Goal: Task Accomplishment & Management: Manage account settings

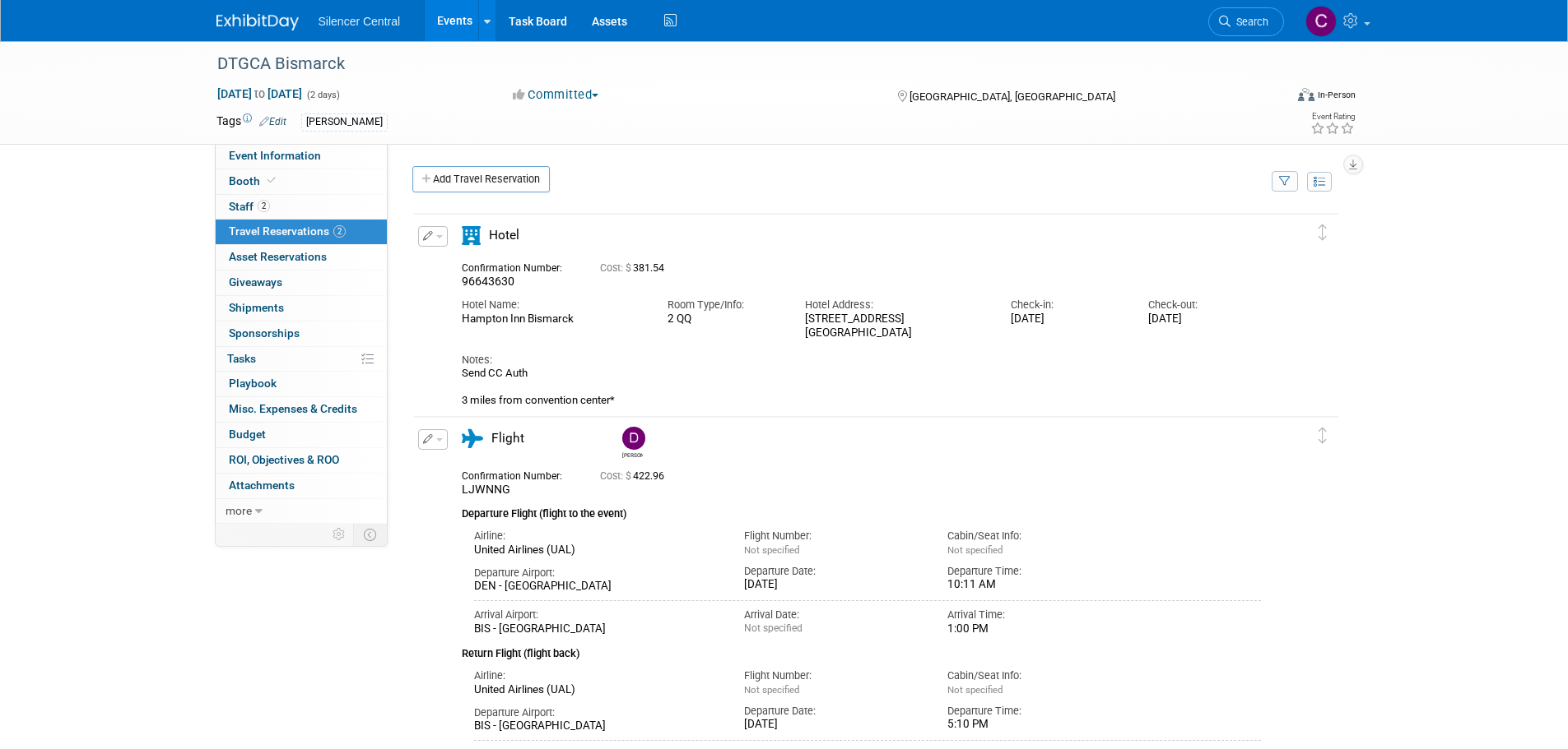
click at [245, 28] on img at bounding box center [257, 22] width 82 height 17
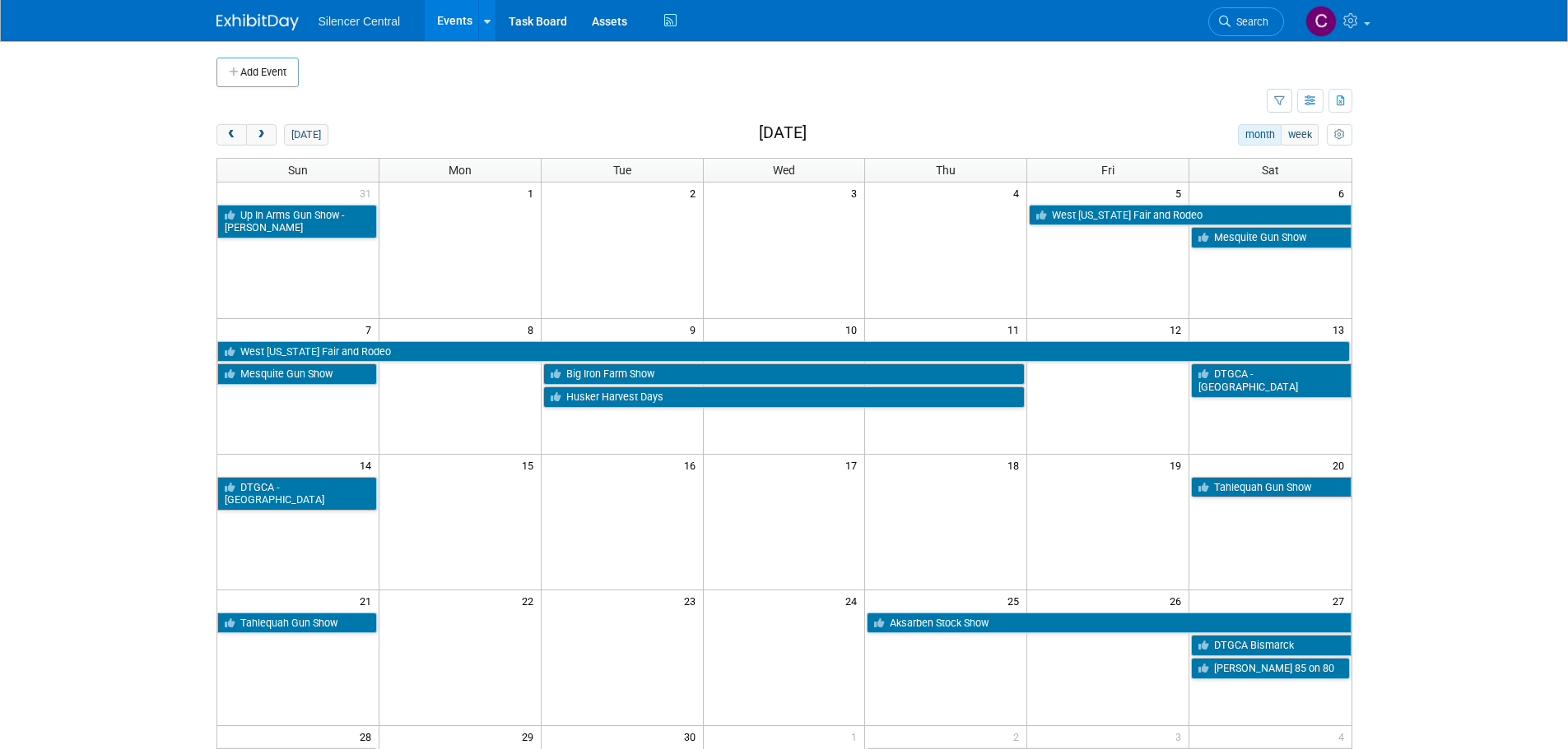
click at [1086, 217] on link "West Texas Fair and Rodeo" at bounding box center [1190, 215] width 322 height 22
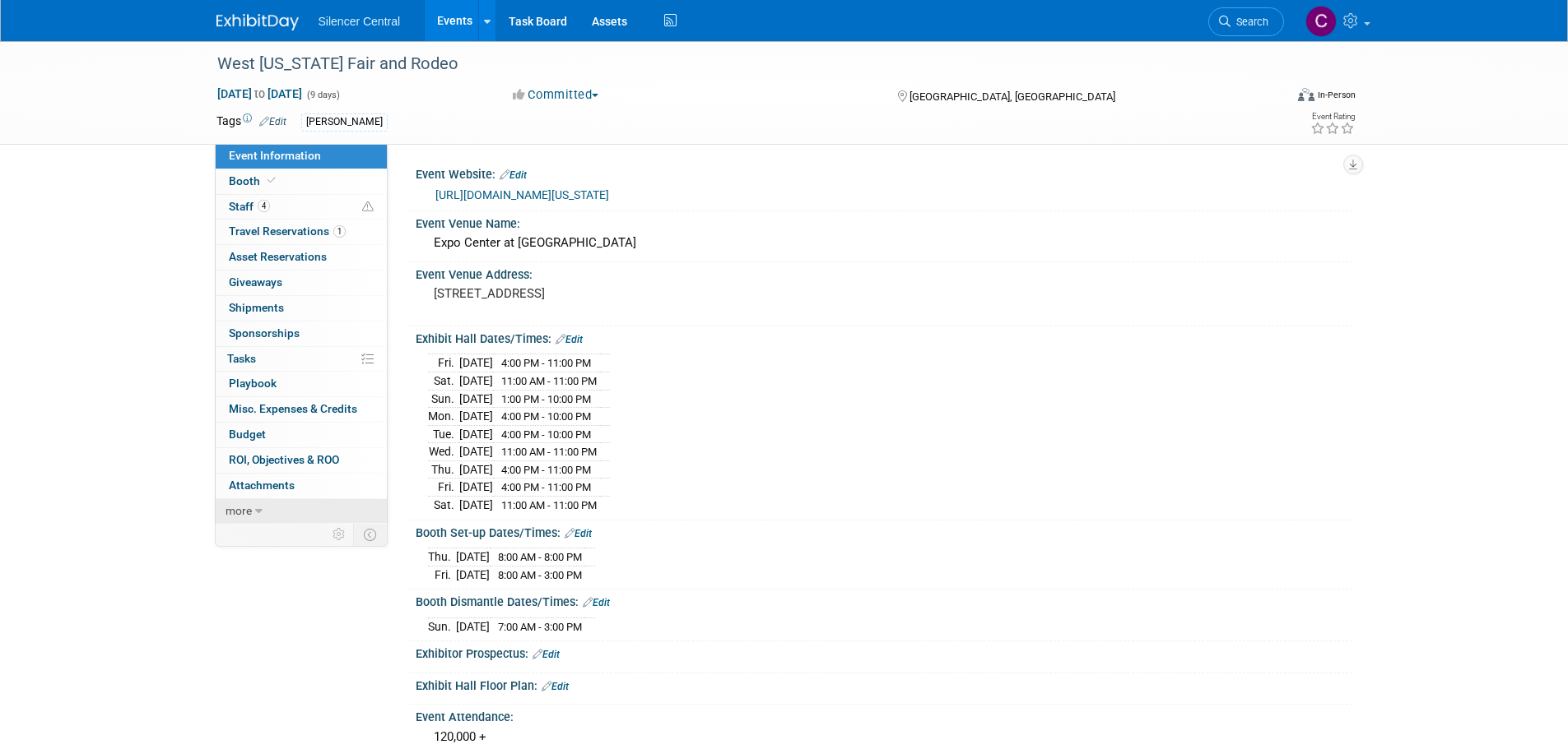
click at [262, 513] on link "more" at bounding box center [300, 511] width 171 height 24
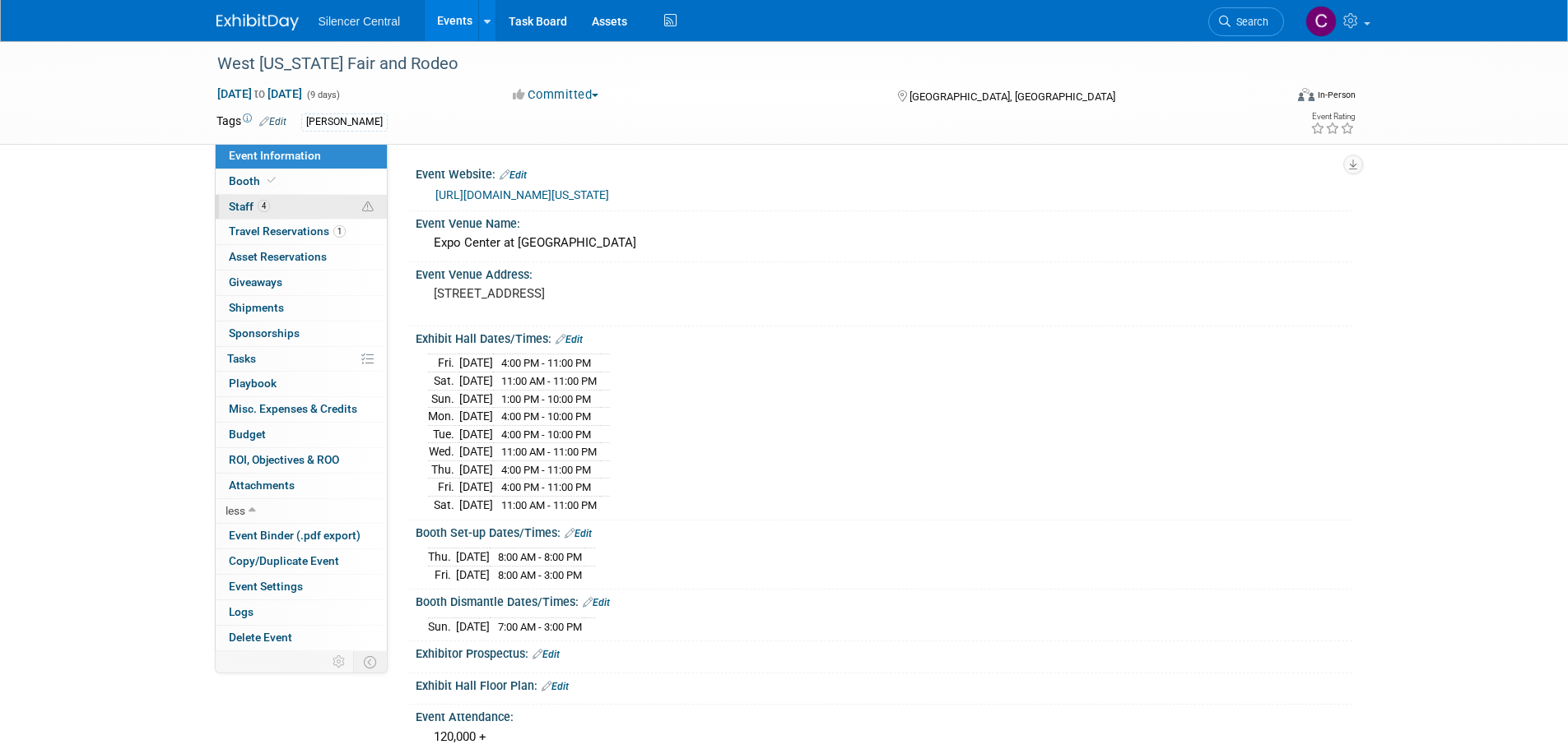
click at [300, 203] on link "4 Staff 4" at bounding box center [300, 207] width 171 height 24
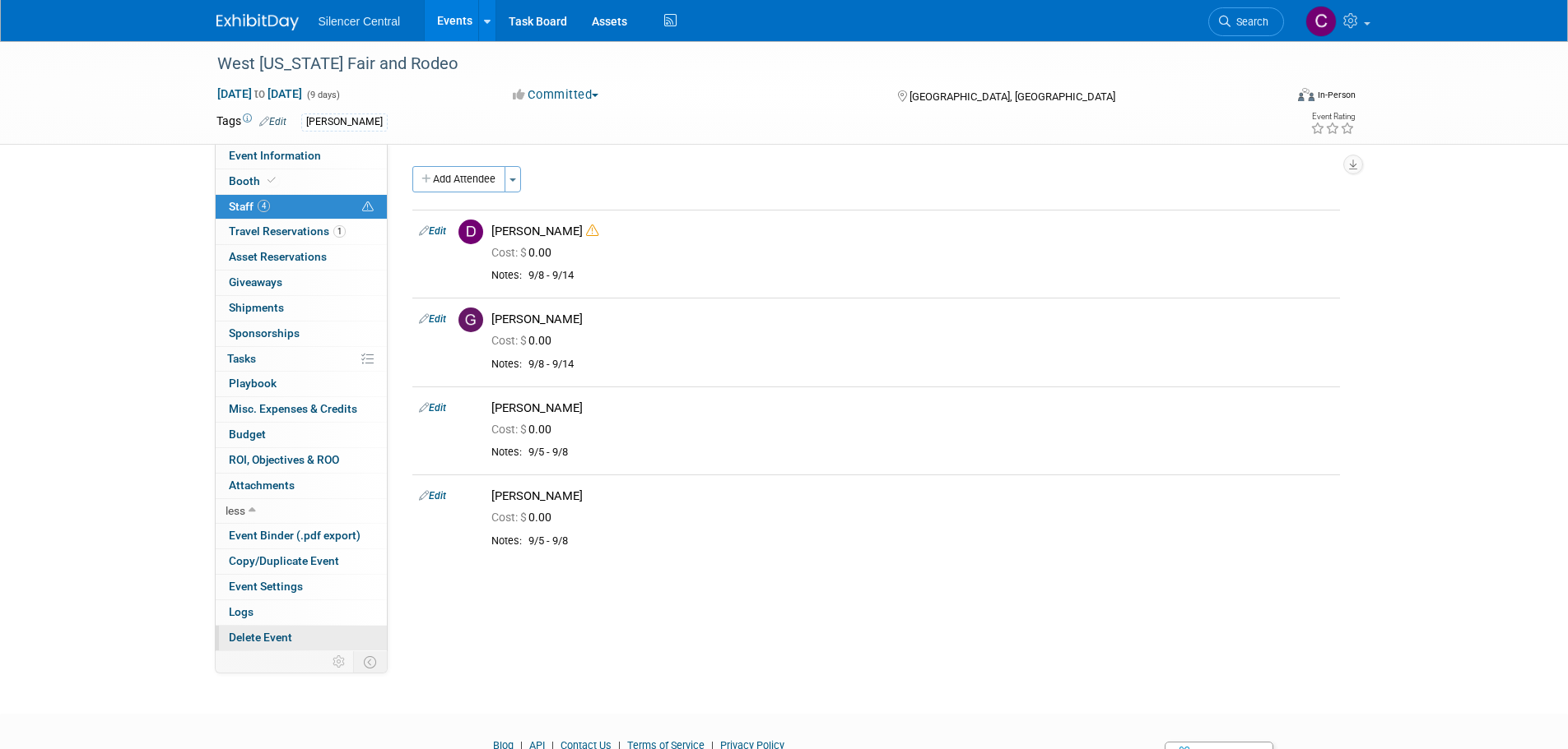
click at [281, 639] on span "Delete Event" at bounding box center [261, 638] width 64 height 13
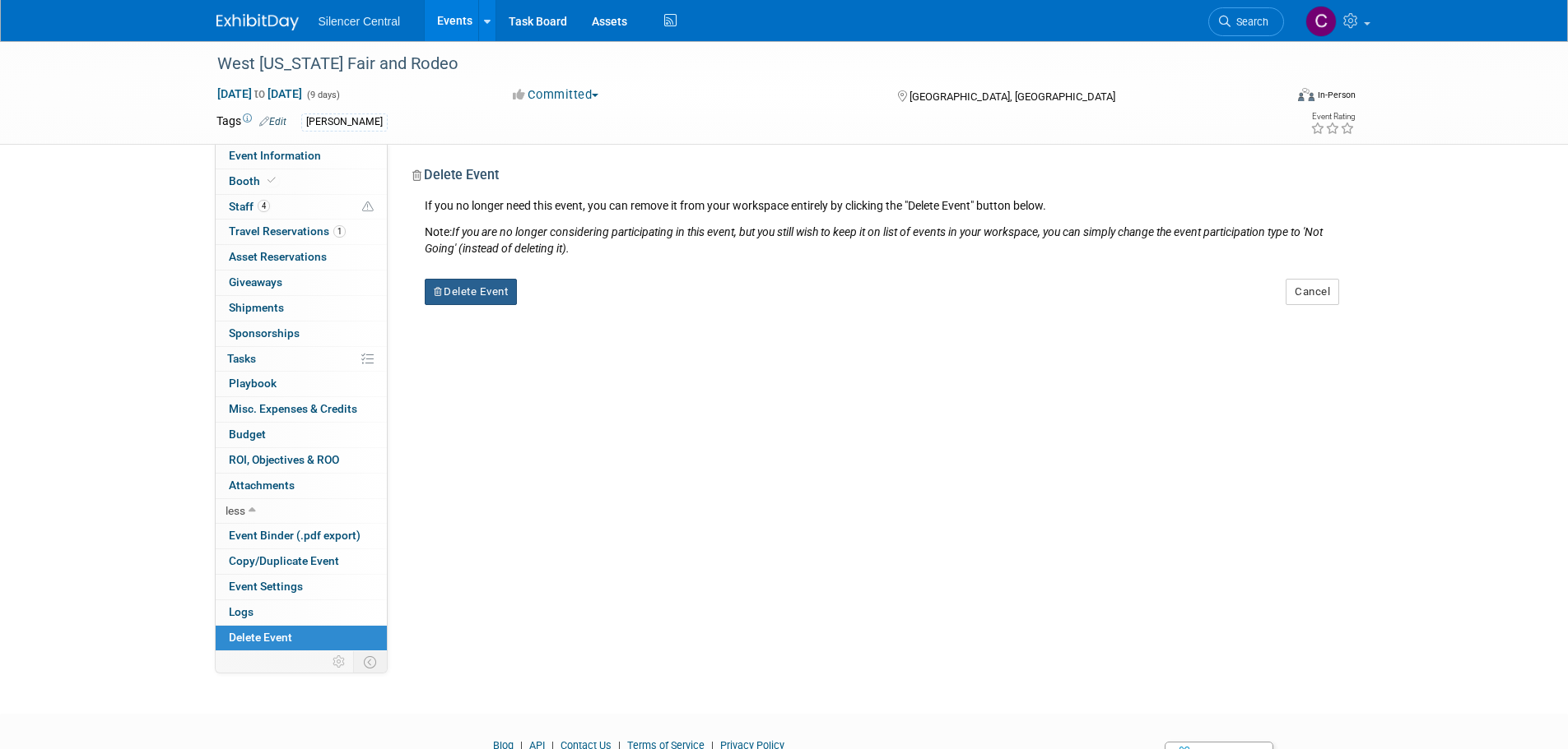
click at [430, 290] on button "Delete Event" at bounding box center [471, 292] width 93 height 26
click at [569, 303] on link "Yes" at bounding box center [574, 305] width 48 height 26
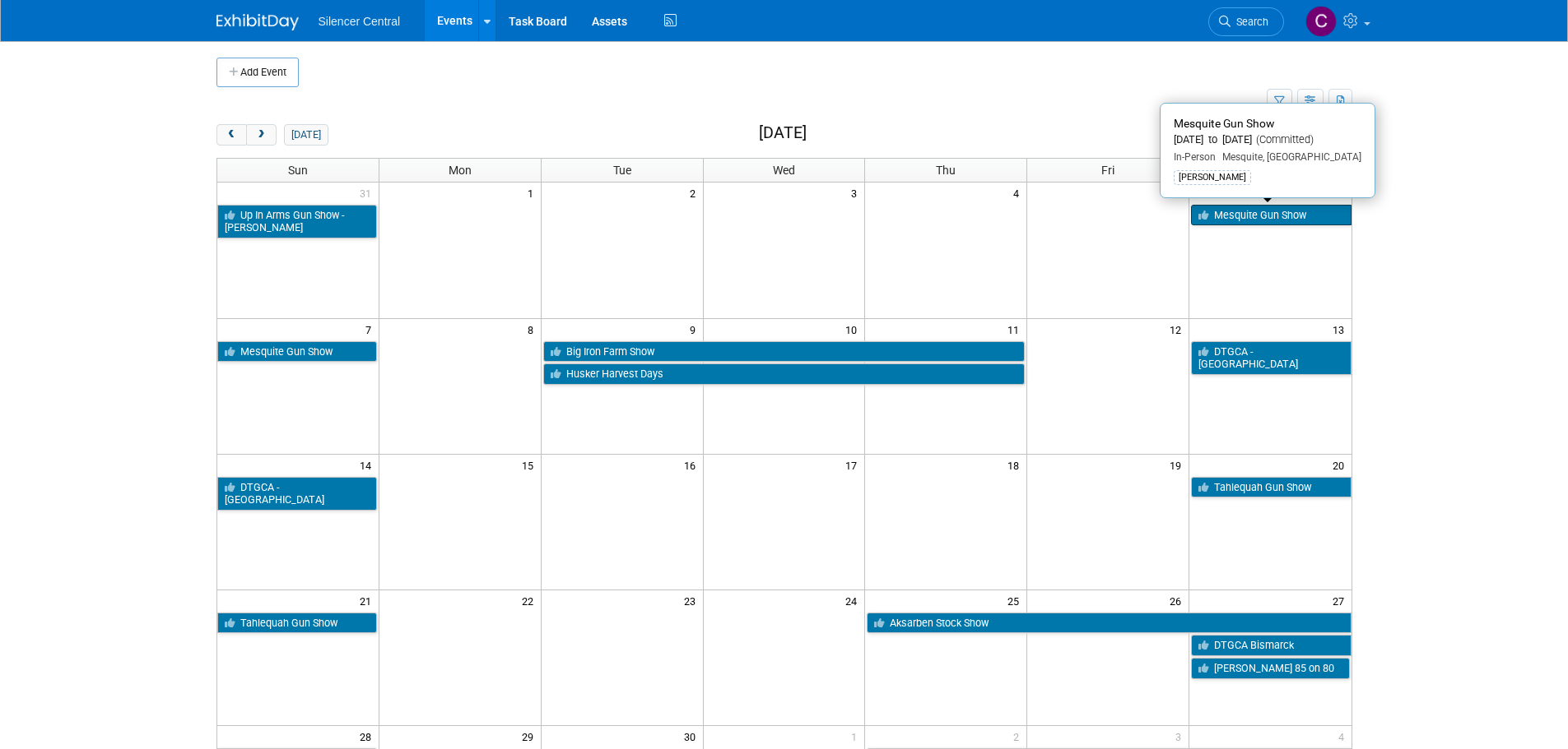
click at [1249, 222] on link "Mesquite Gun Show" at bounding box center [1270, 215] width 160 height 22
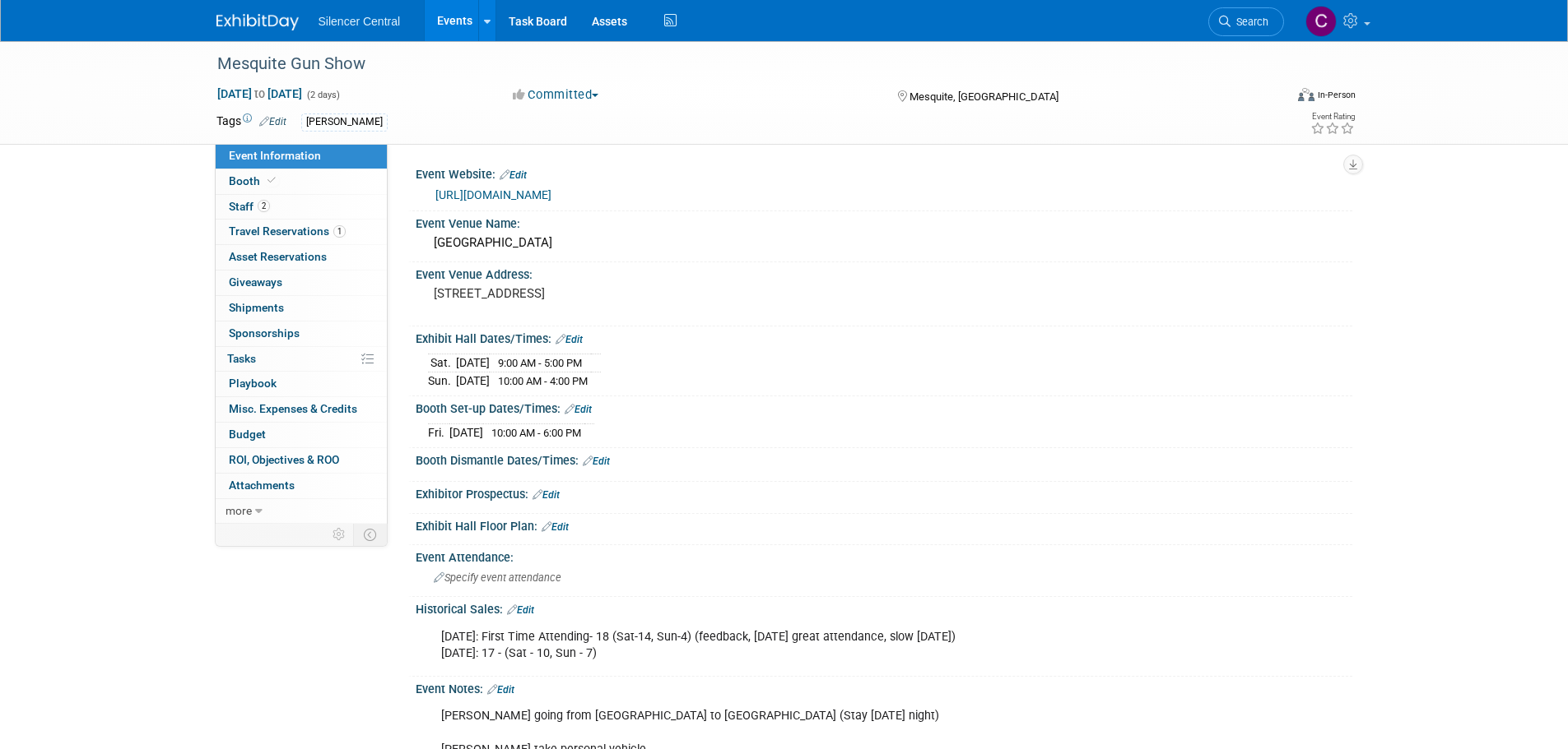
drag, startPoint x: 247, startPoint y: 17, endPoint x: 280, endPoint y: 31, distance: 35.8
click at [247, 17] on img at bounding box center [257, 22] width 82 height 17
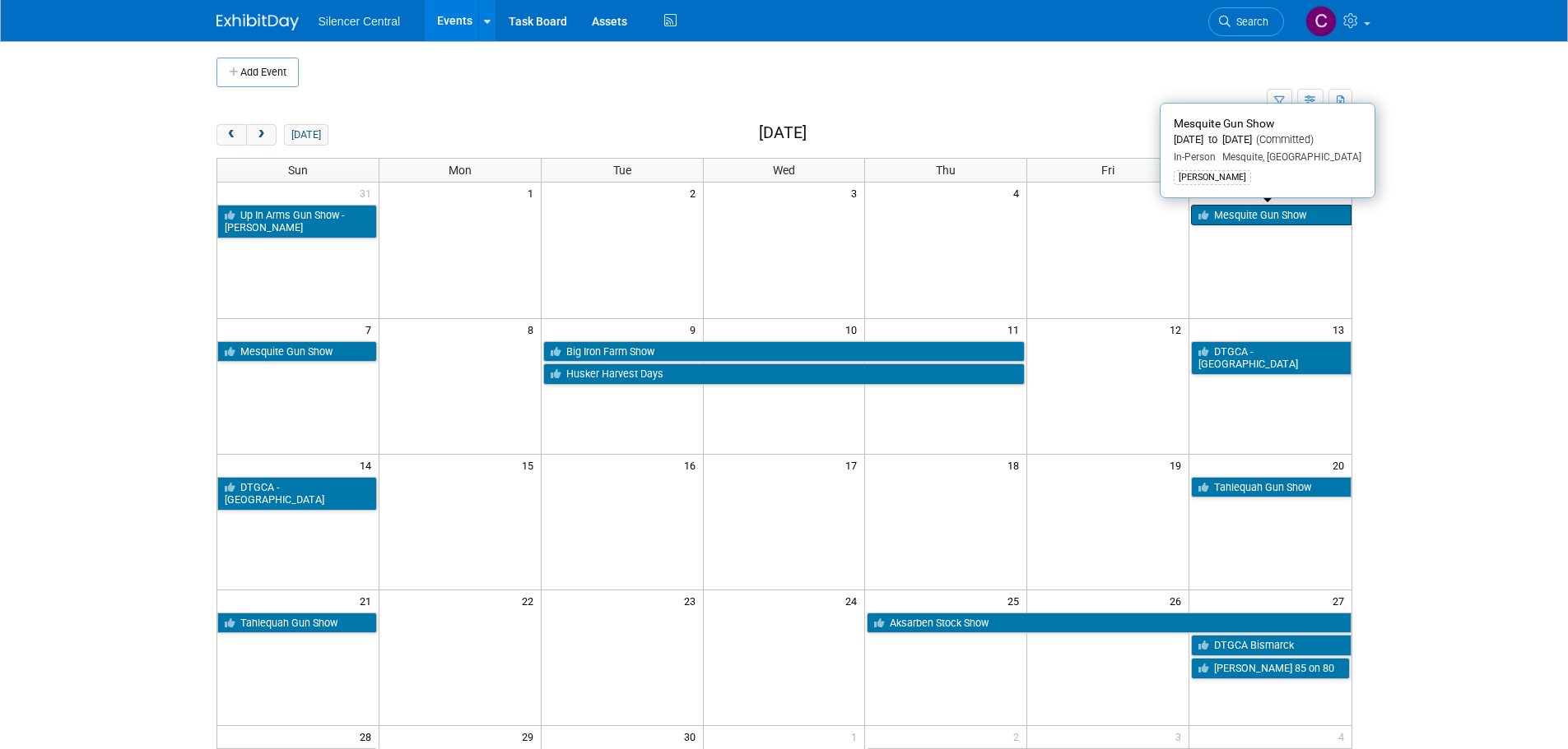
click at [1259, 215] on link "Mesquite Gun Show" at bounding box center [1270, 215] width 160 height 22
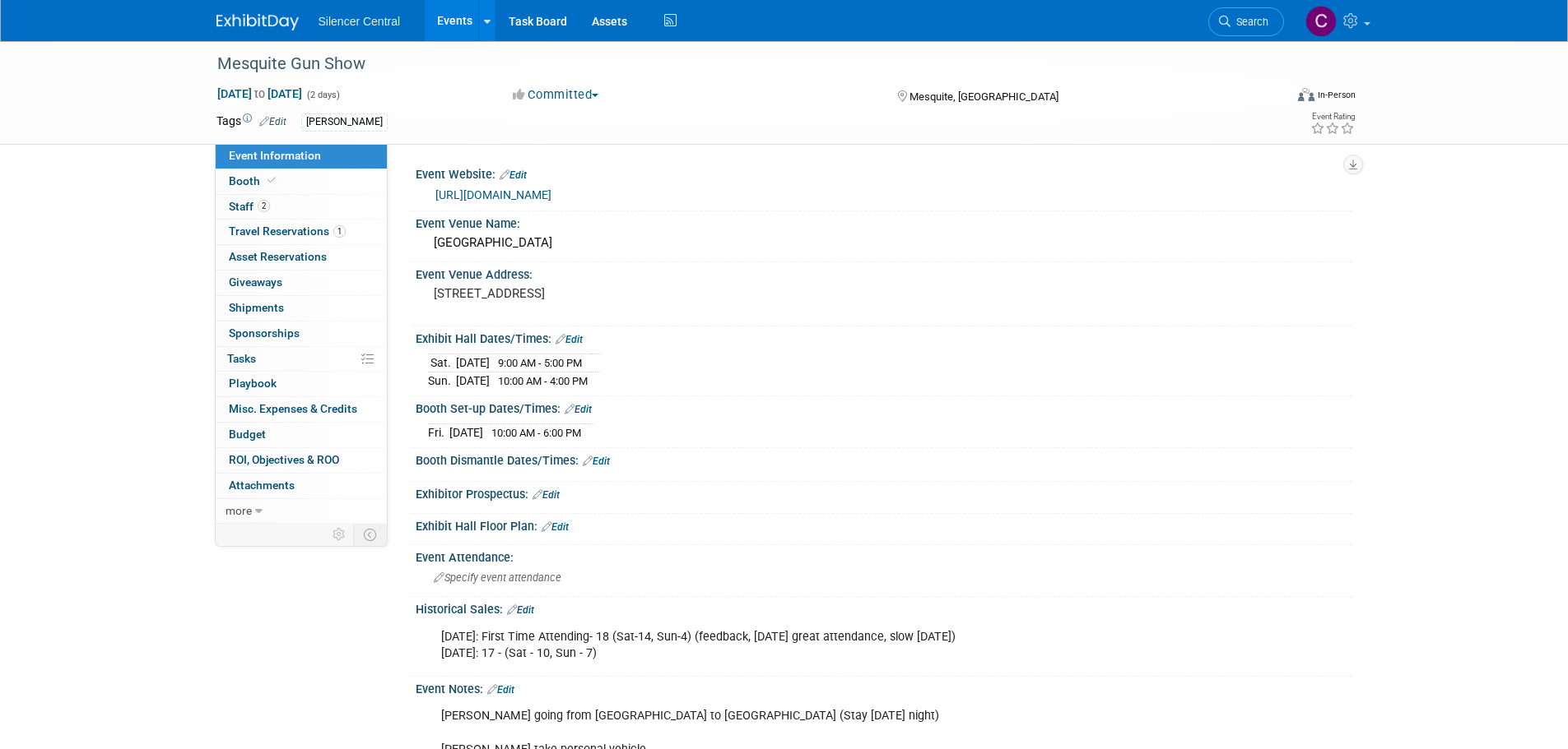
click at [262, 16] on img at bounding box center [257, 22] width 82 height 17
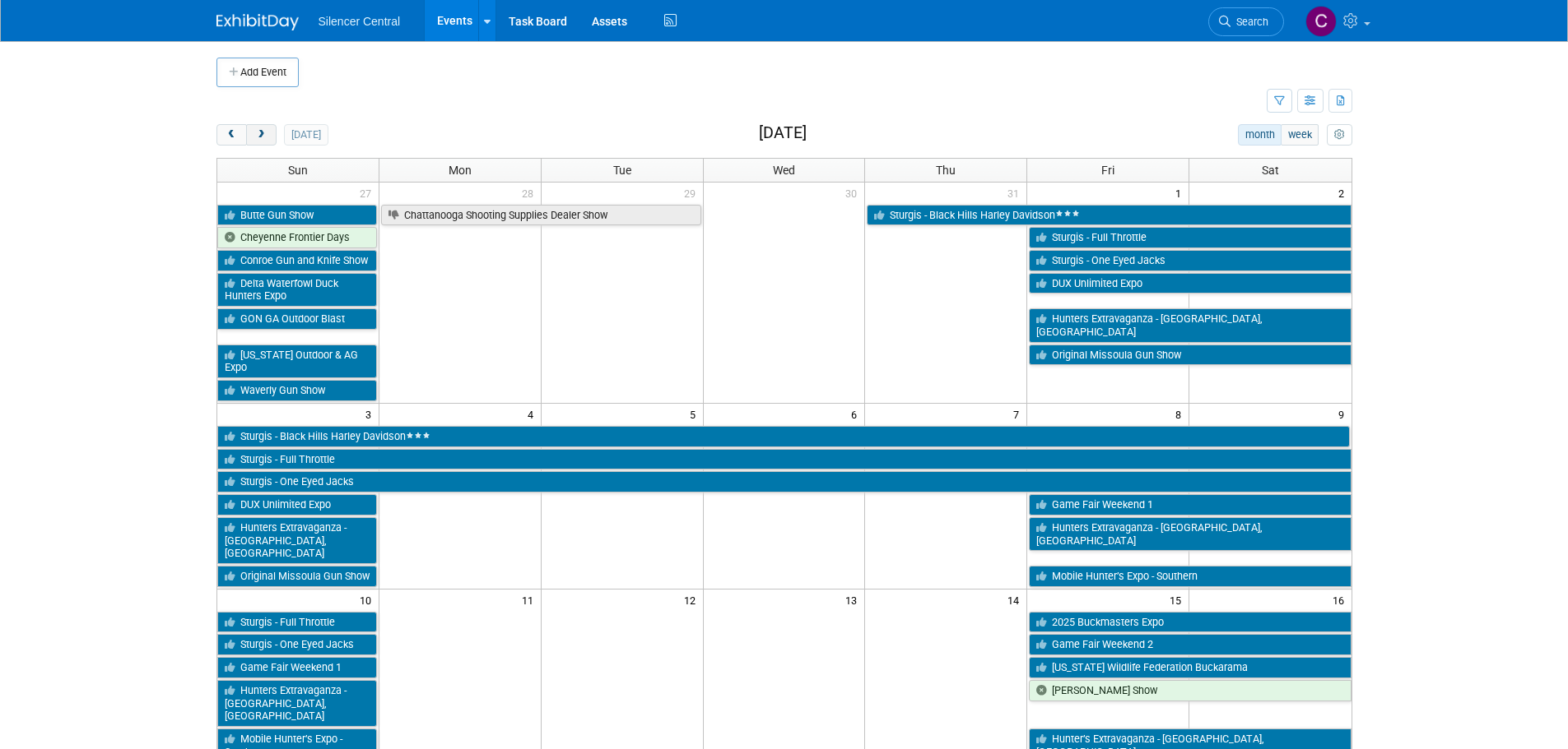
click at [262, 137] on span "next" at bounding box center [261, 135] width 12 height 10
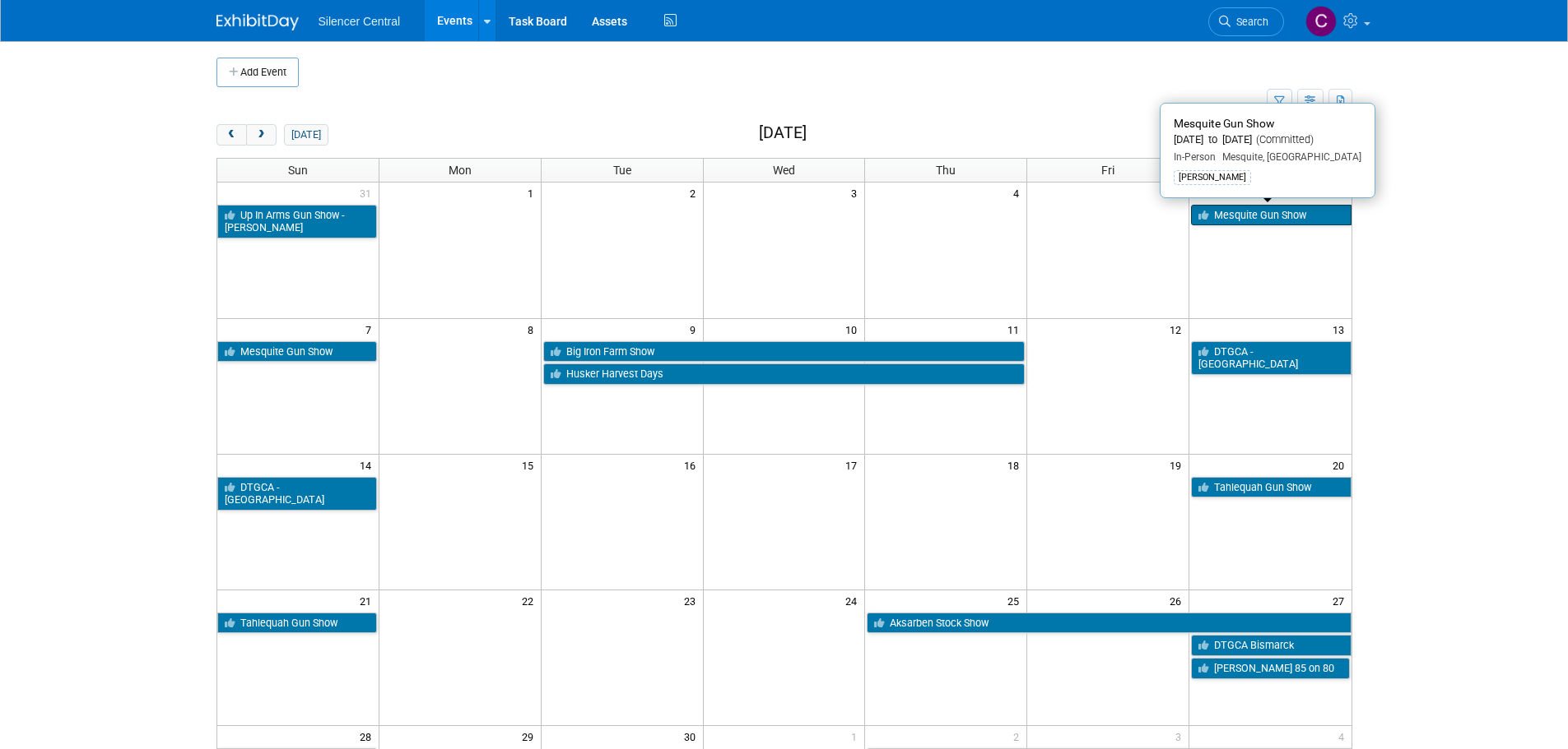
click at [1252, 213] on link "Mesquite Gun Show" at bounding box center [1270, 215] width 160 height 22
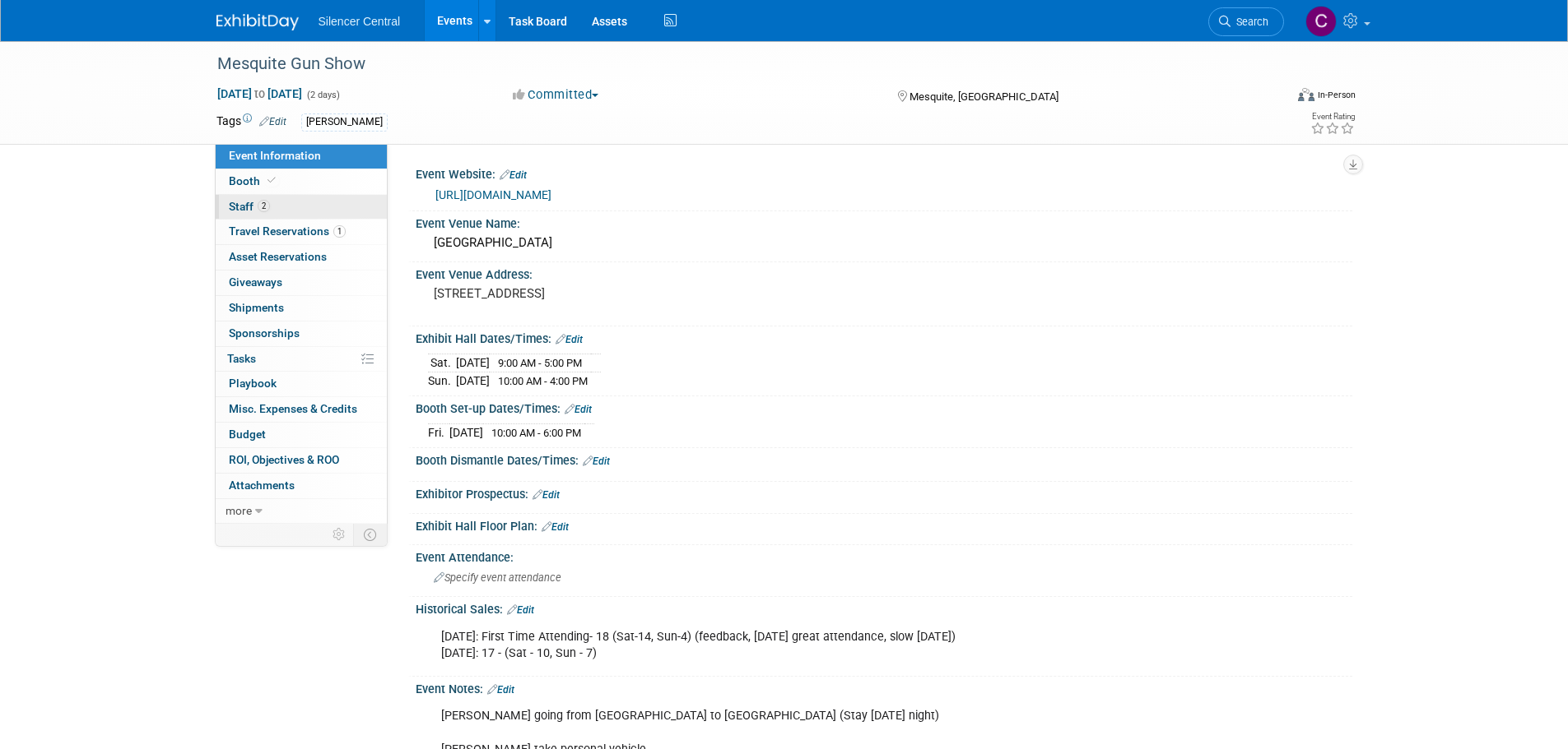
click at [305, 214] on link "2 Staff 2" at bounding box center [300, 207] width 171 height 24
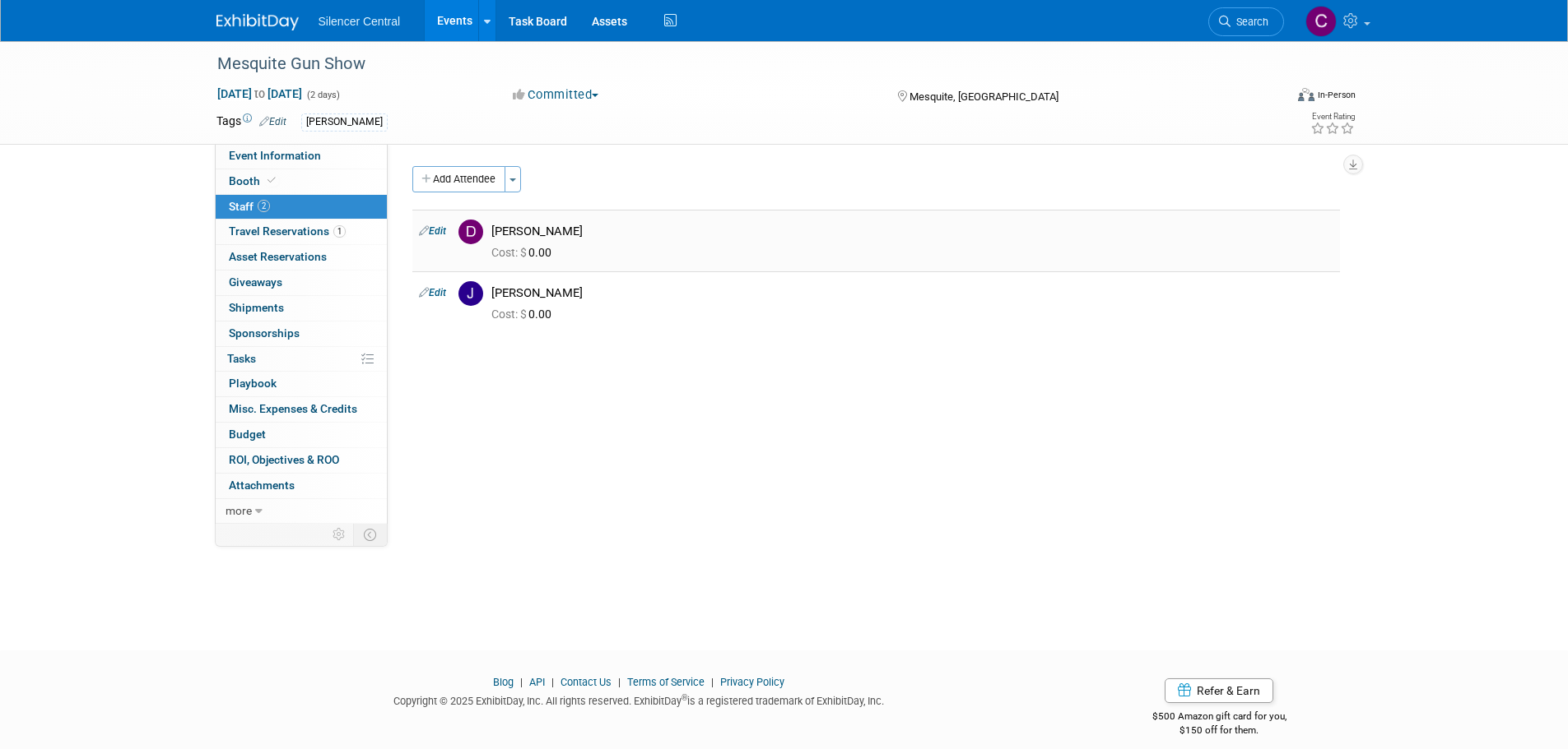
click at [443, 229] on link "Edit" at bounding box center [432, 231] width 27 height 11
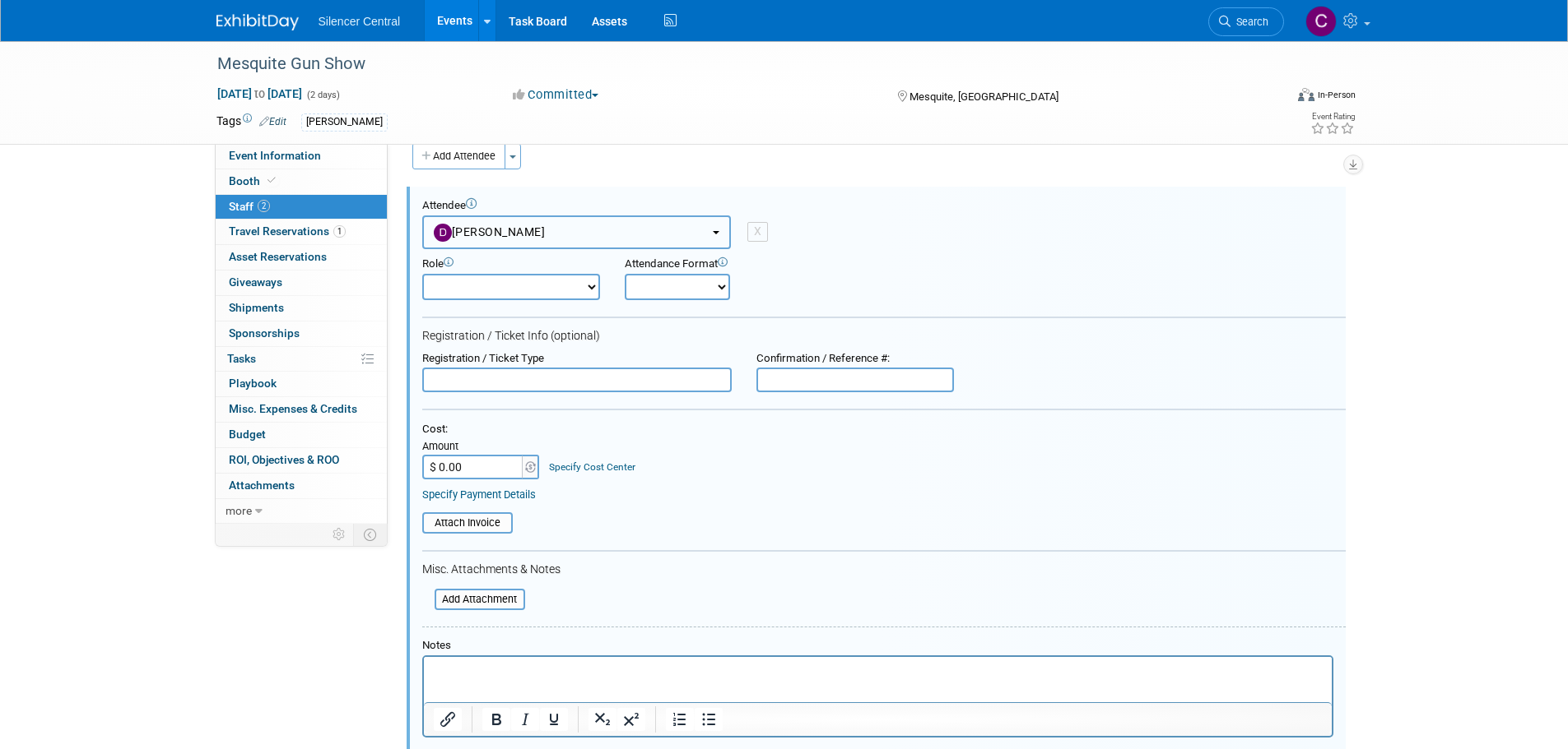
click at [521, 233] on span "[PERSON_NAME]" at bounding box center [490, 232] width 112 height 13
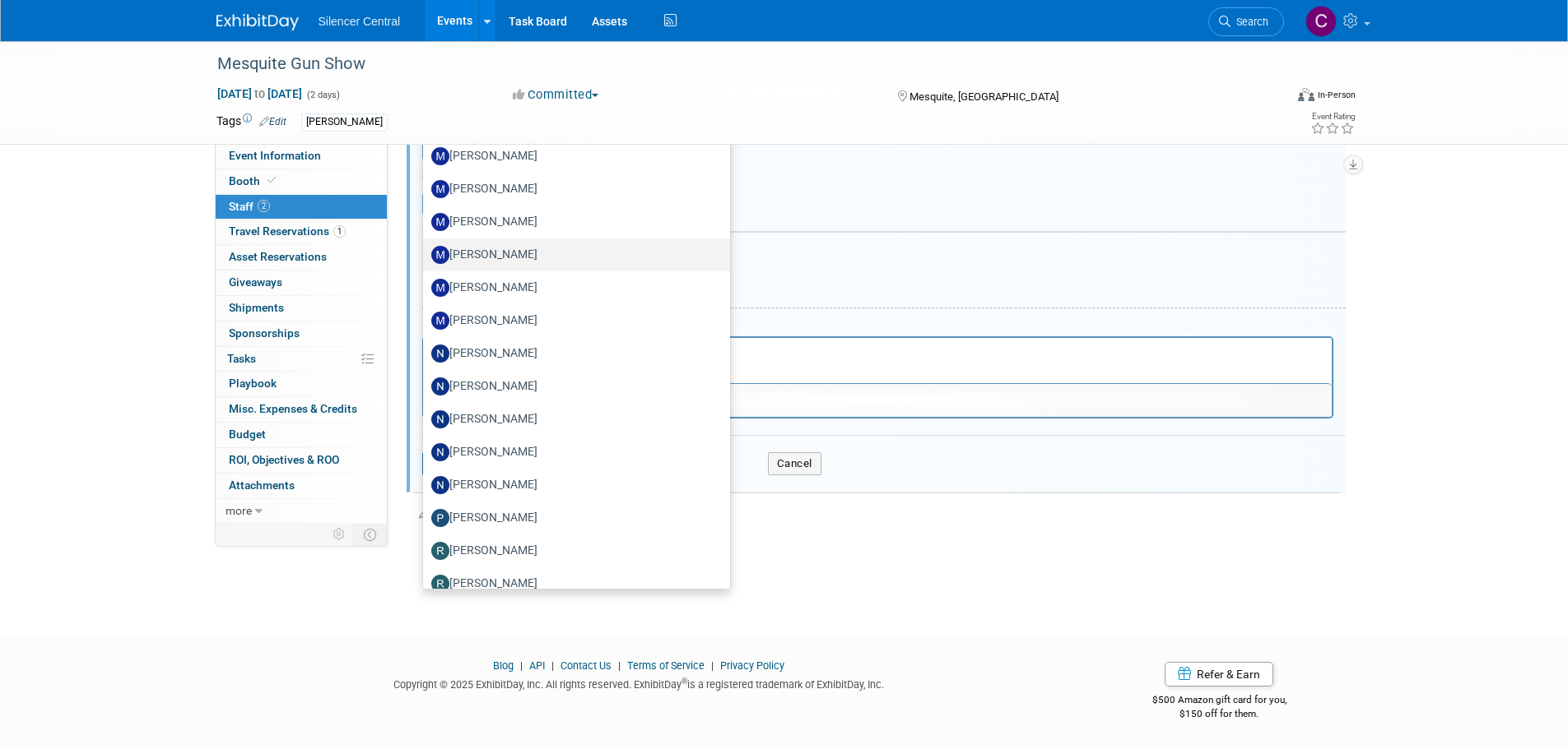
scroll to position [1398, 0]
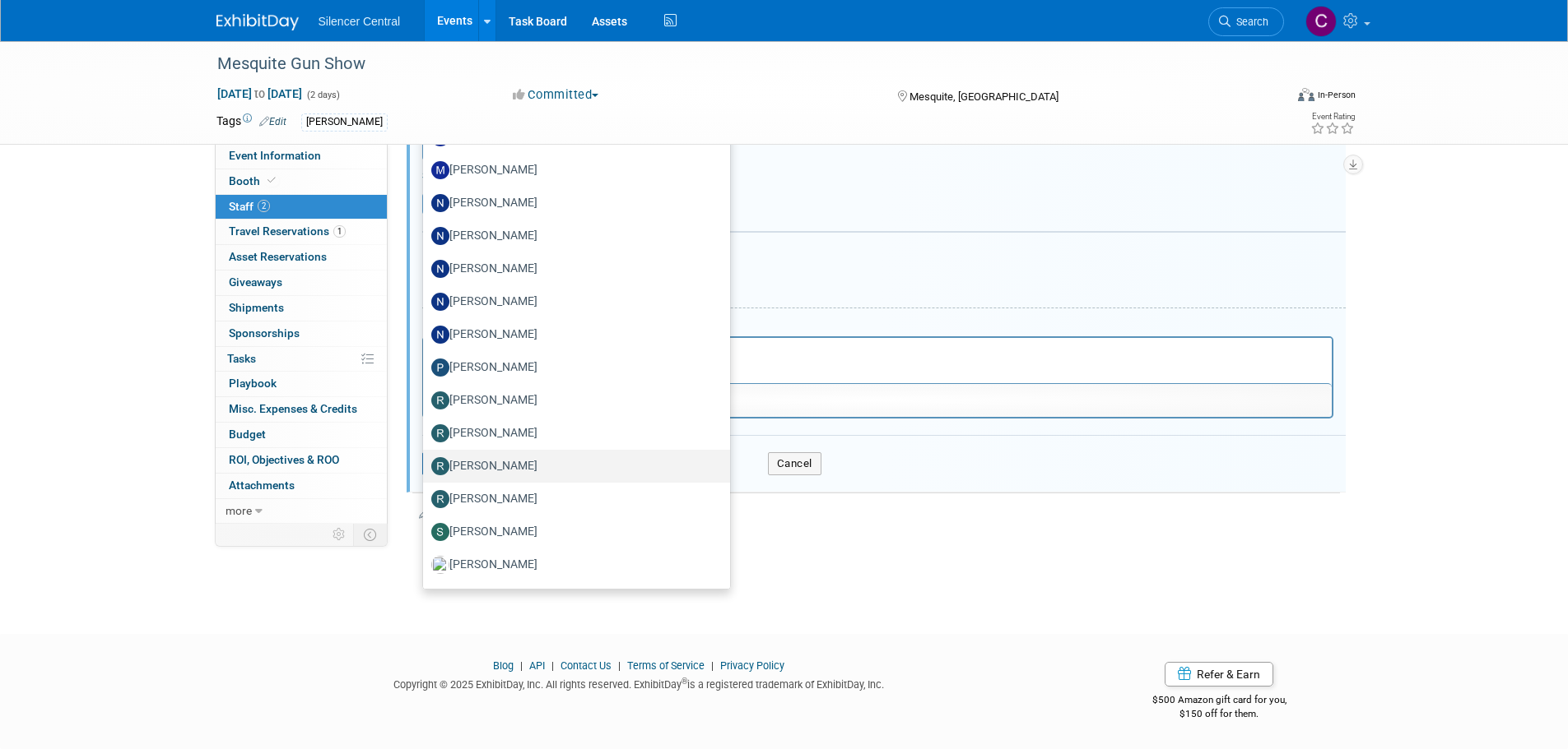
drag, startPoint x: 481, startPoint y: 459, endPoint x: 497, endPoint y: 403, distance: 58.2
click at [482, 459] on label "[PERSON_NAME]" at bounding box center [573, 467] width 283 height 26
click at [426, 459] on input "[PERSON_NAME]" at bounding box center [419, 464] width 10 height 10
select select "cce7f612-edf5-4c25-885d-69abf7679705"
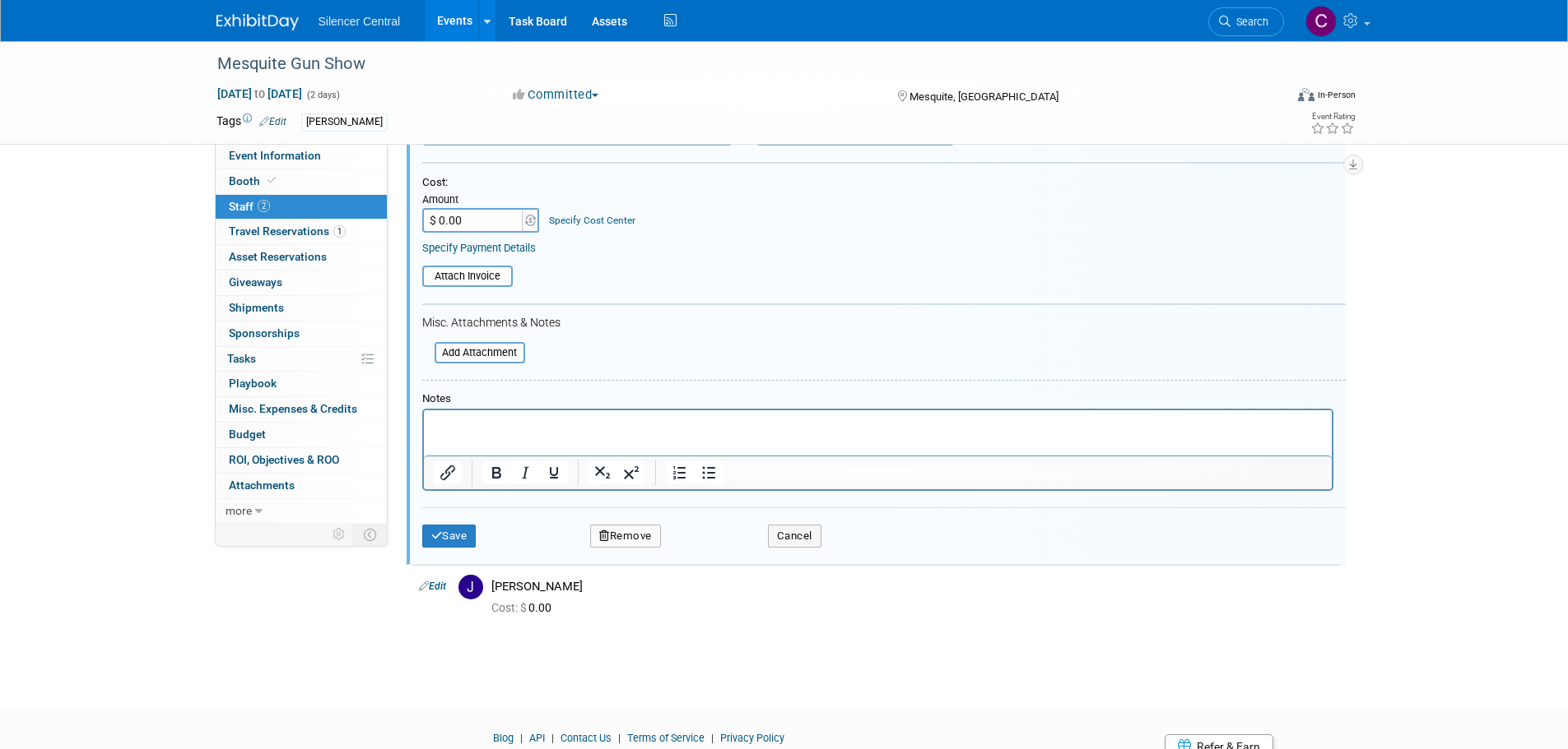
scroll to position [343, 0]
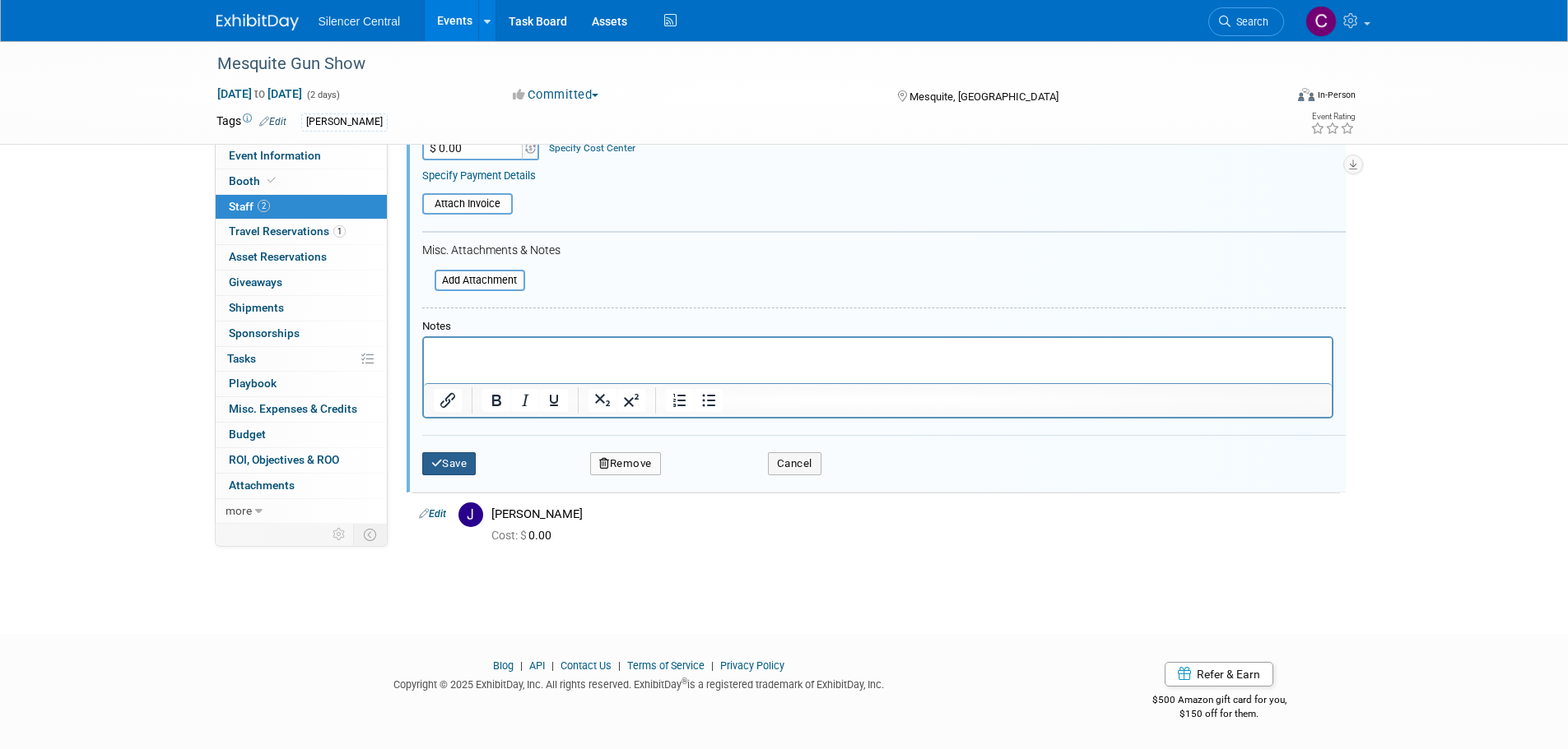
click at [452, 464] on button "Save" at bounding box center [449, 464] width 54 height 23
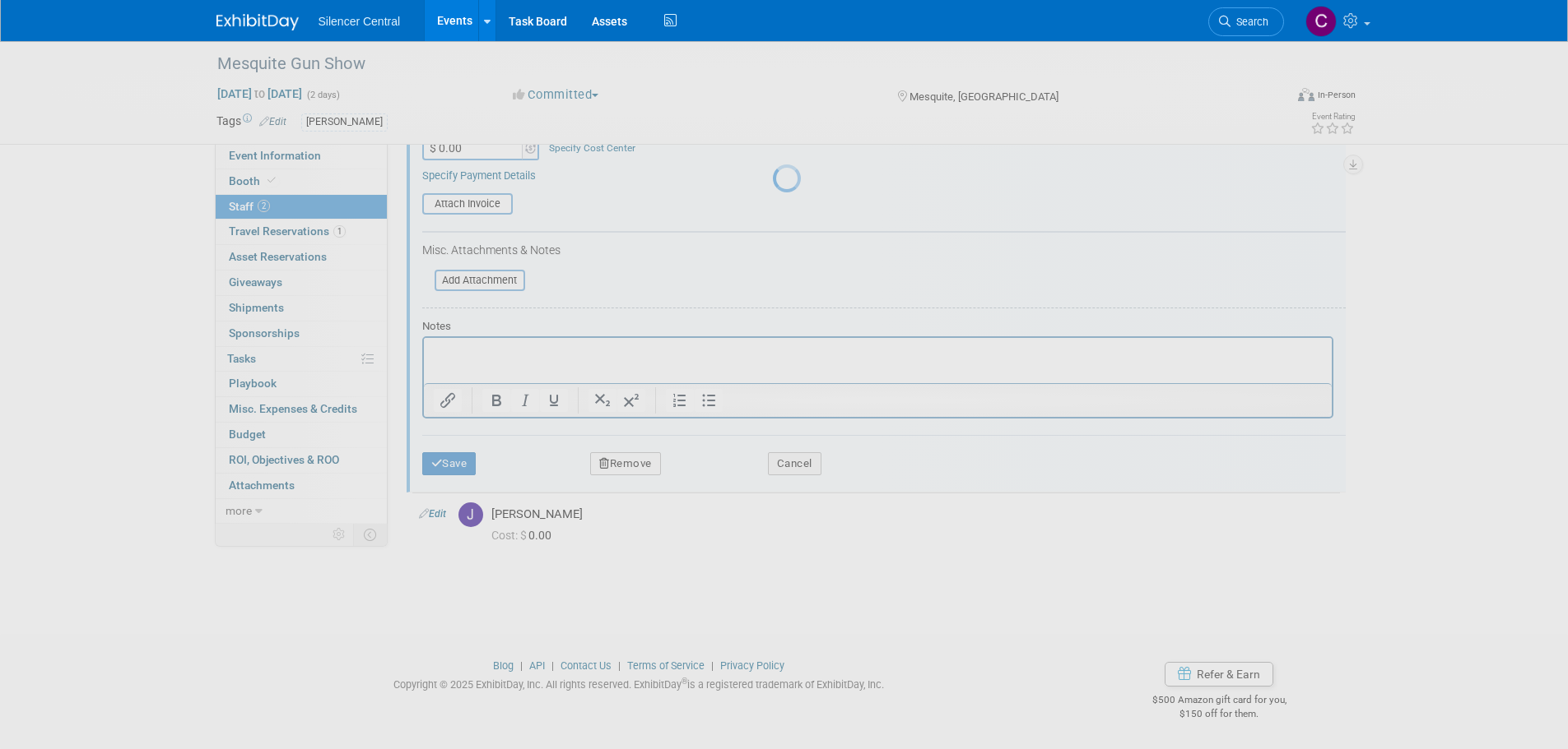
scroll to position [17, 0]
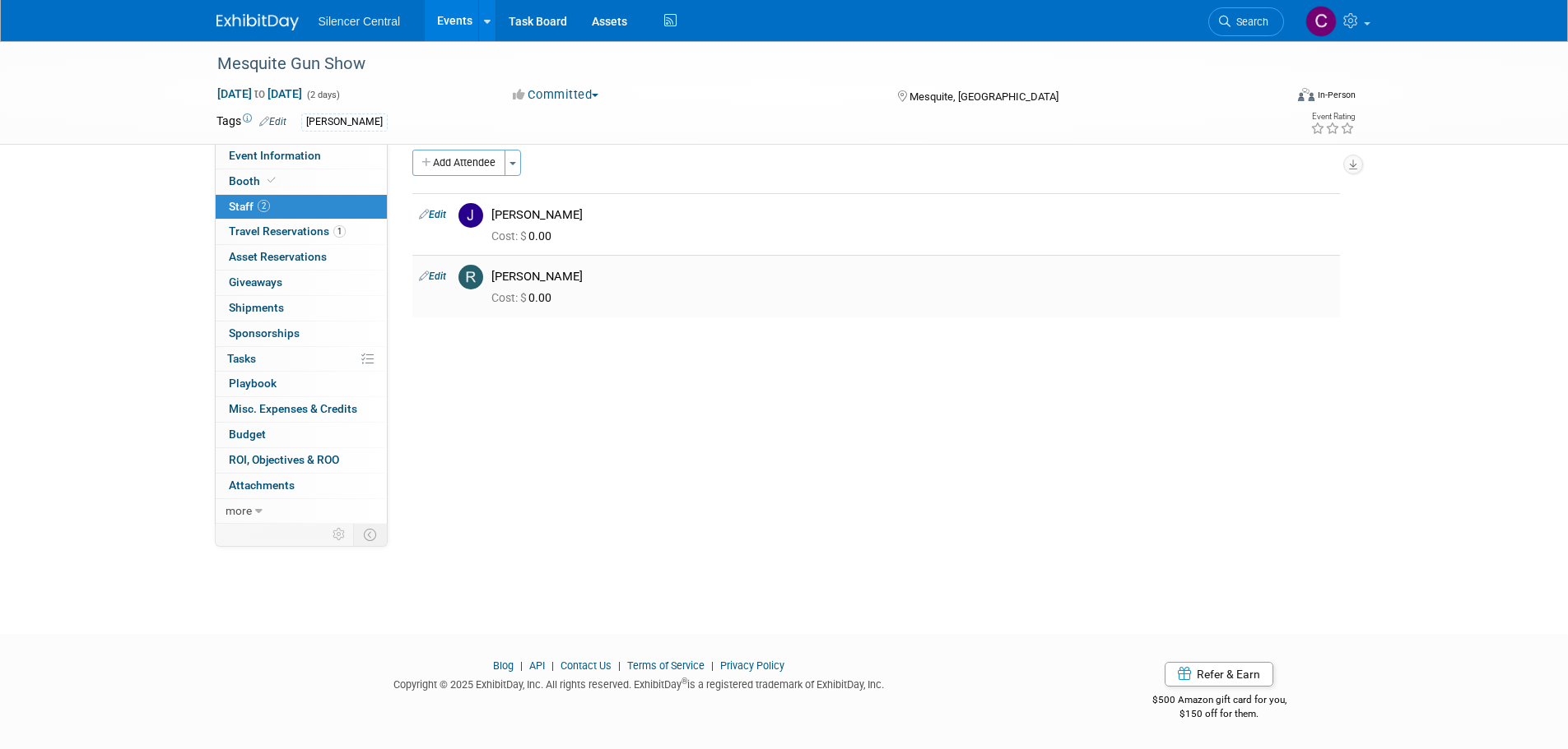
click at [434, 281] on link "Edit" at bounding box center [432, 276] width 27 height 11
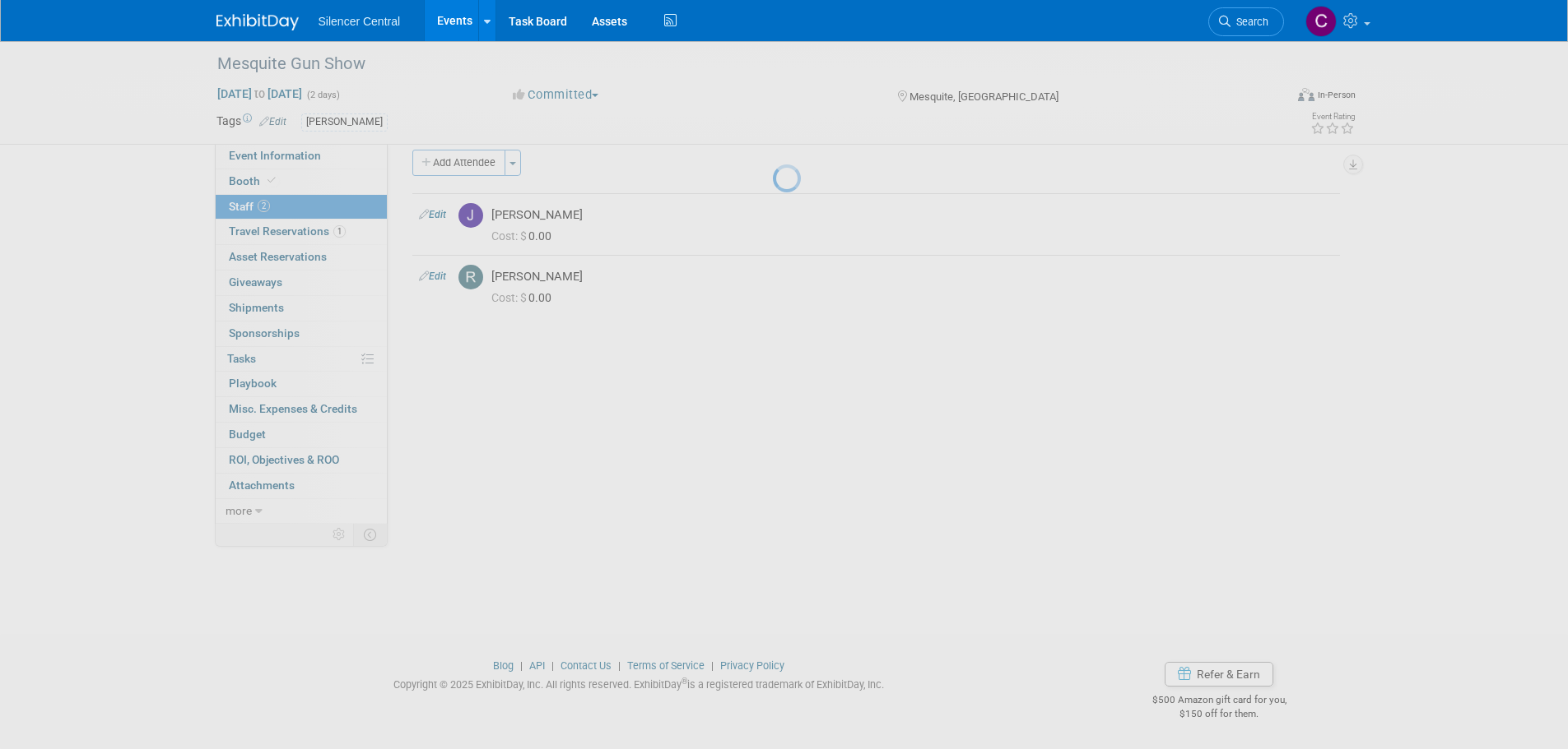
select select "cce7f612-edf5-4c25-885d-69abf7679705"
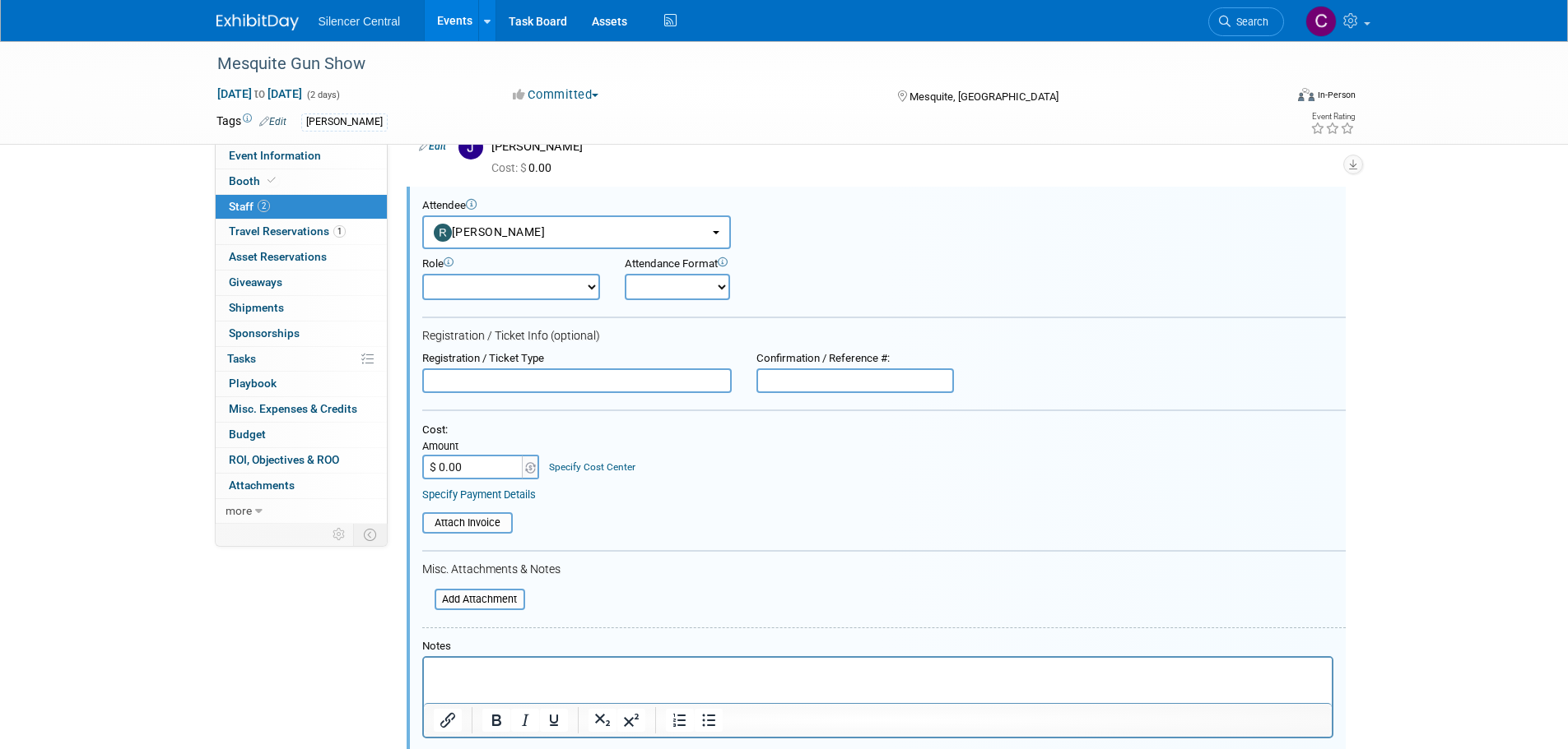
scroll to position [0, 0]
click at [443, 147] on link "Edit" at bounding box center [432, 146] width 27 height 11
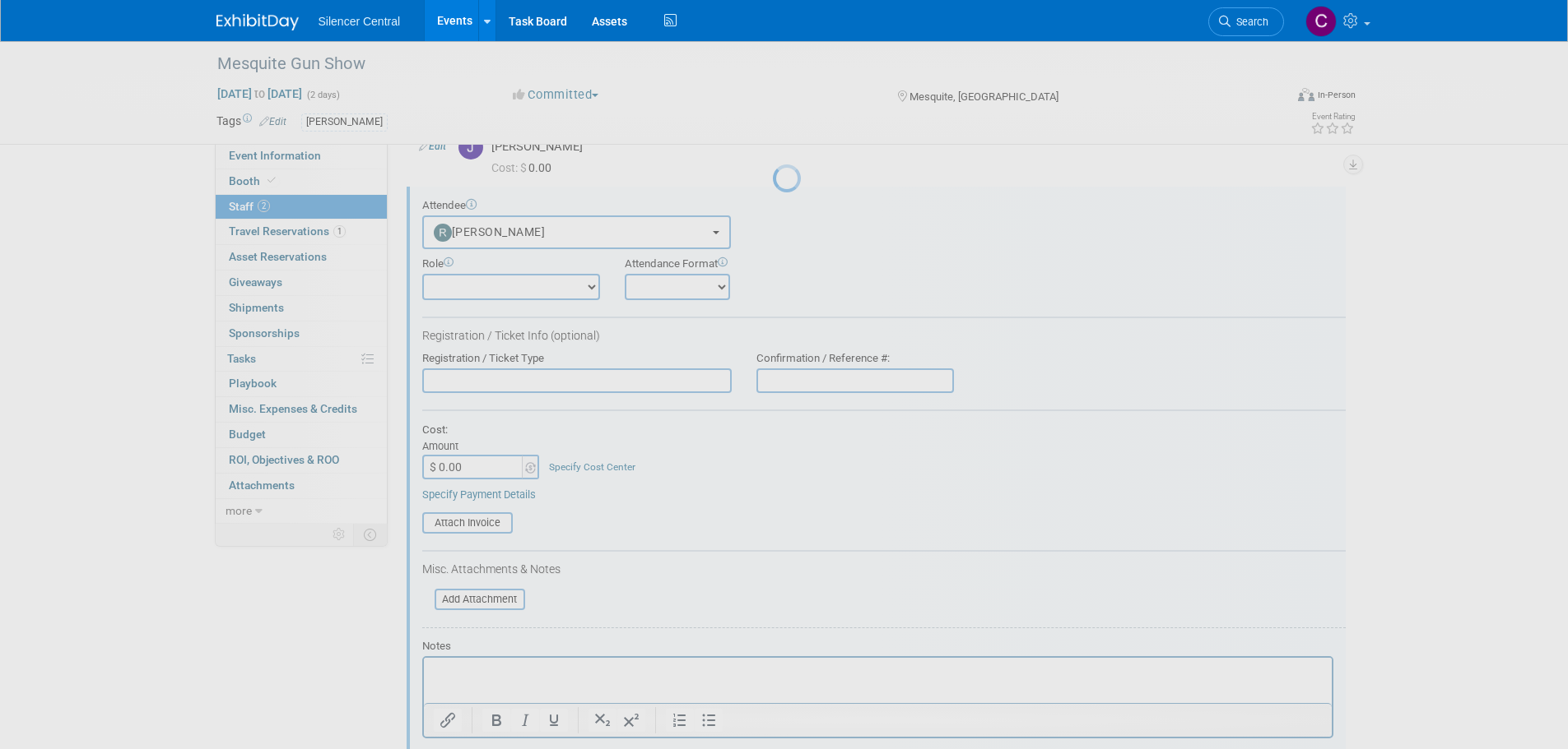
select select "a5e21915-b57b-48e7-aaf2-0644e32bfc7a"
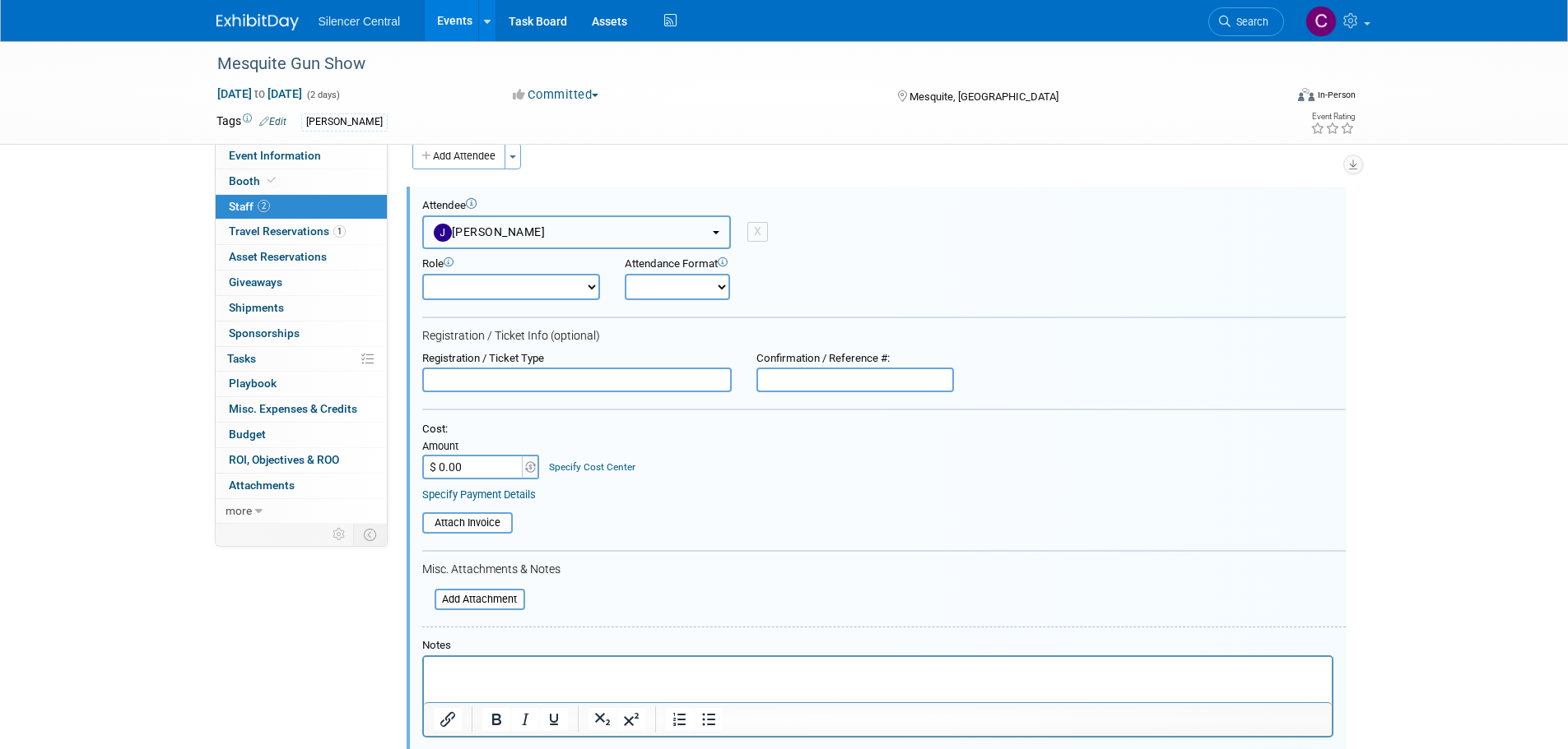
click at [525, 221] on button "Jeffrey Flournoy" at bounding box center [576, 232] width 309 height 34
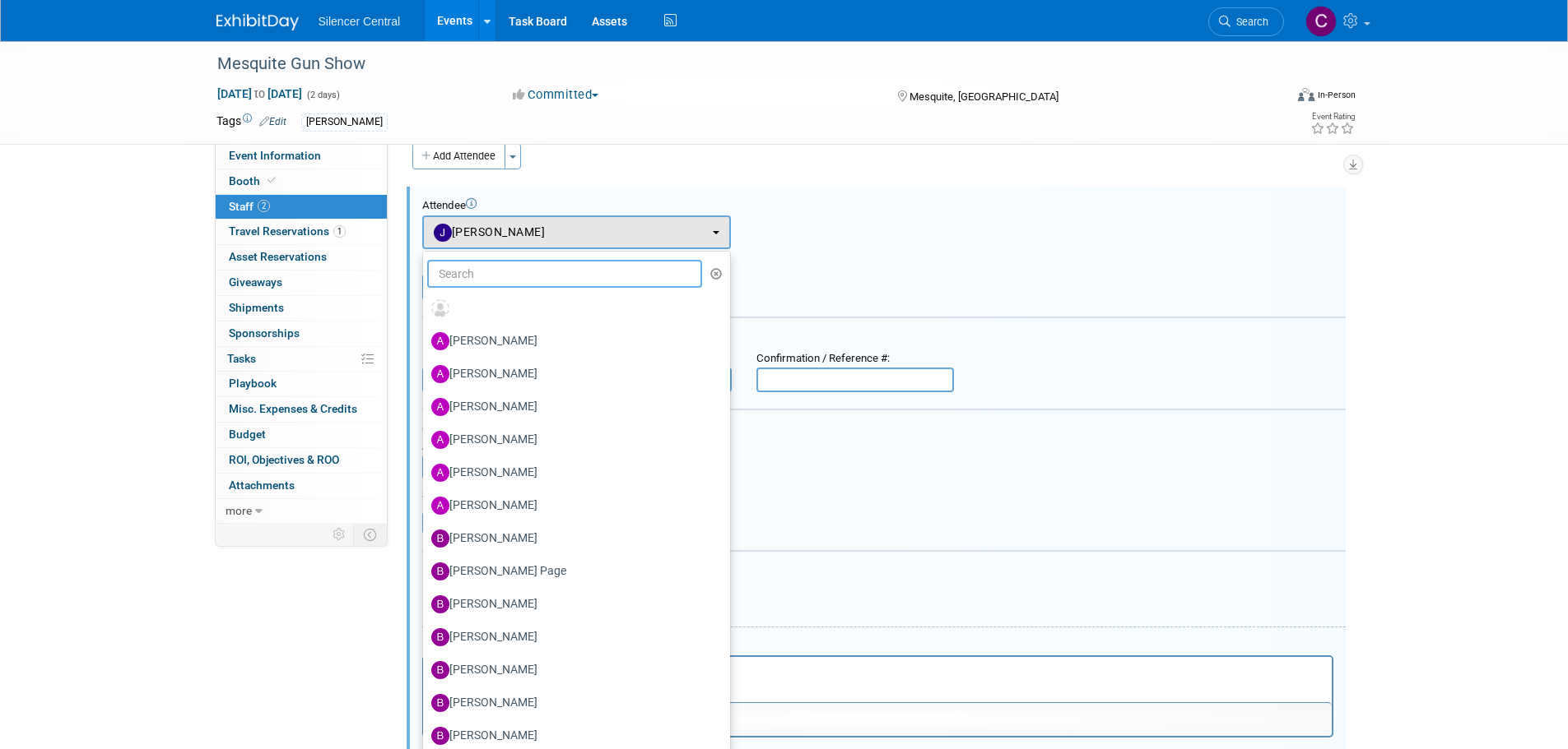
click at [542, 277] on input "text" at bounding box center [565, 274] width 276 height 28
type input "sar"
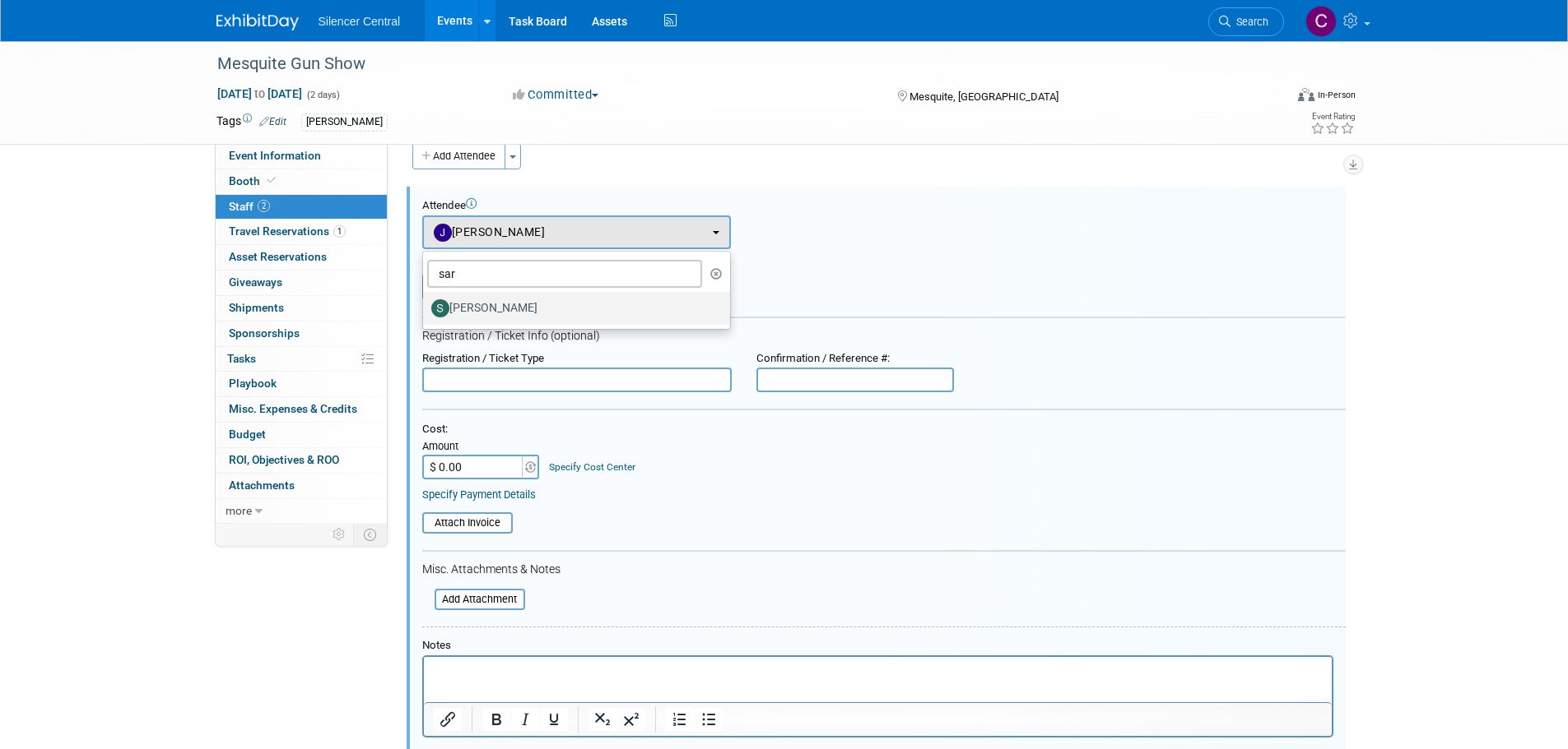
click at [550, 308] on label "Sarah Young" at bounding box center [573, 309] width 283 height 26
click at [426, 308] on input "Sarah Young" at bounding box center [419, 306] width 10 height 10
select select "546d4a14-d393-4270-ad9d-61179e67ebe5"
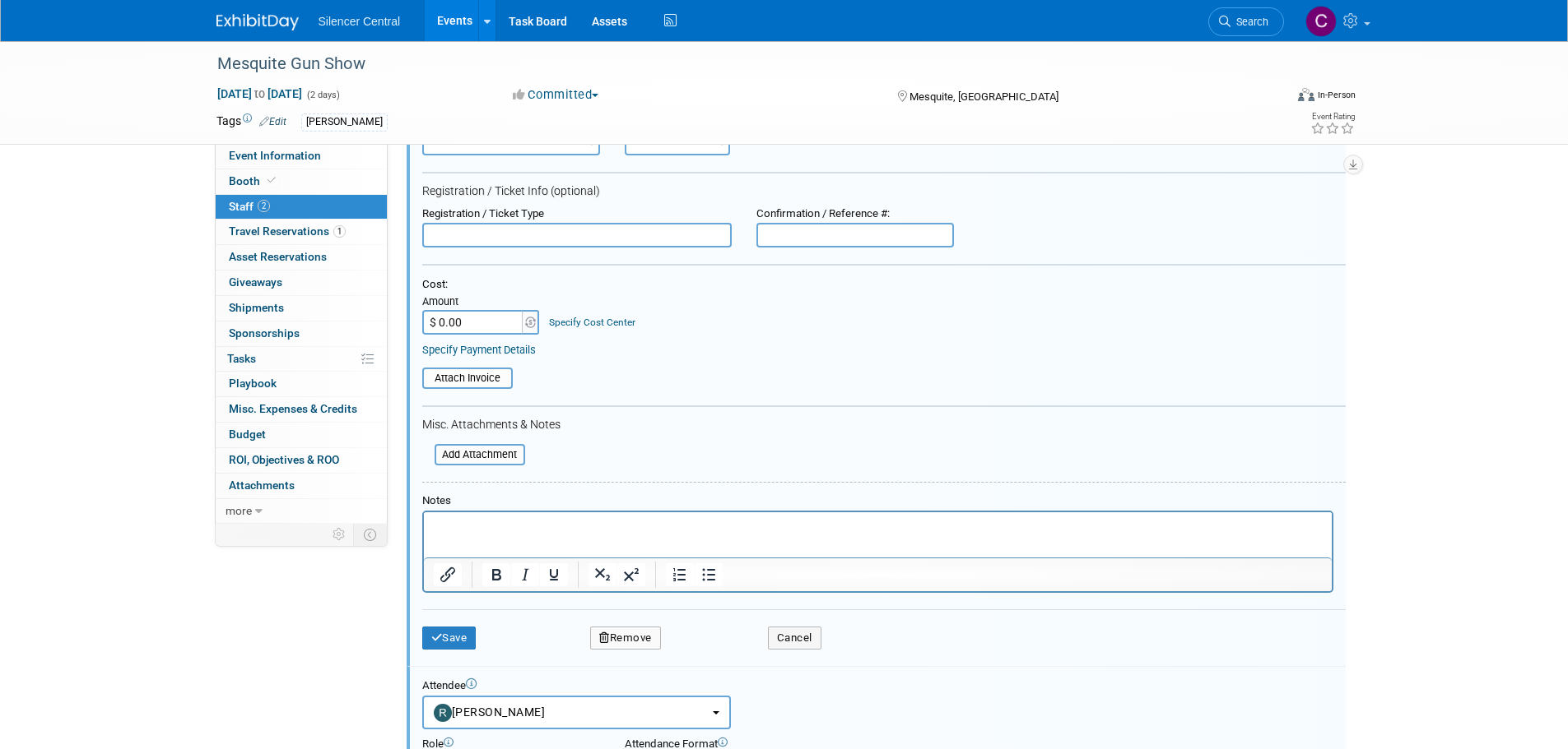
scroll to position [353, 0]
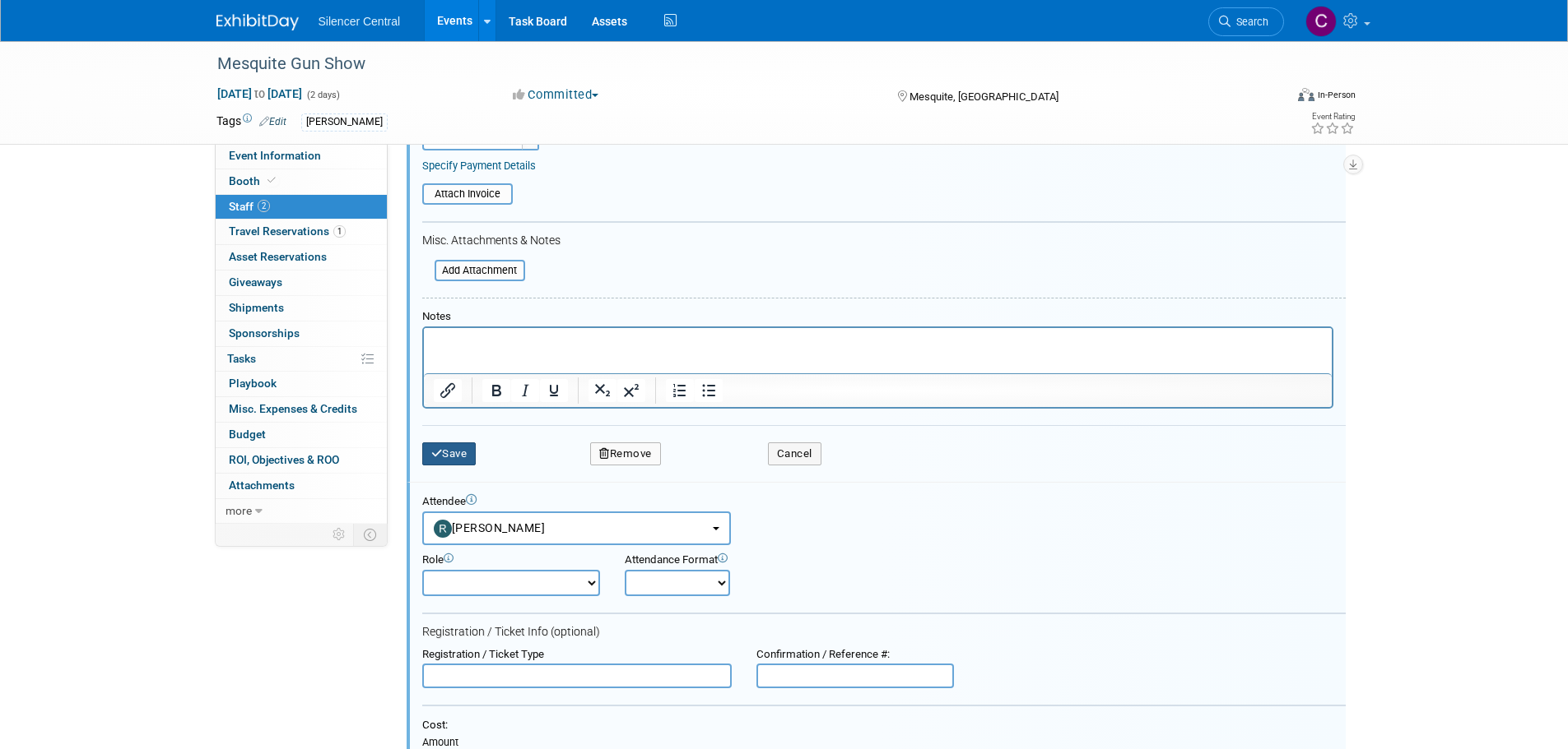
click at [456, 456] on button "Save" at bounding box center [449, 454] width 54 height 23
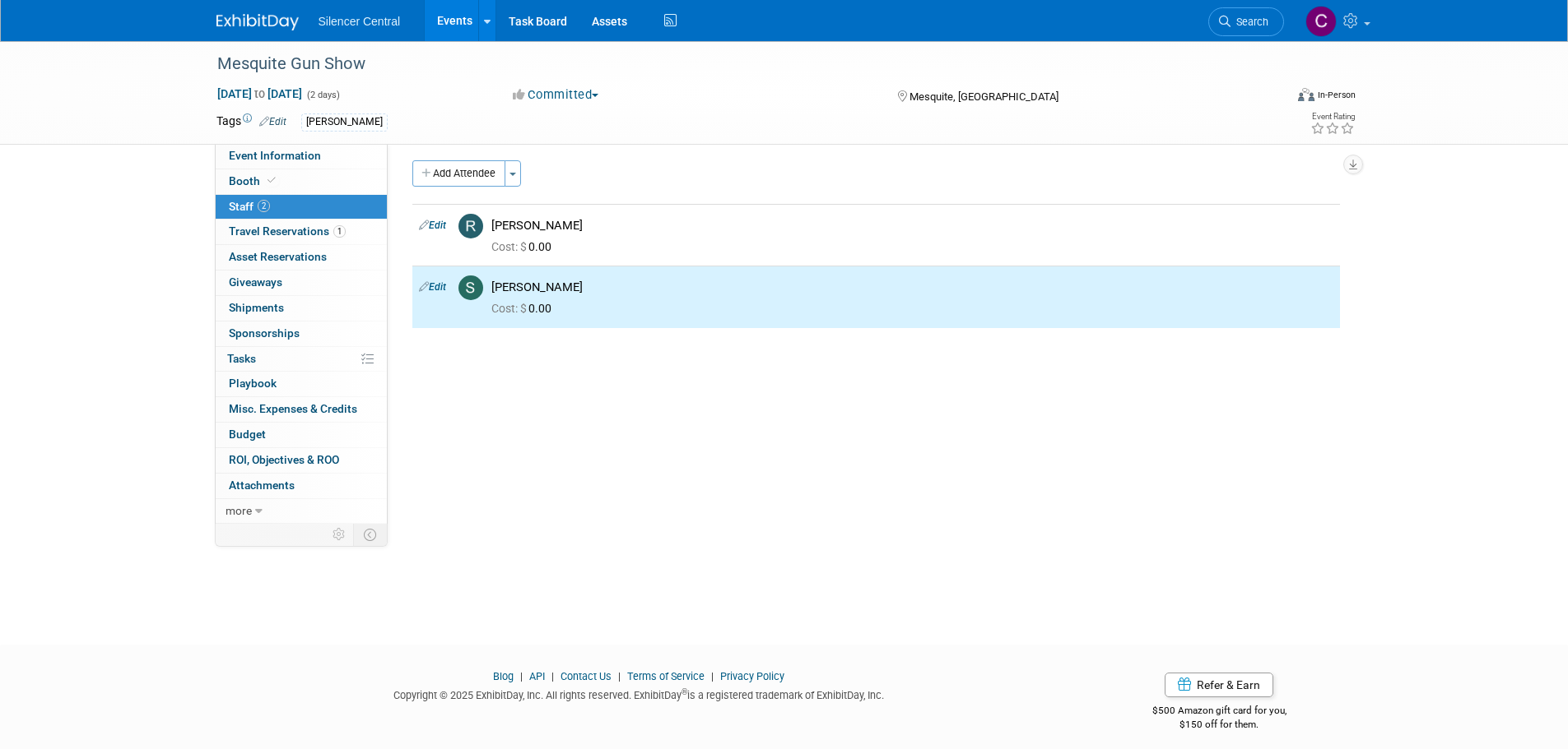
scroll to position [0, 0]
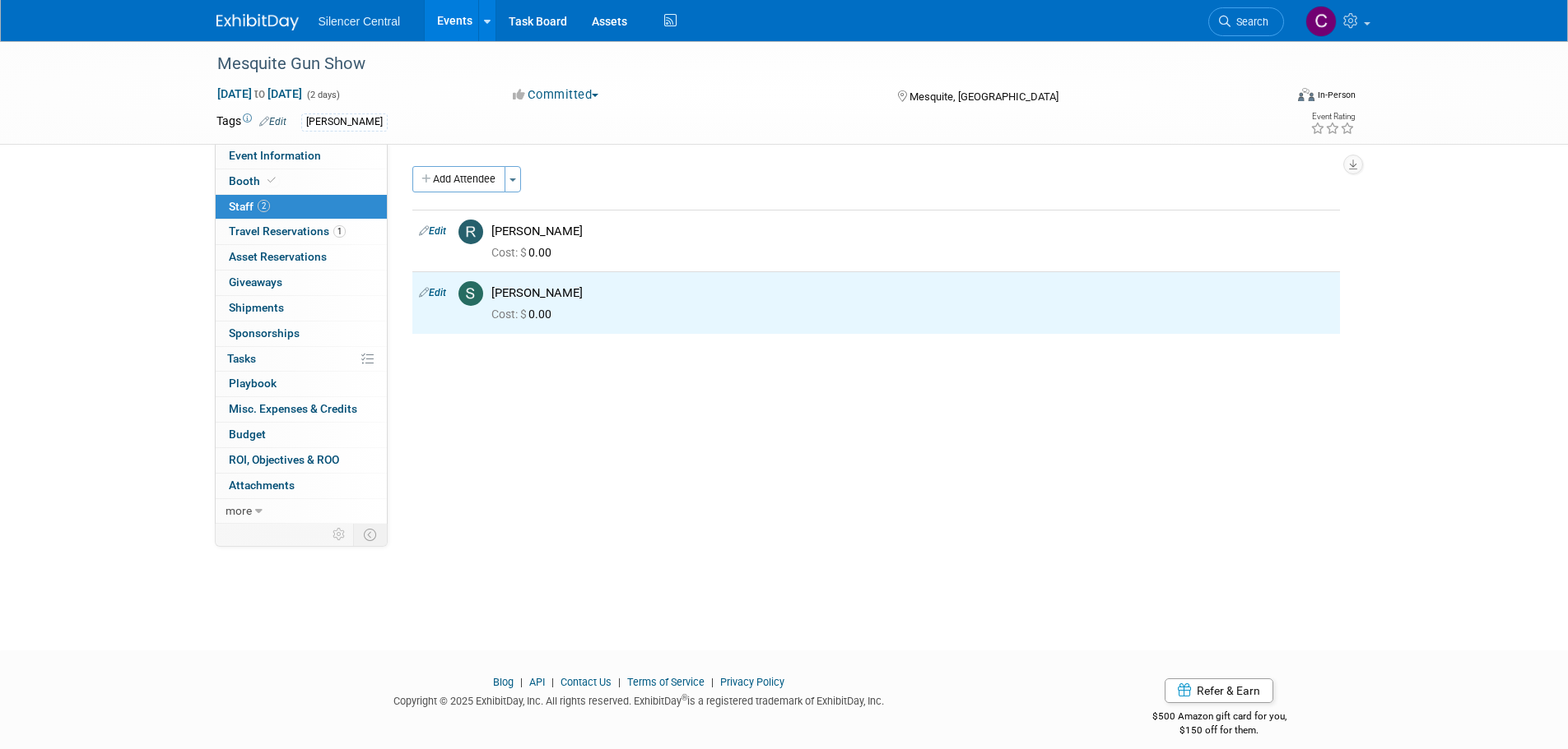
click at [224, 31] on div "Silencer Central Events Add Event Bulk Upload Events Shareable Event Boards Rec…" at bounding box center [784, 21] width 1136 height 41
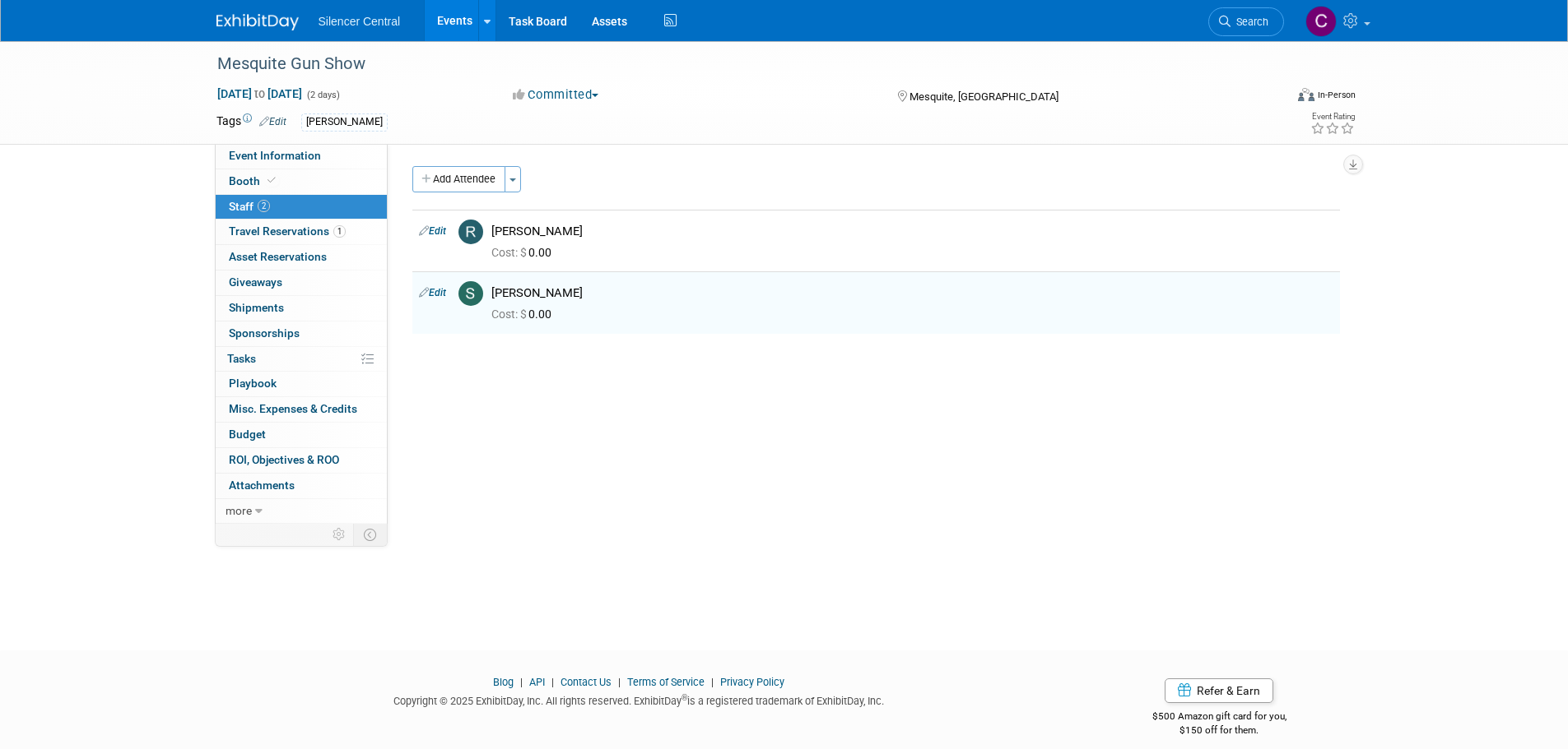
click at [231, 29] on img at bounding box center [257, 22] width 82 height 17
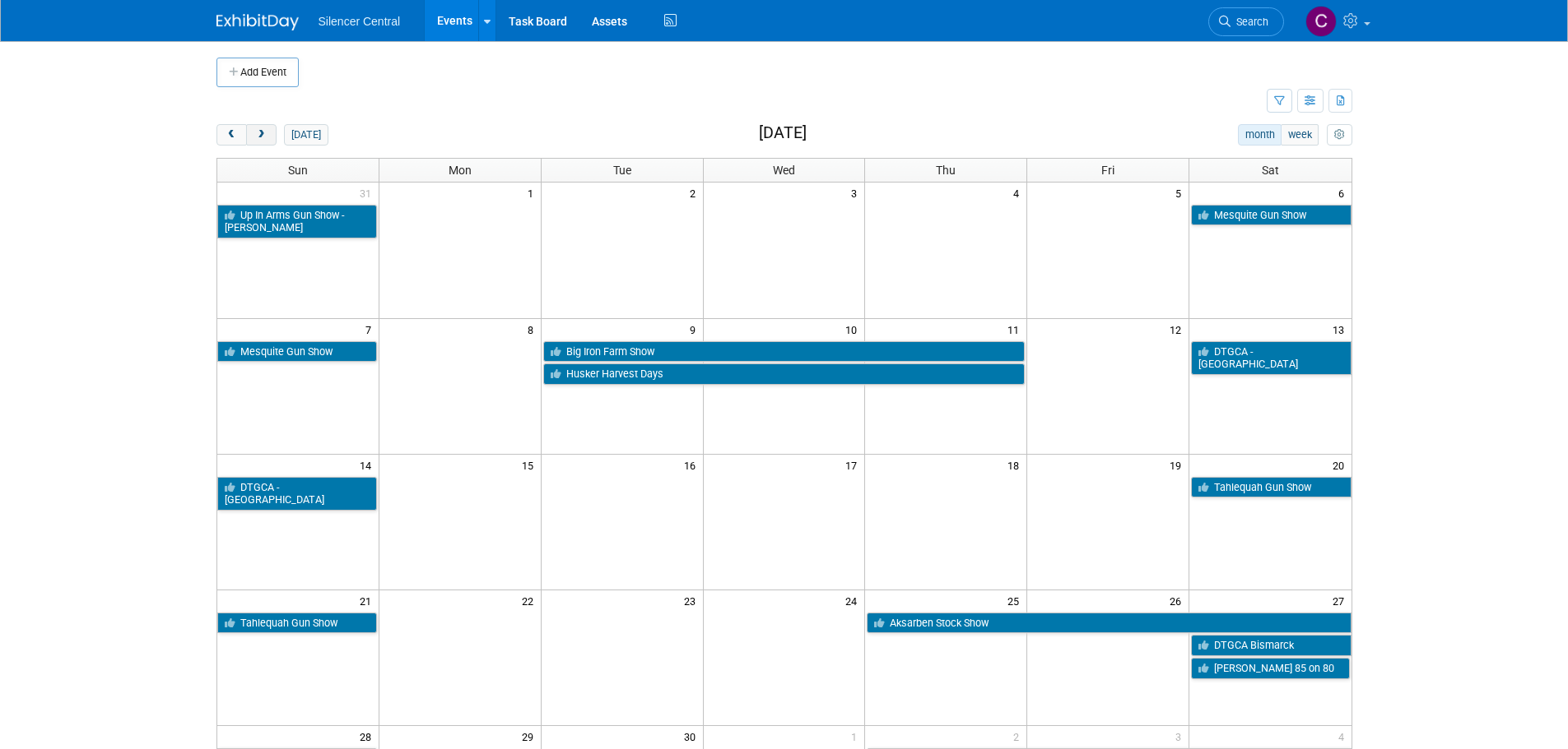
click at [269, 133] on button "next" at bounding box center [261, 135] width 31 height 22
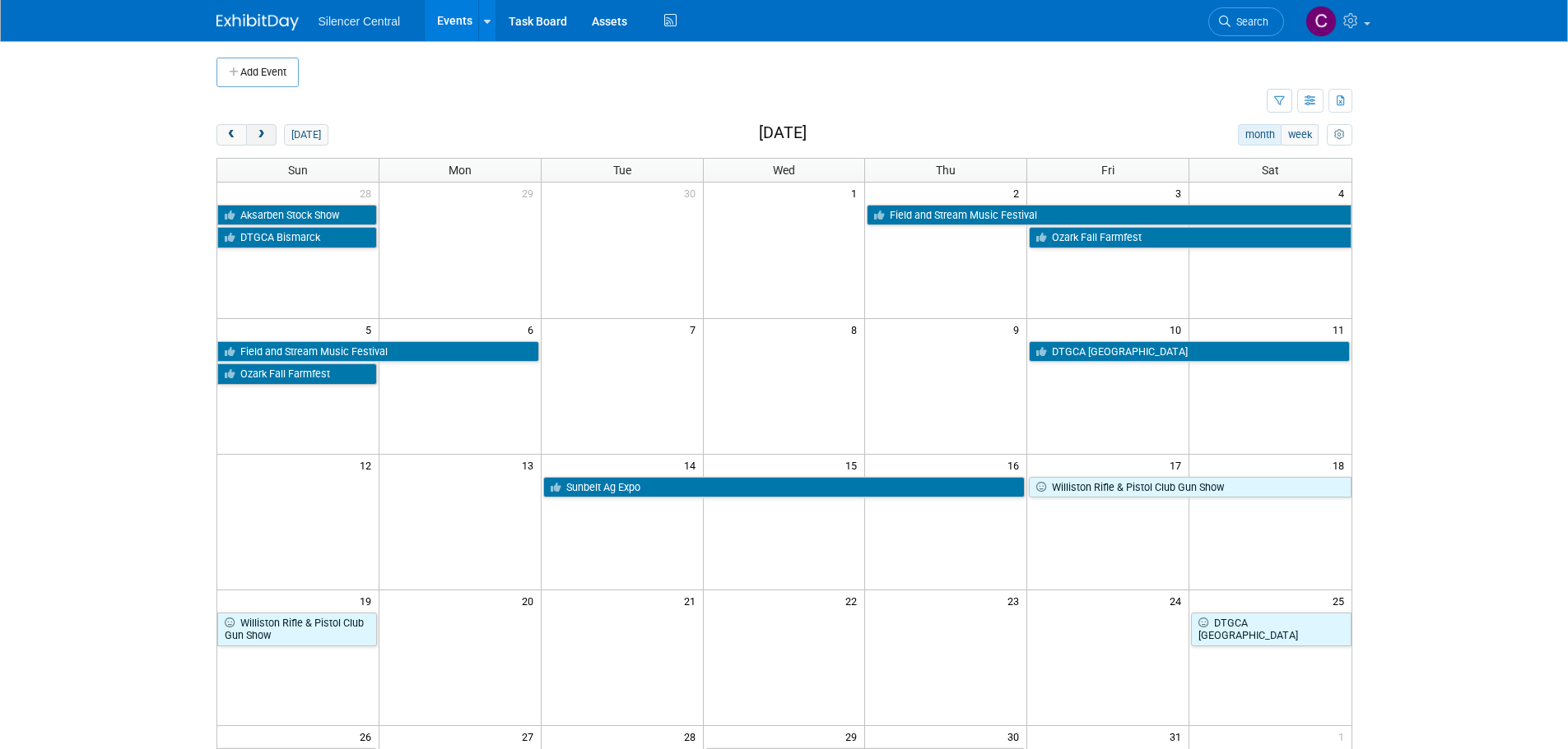
click at [264, 140] on button "next" at bounding box center [261, 135] width 31 height 22
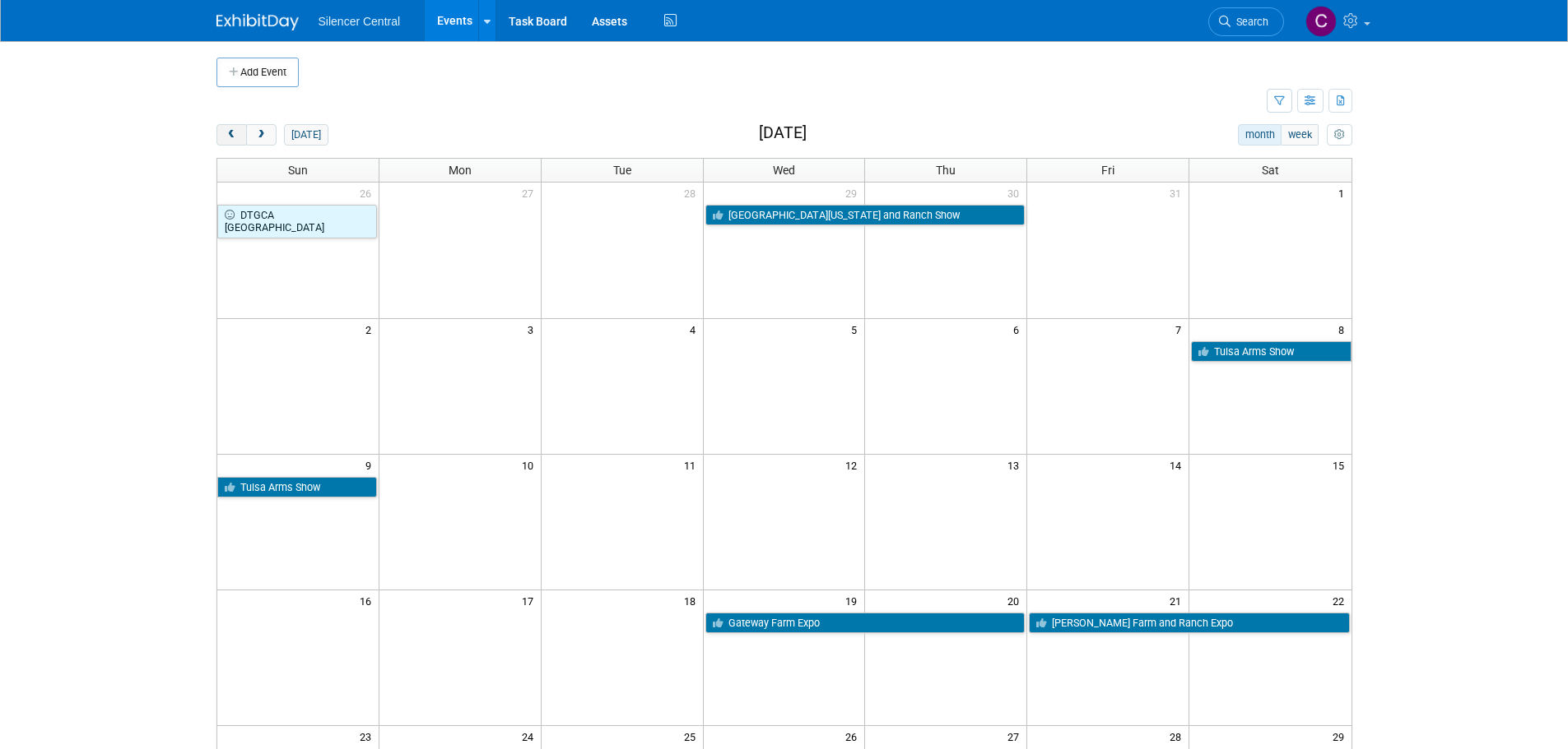
click at [237, 139] on span "prev" at bounding box center [231, 135] width 12 height 10
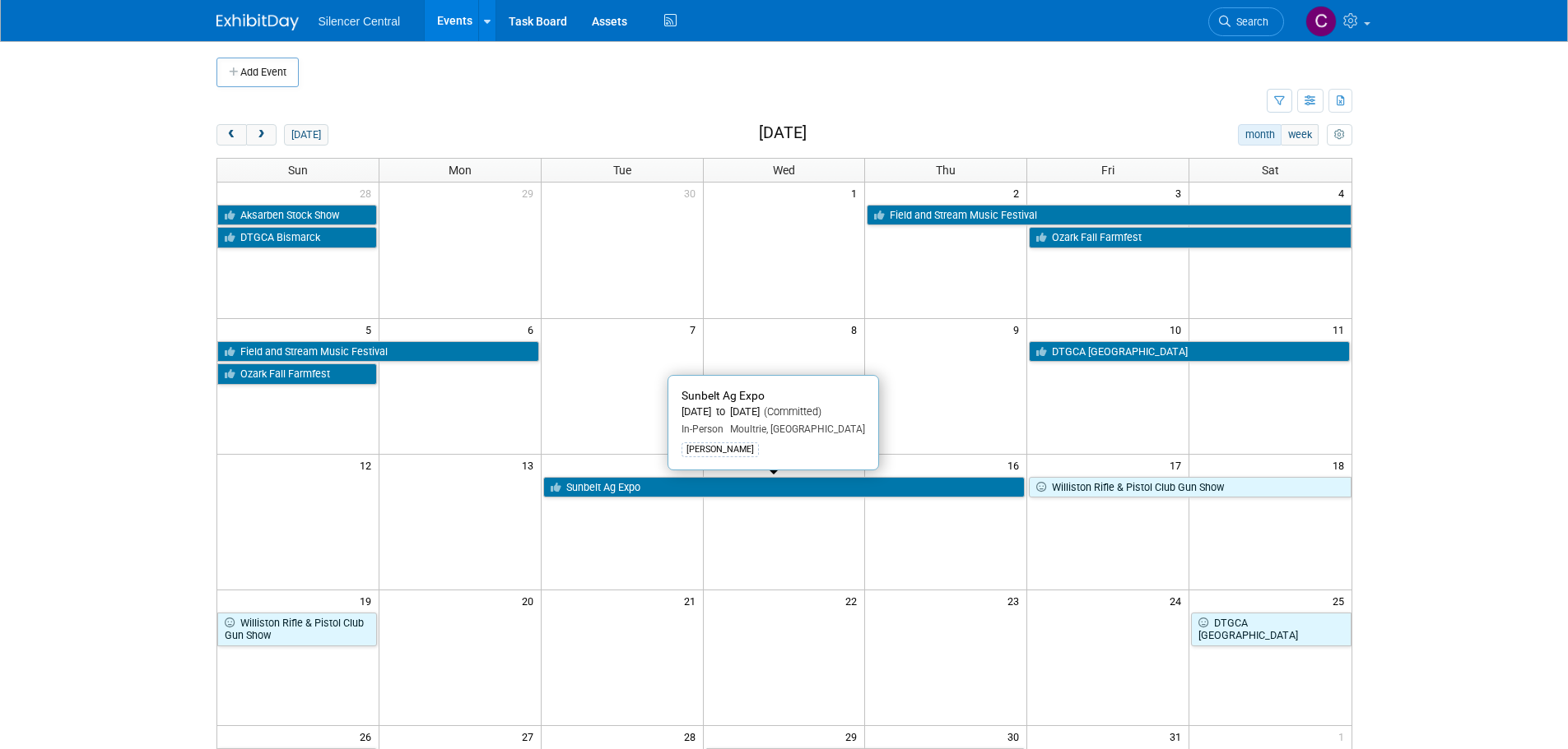
click at [801, 495] on link "Sunbelt Ag Expo" at bounding box center [785, 487] width 483 height 22
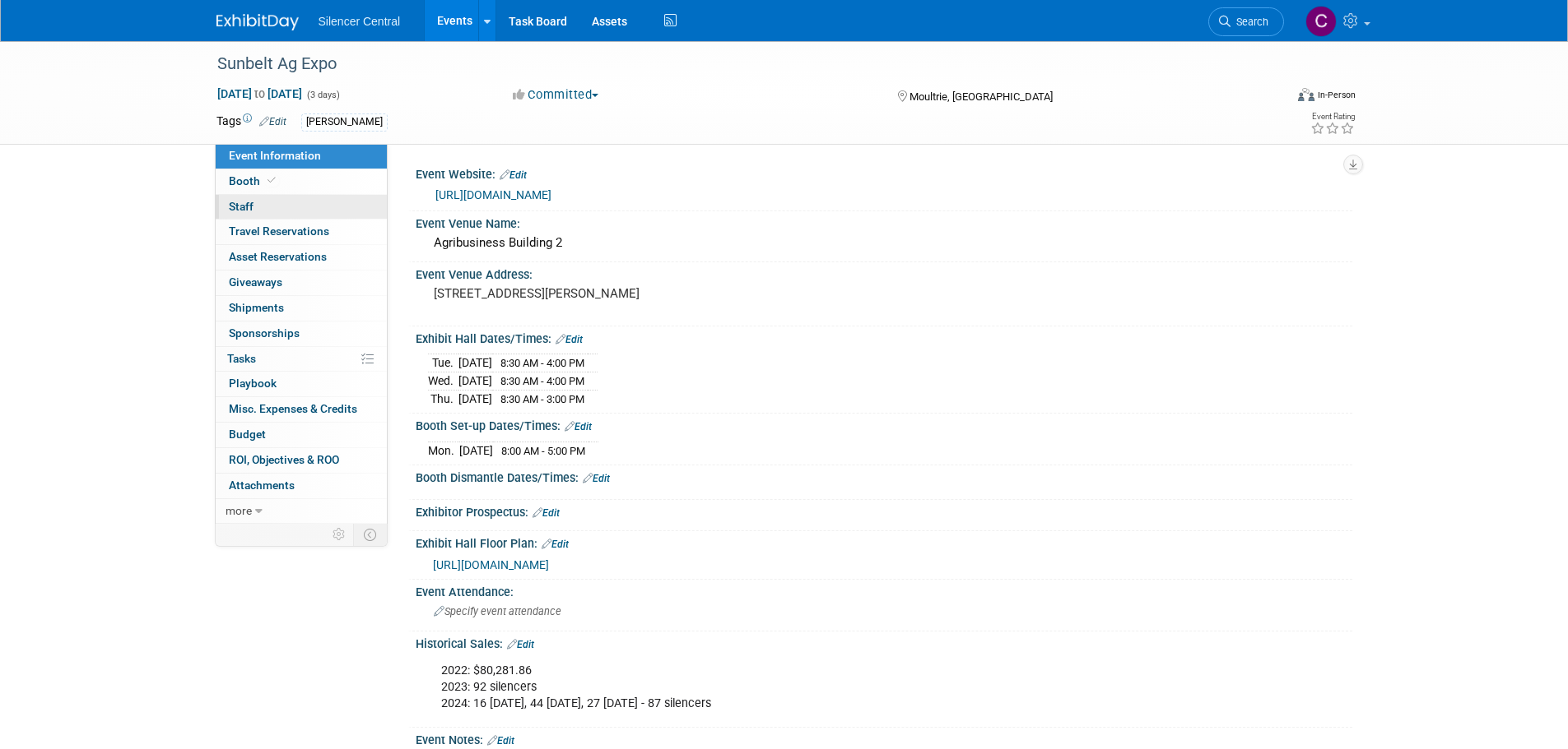
click at [274, 206] on link "0 Staff 0" at bounding box center [300, 207] width 171 height 24
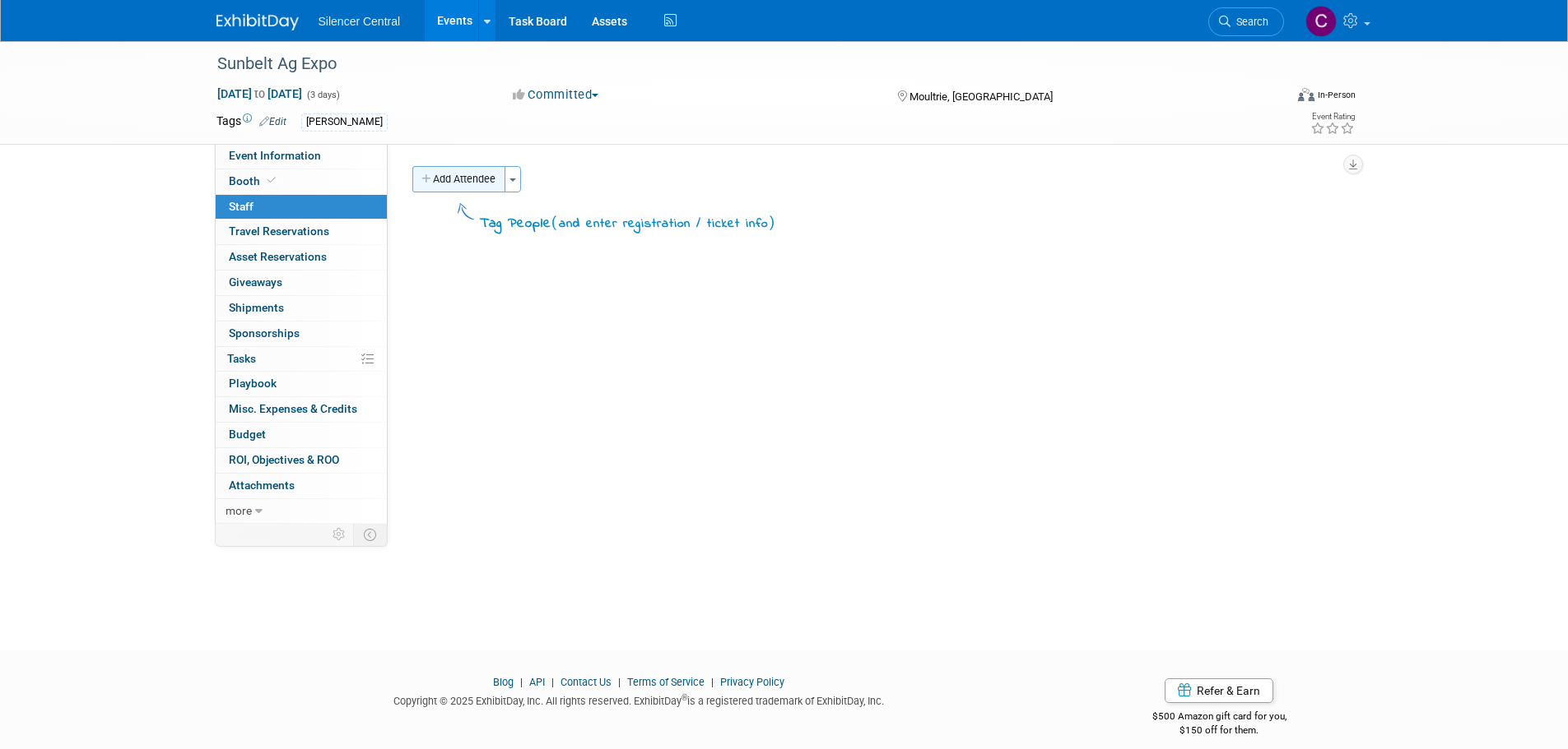
click at [450, 181] on button "Add Attendee" at bounding box center [458, 180] width 93 height 26
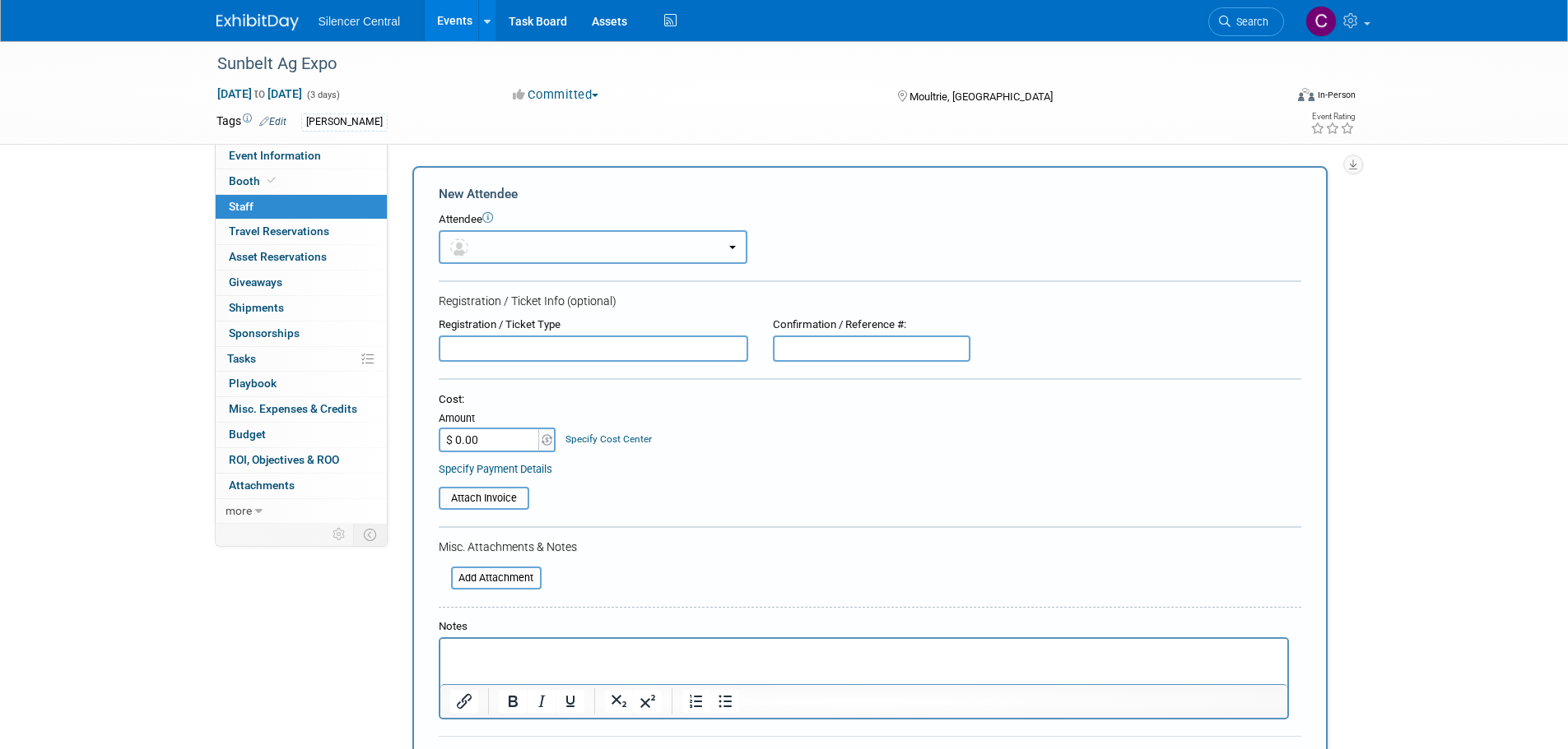
click at [513, 242] on button "button" at bounding box center [593, 247] width 309 height 34
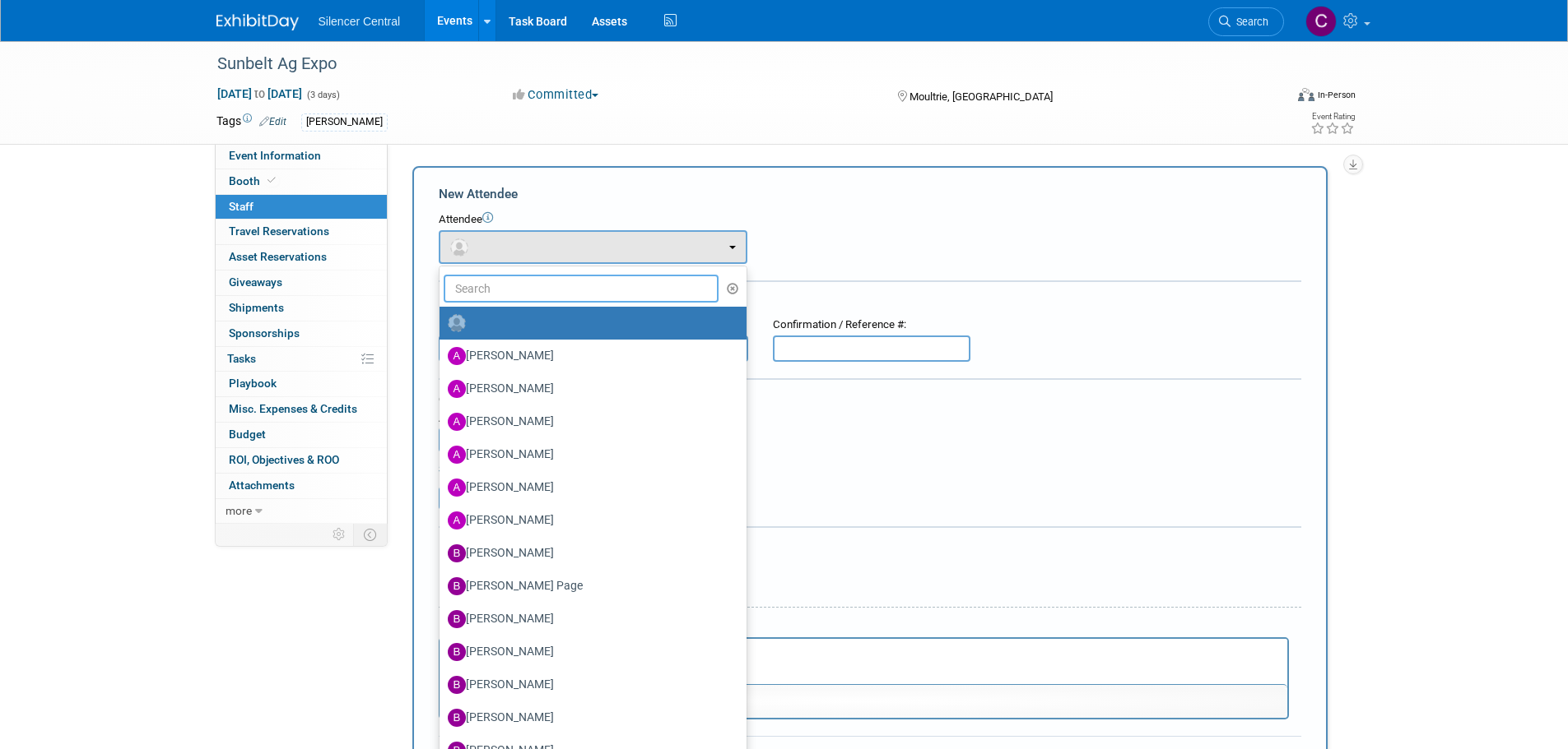
click at [530, 280] on input "text" at bounding box center [581, 289] width 276 height 28
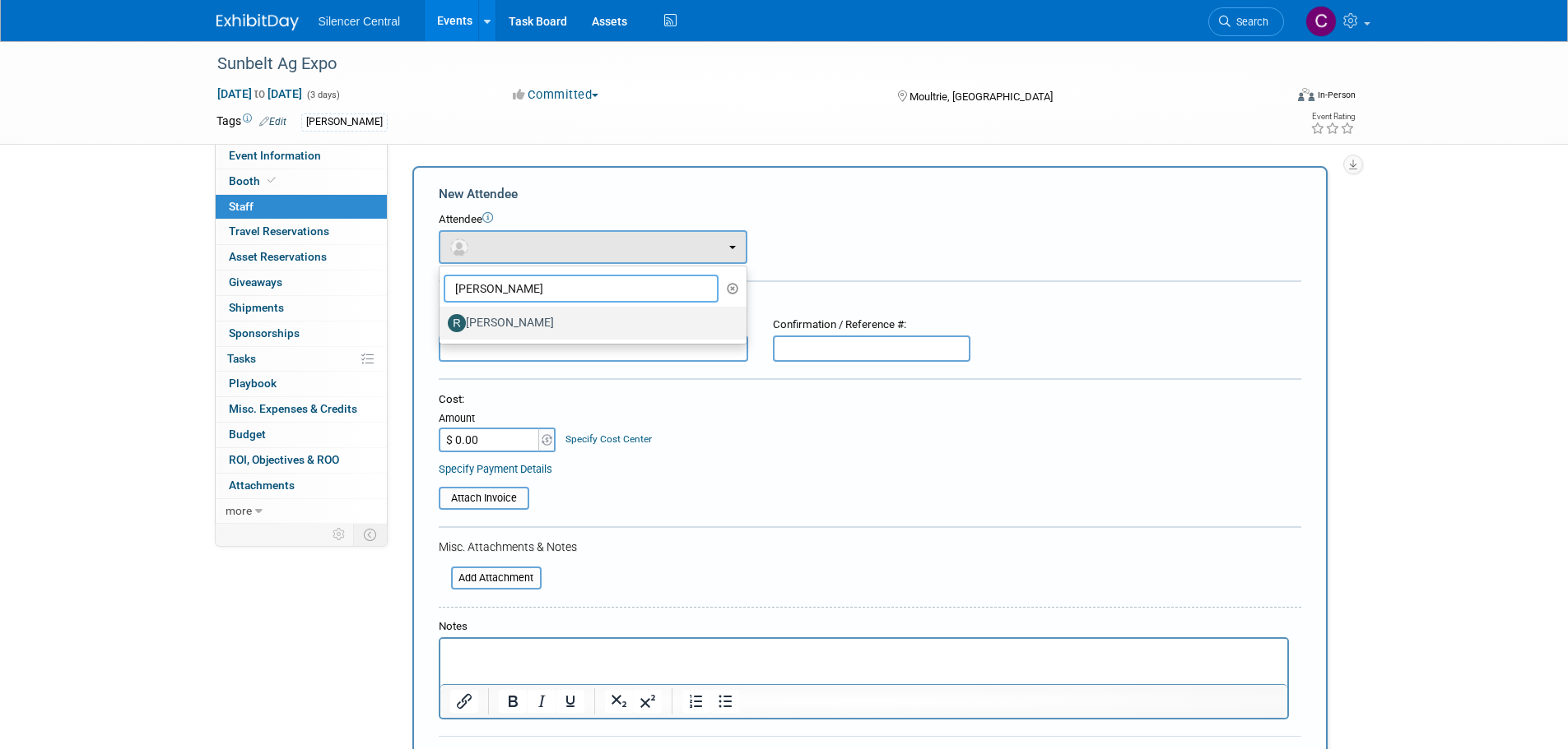
type input "Rob"
click at [558, 323] on label "Rob Young" at bounding box center [589, 324] width 283 height 26
click at [442, 323] on input "Rob Young" at bounding box center [436, 321] width 10 height 10
select select "cce7f612-edf5-4c25-885d-69abf7679705"
select select "4"
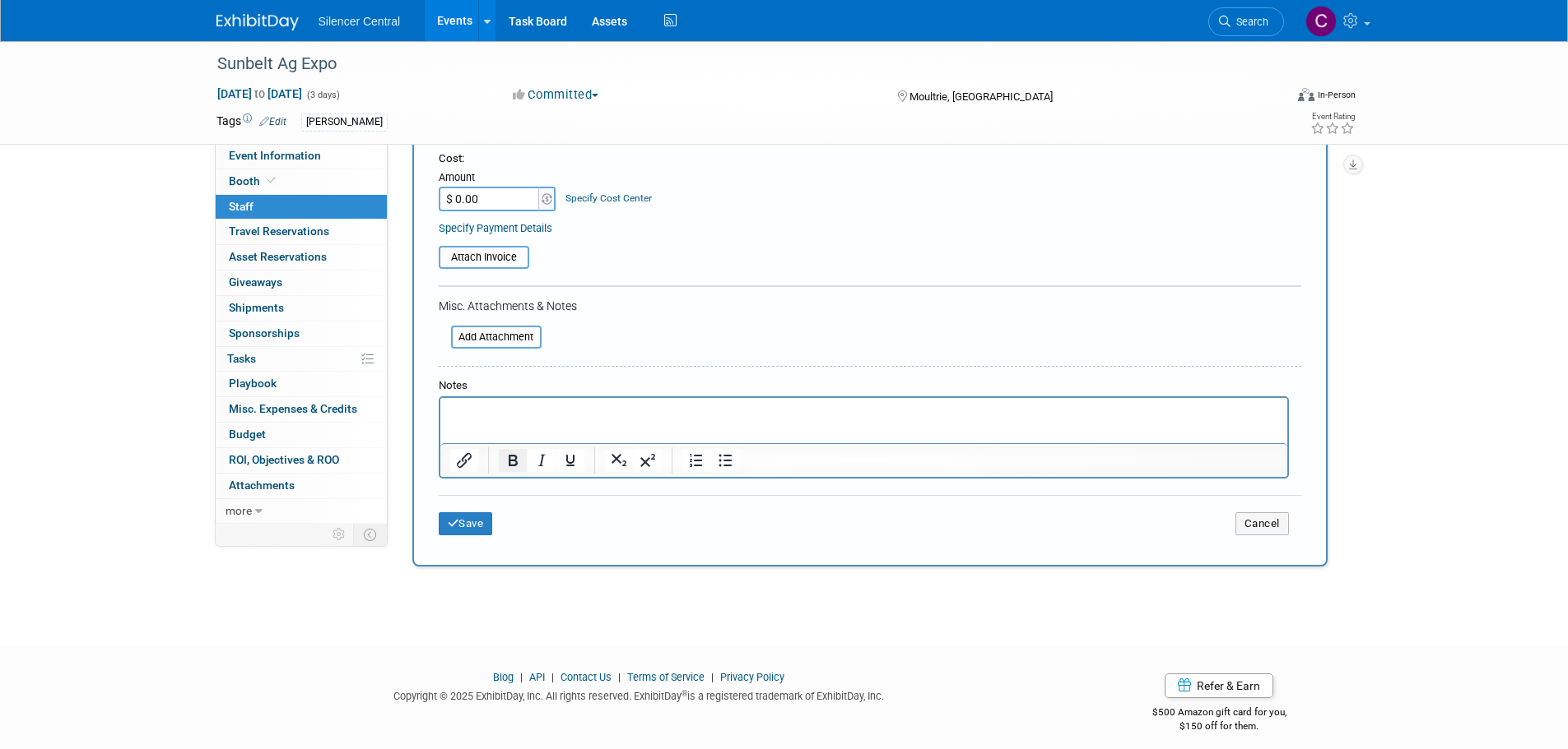
scroll to position [307, 0]
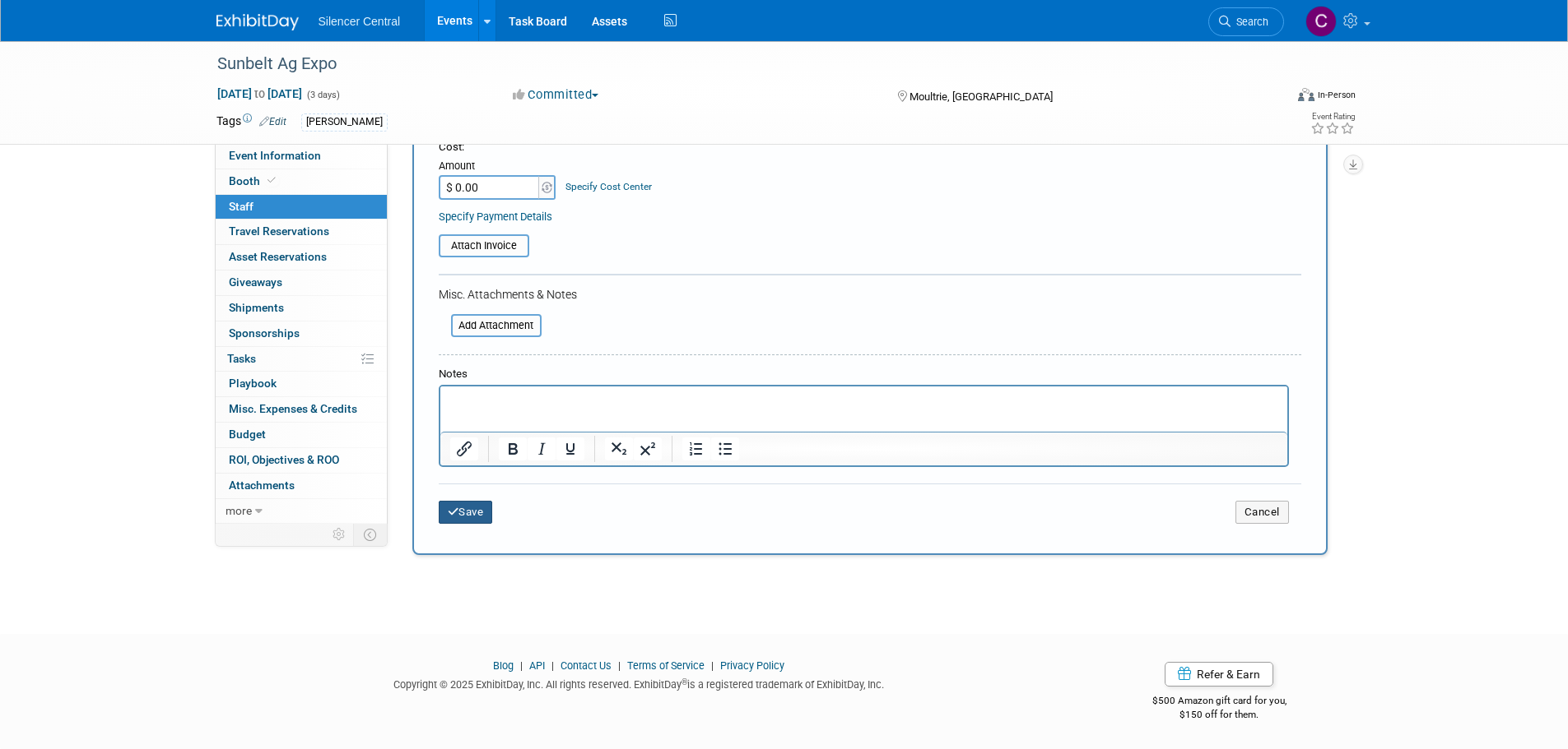
click at [483, 510] on button "Save" at bounding box center [466, 512] width 54 height 23
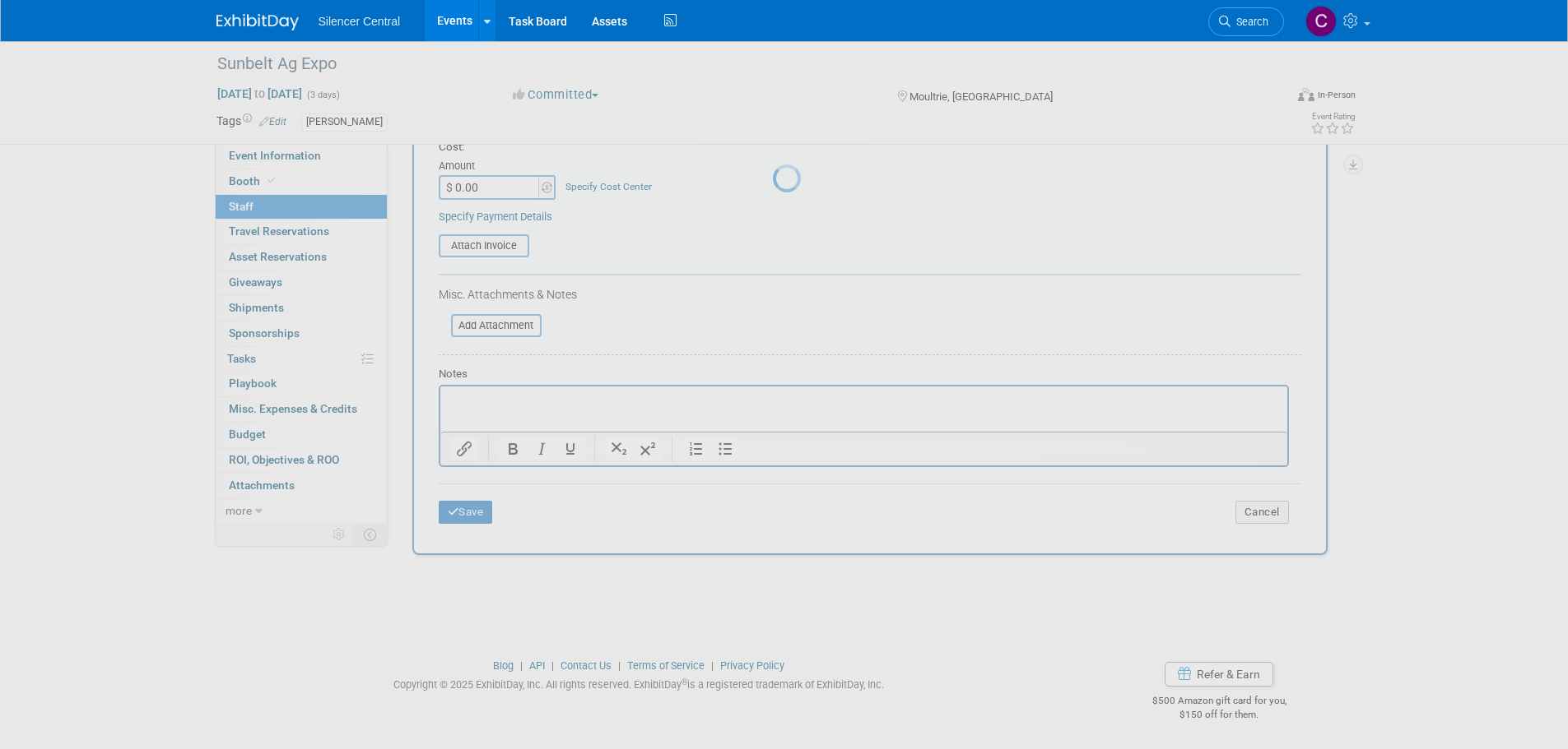
scroll to position [17, 0]
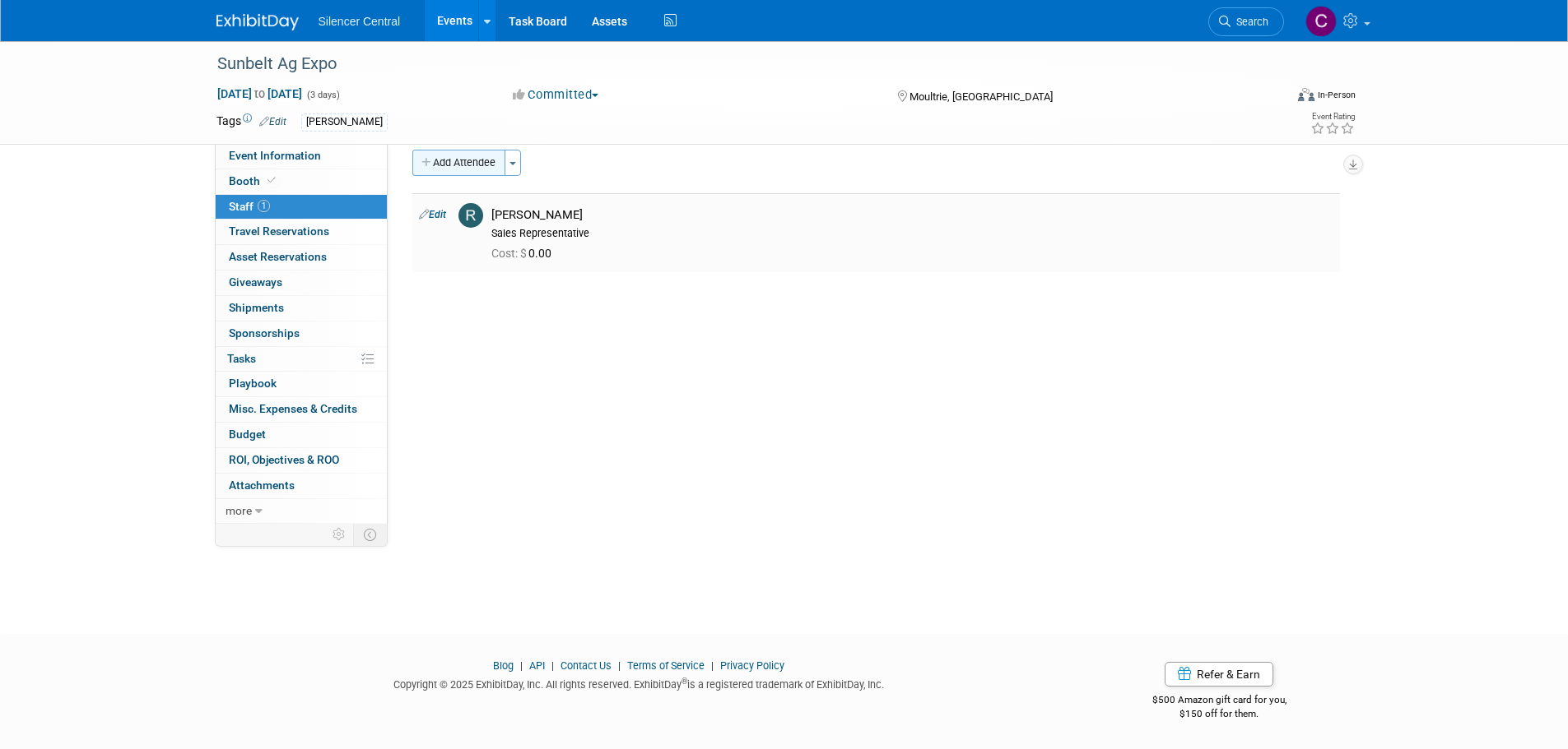
click at [467, 160] on button "Add Attendee" at bounding box center [458, 163] width 93 height 26
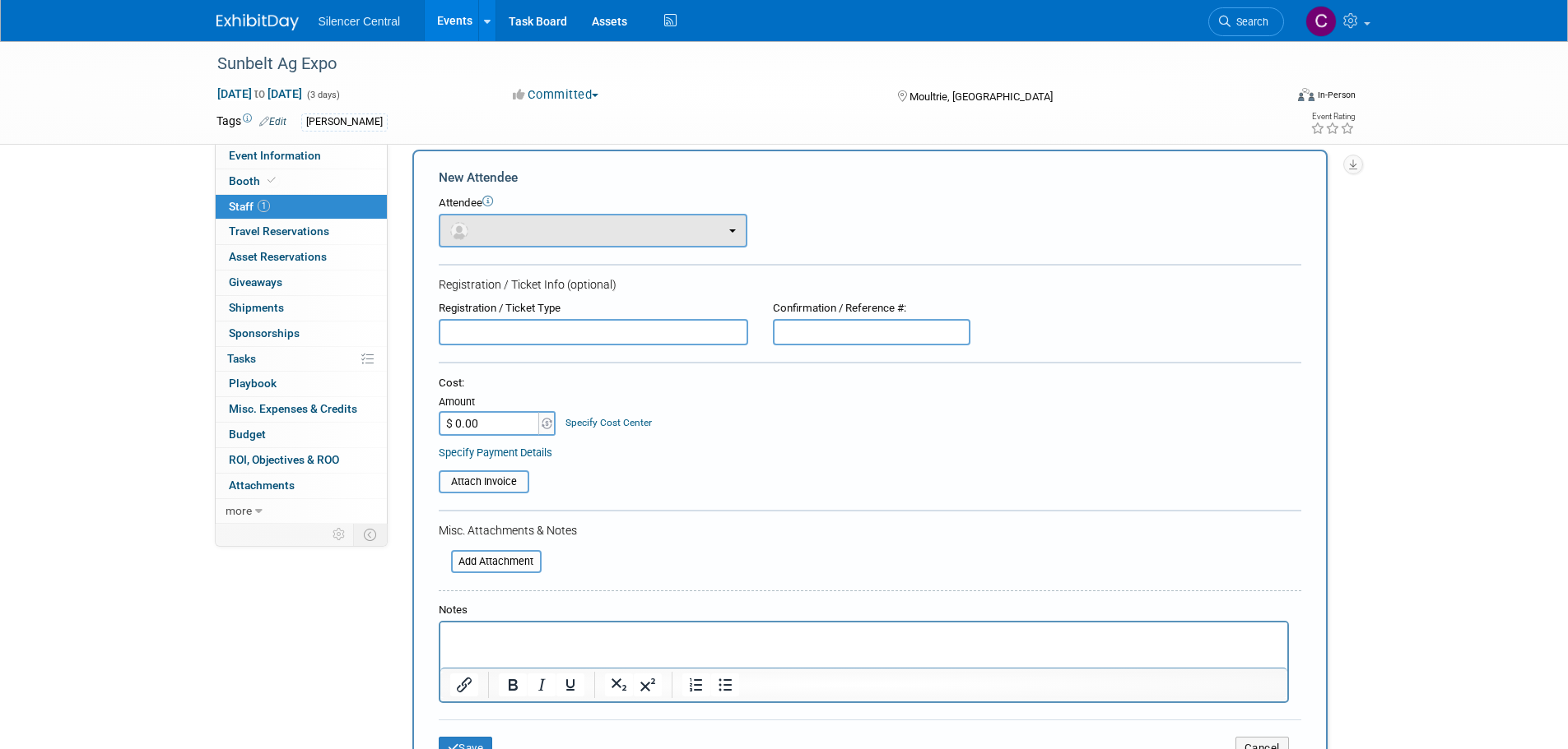
scroll to position [0, 0]
click at [542, 234] on button "button" at bounding box center [593, 231] width 309 height 34
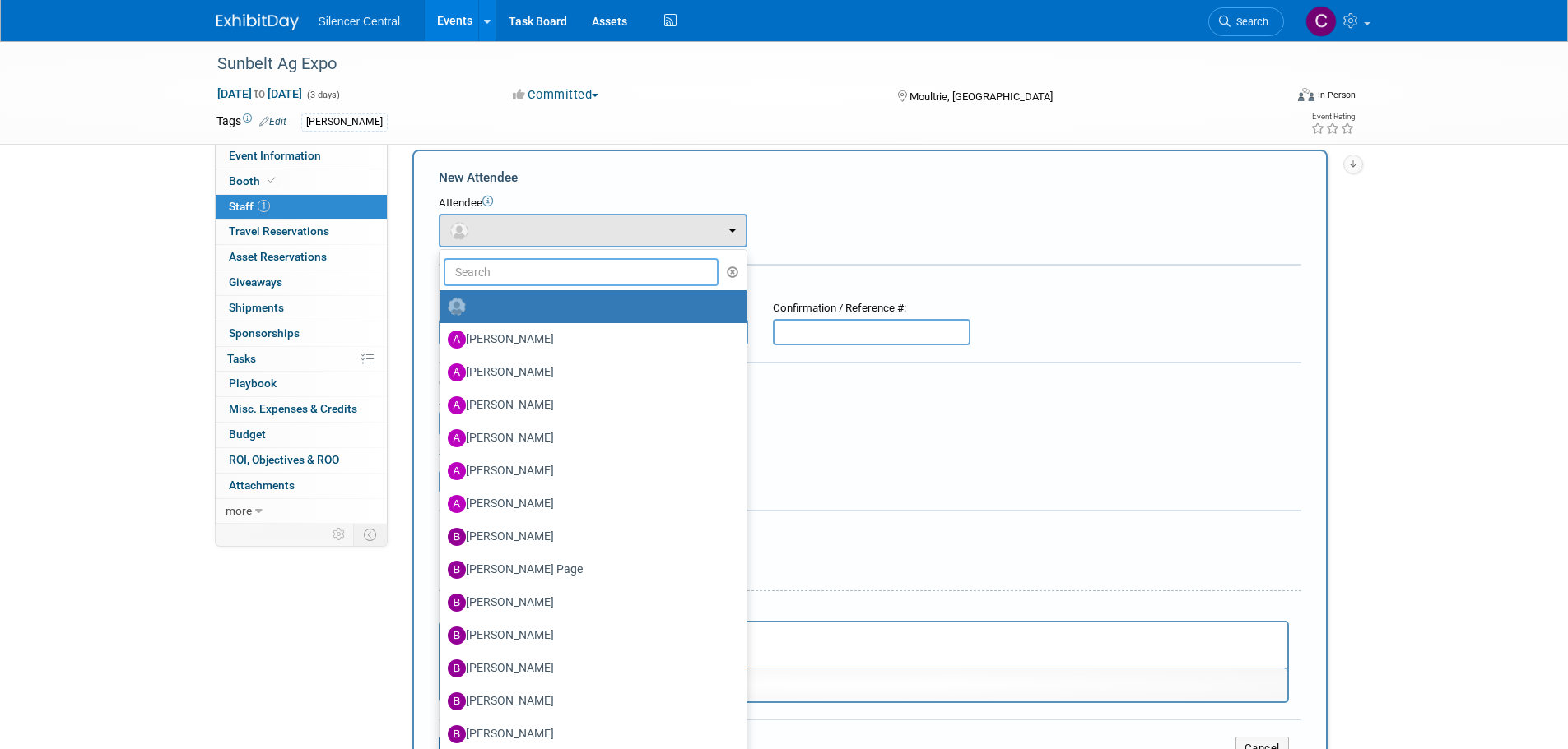
click at [546, 263] on input "text" at bounding box center [581, 272] width 276 height 28
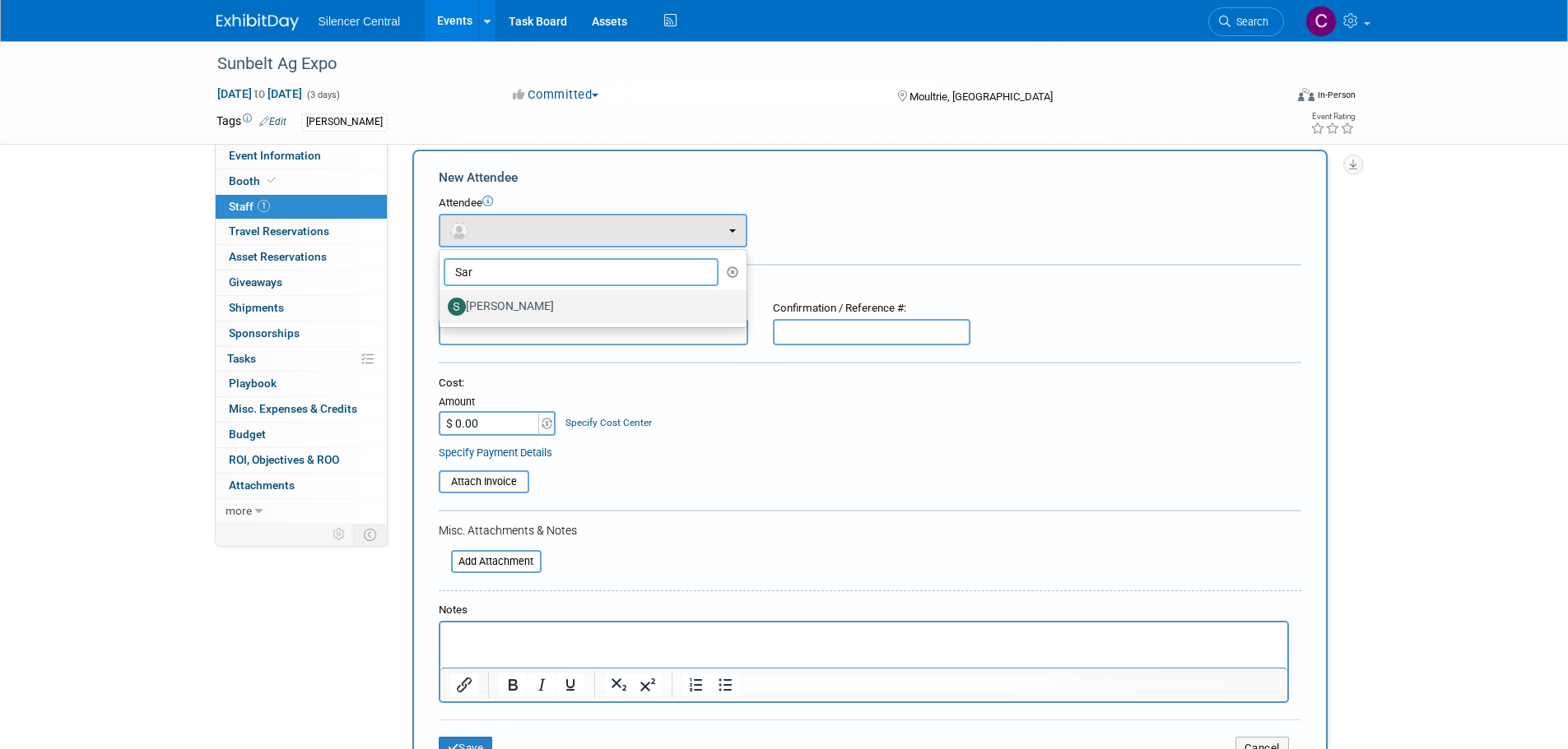
type input "Sar"
click at [558, 311] on label "Sarah Young" at bounding box center [589, 307] width 283 height 26
click at [442, 310] on input "Sarah Young" at bounding box center [436, 304] width 10 height 10
select select "546d4a14-d393-4270-ad9d-61179e67ebe5"
select select "1"
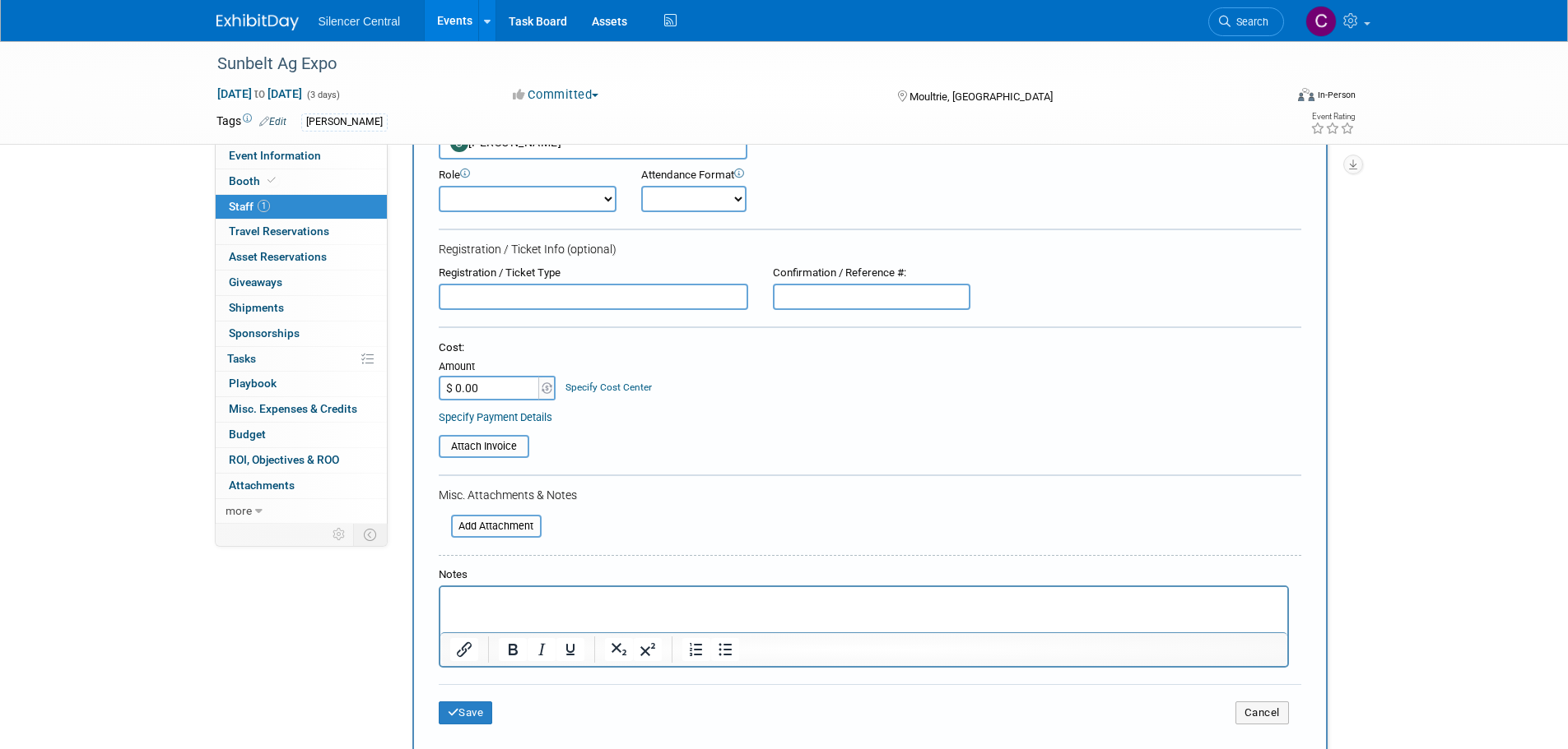
scroll to position [403, 0]
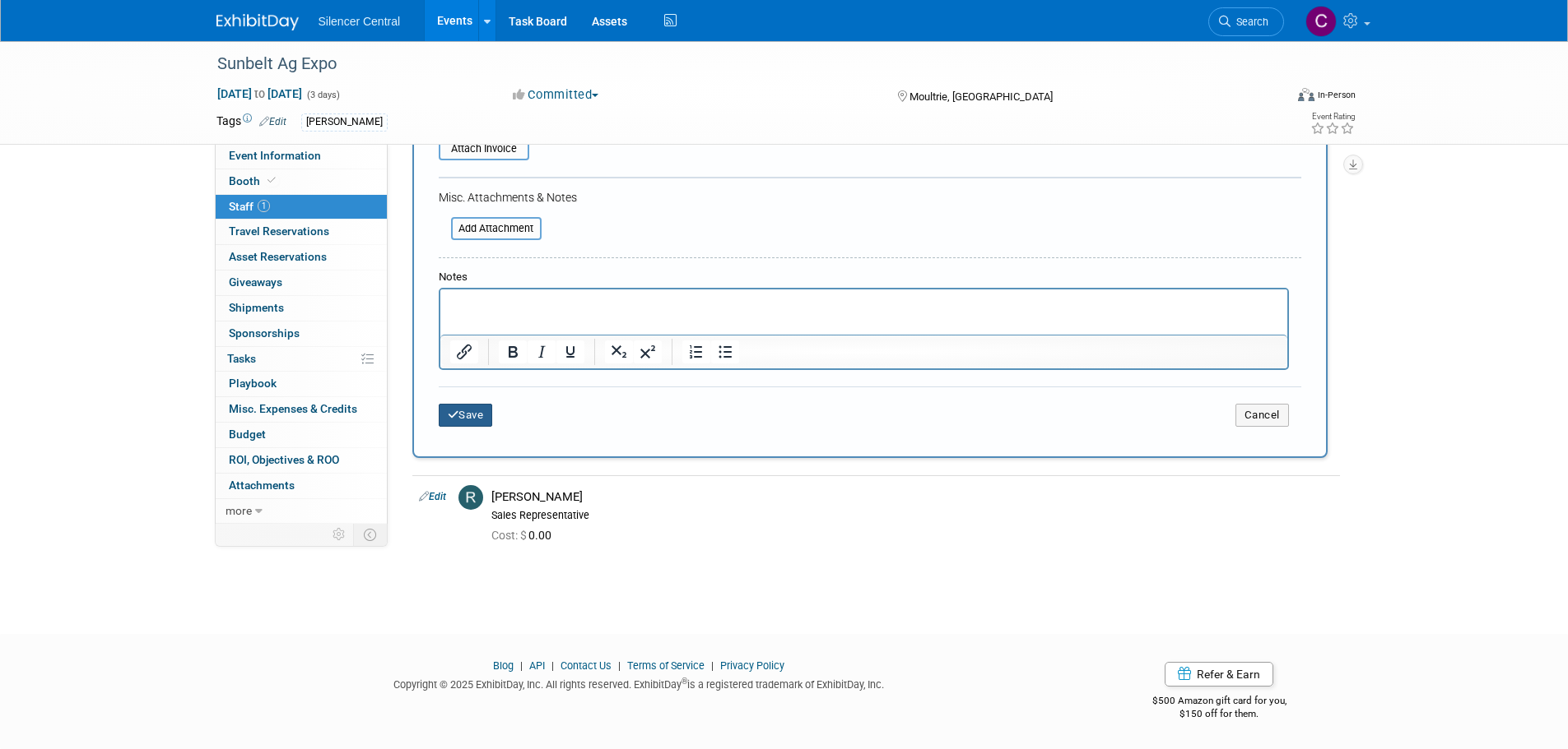
click at [457, 421] on icon "submit" at bounding box center [454, 414] width 11 height 10
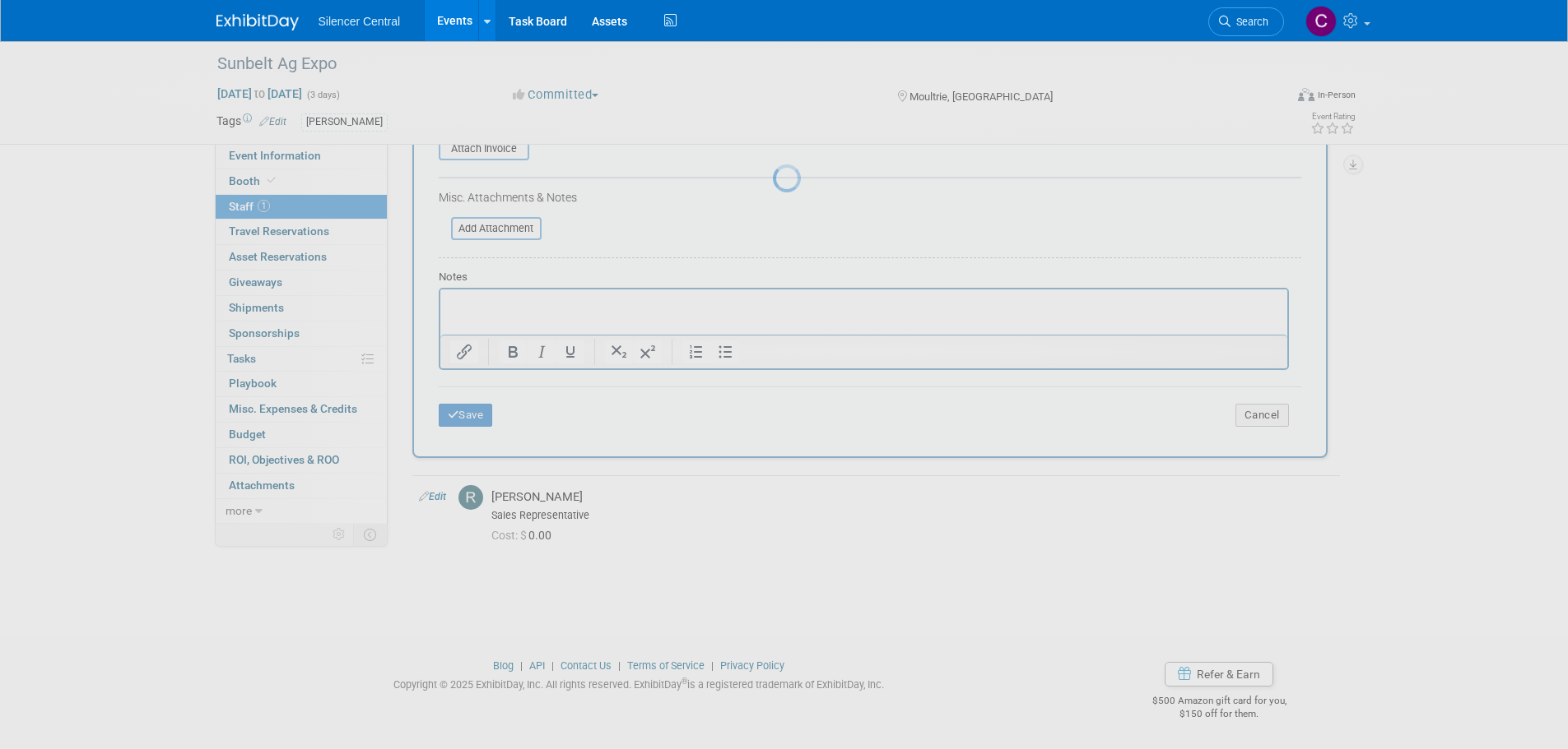
scroll to position [17, 0]
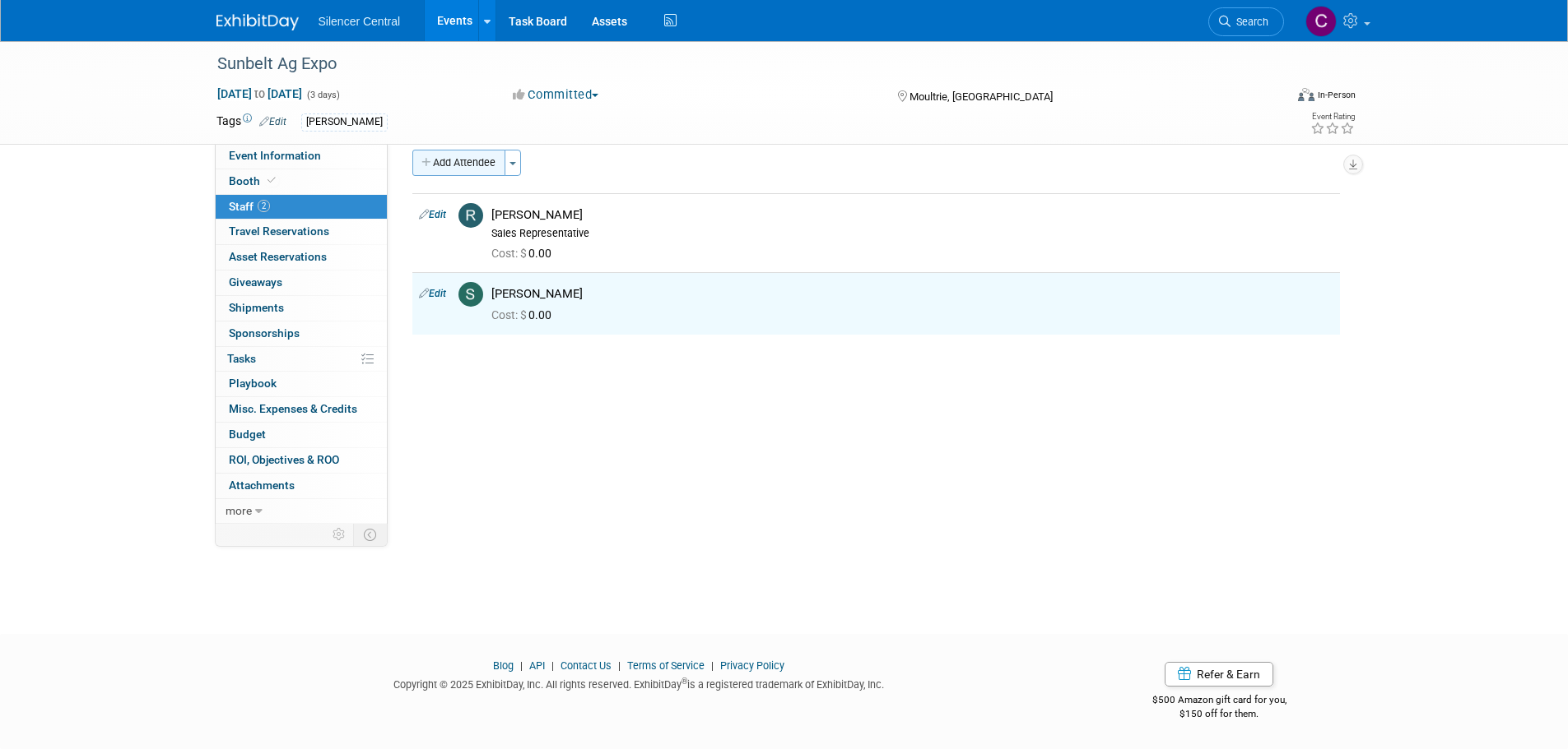
click at [459, 166] on button "Add Attendee" at bounding box center [458, 163] width 93 height 26
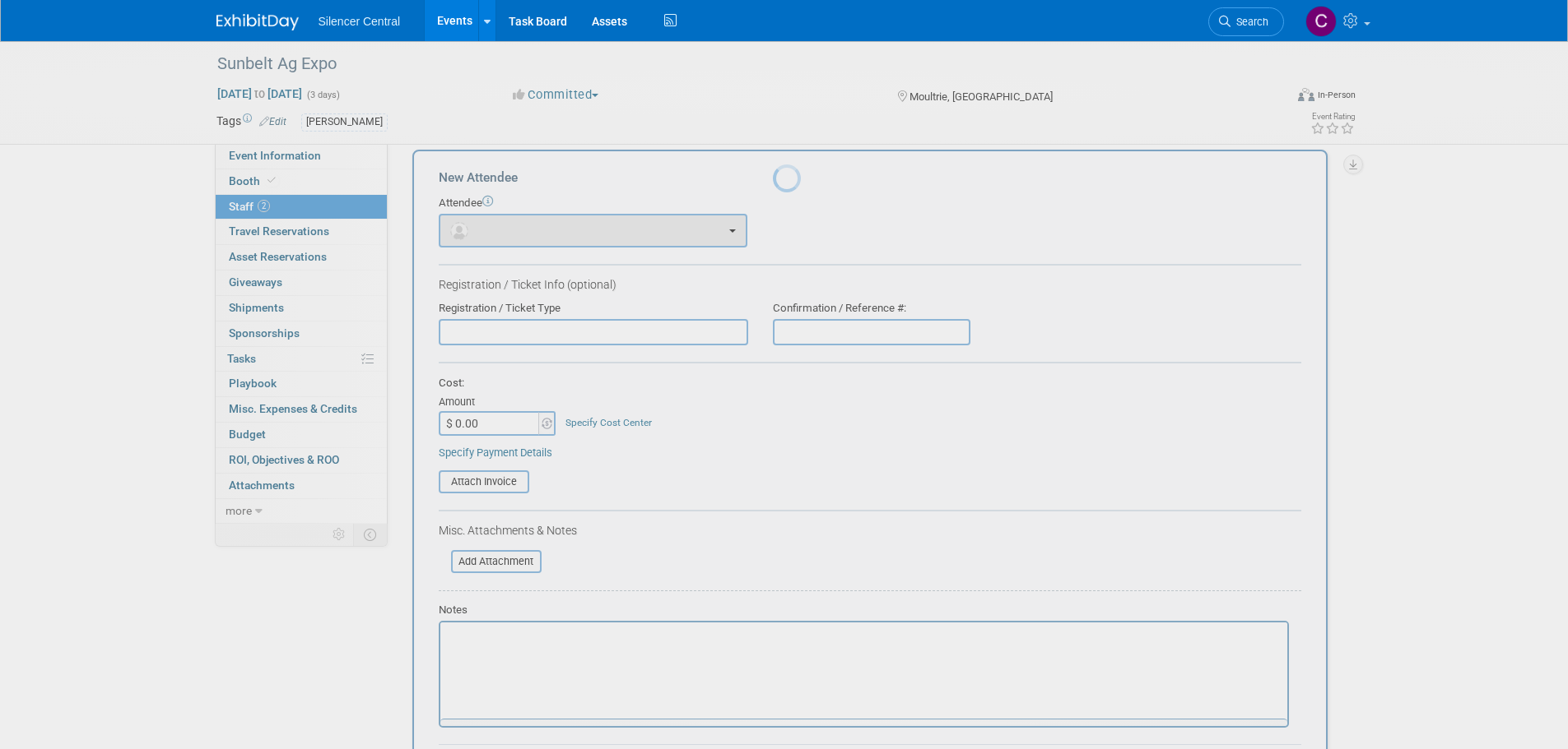
scroll to position [0, 0]
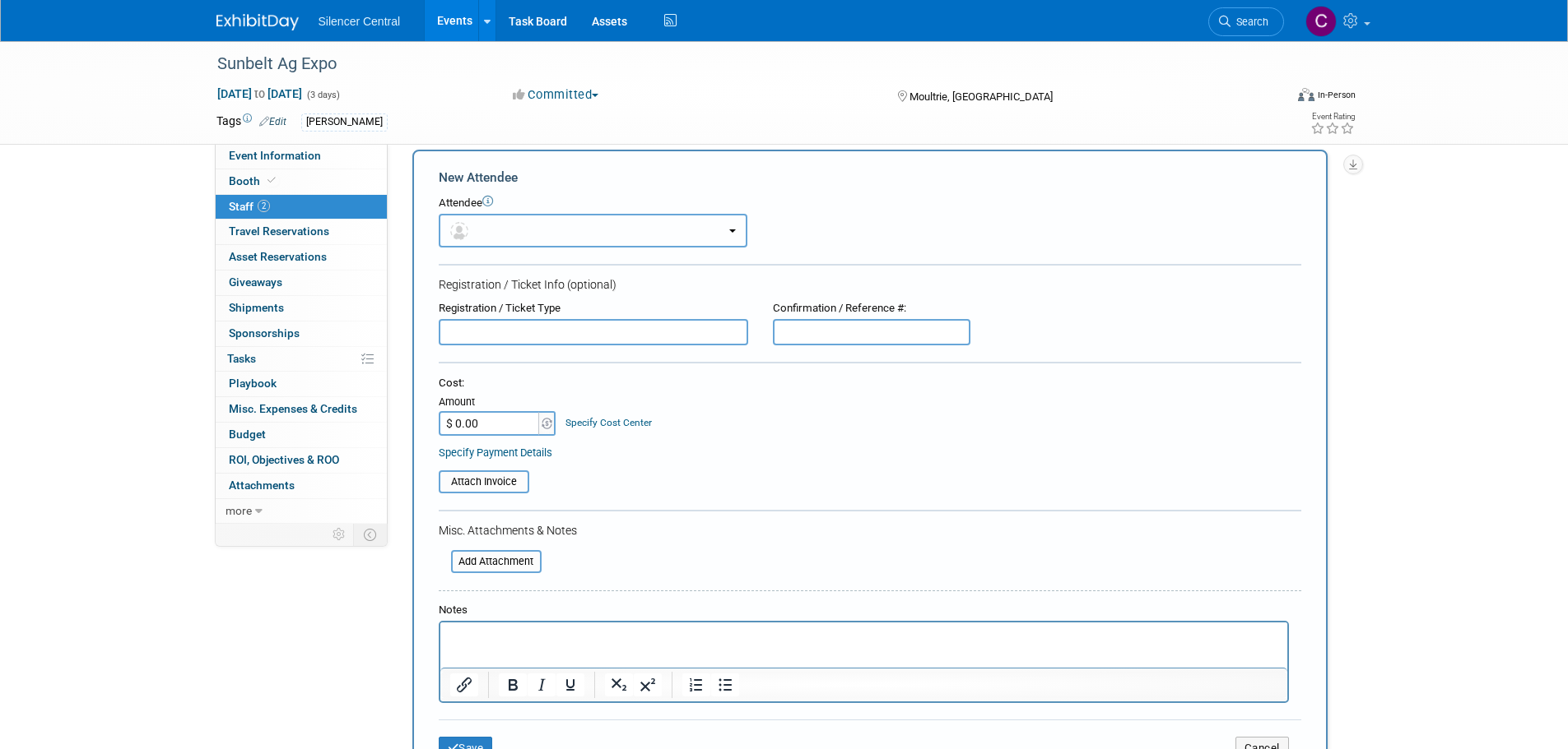
click at [505, 235] on button "button" at bounding box center [593, 231] width 309 height 34
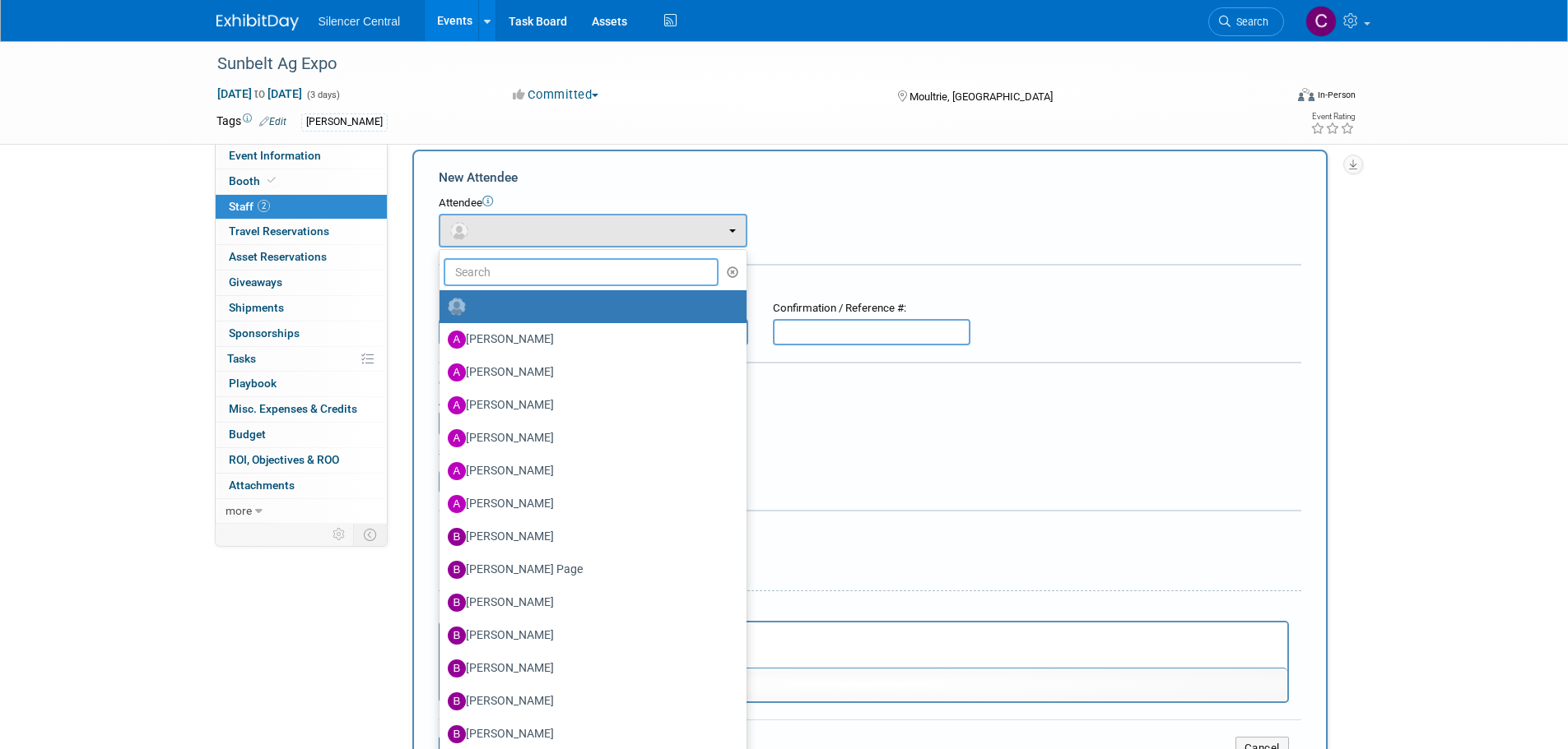
click at [515, 263] on input "text" at bounding box center [581, 272] width 276 height 28
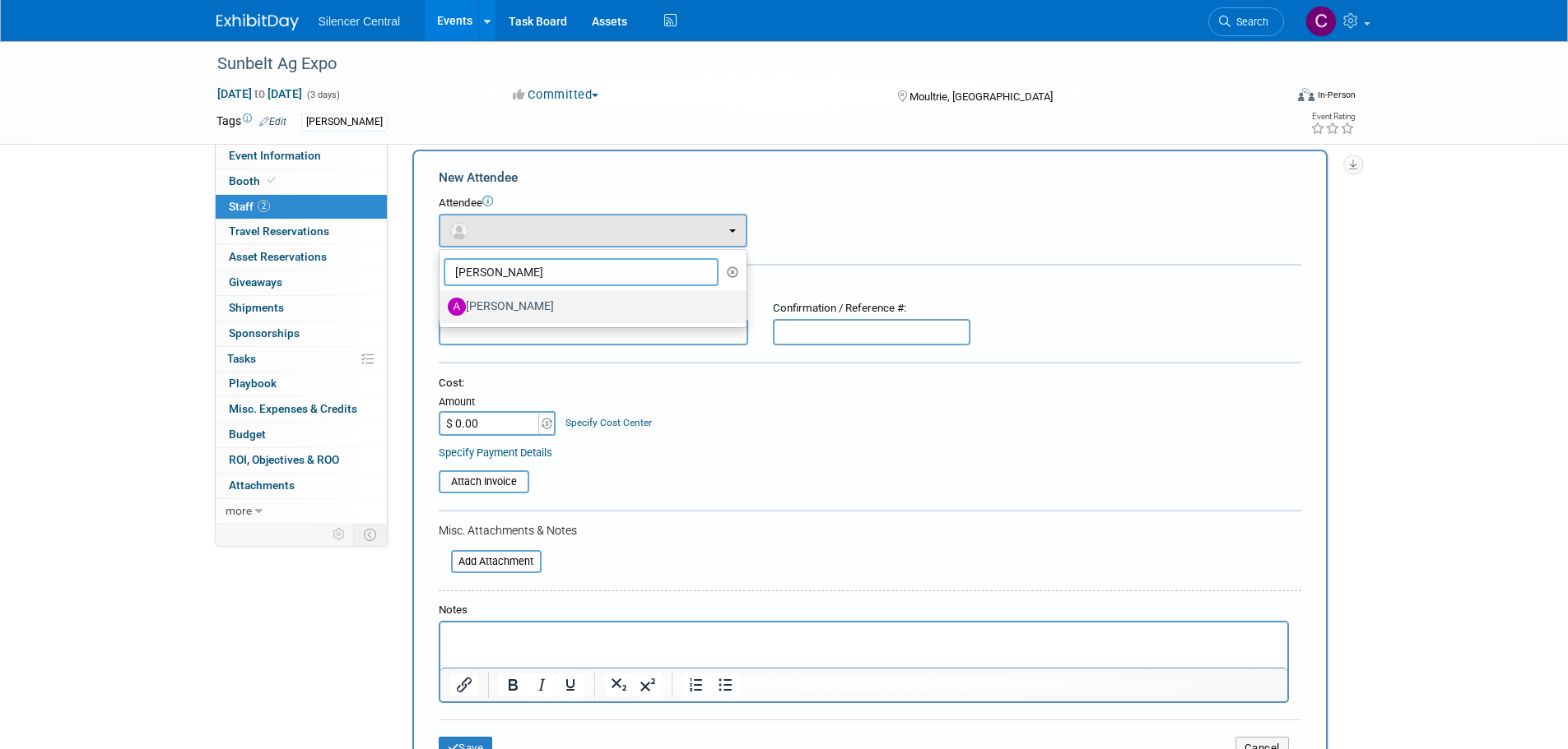
type input "Drew"
click at [564, 309] on label "Andrew Sorenson" at bounding box center [589, 307] width 283 height 26
click at [442, 309] on input "Andrew Sorenson" at bounding box center [436, 304] width 10 height 10
select select "8b25a7b6-0c77-42d1-b1c0-e93d2c90fb05"
select select "4"
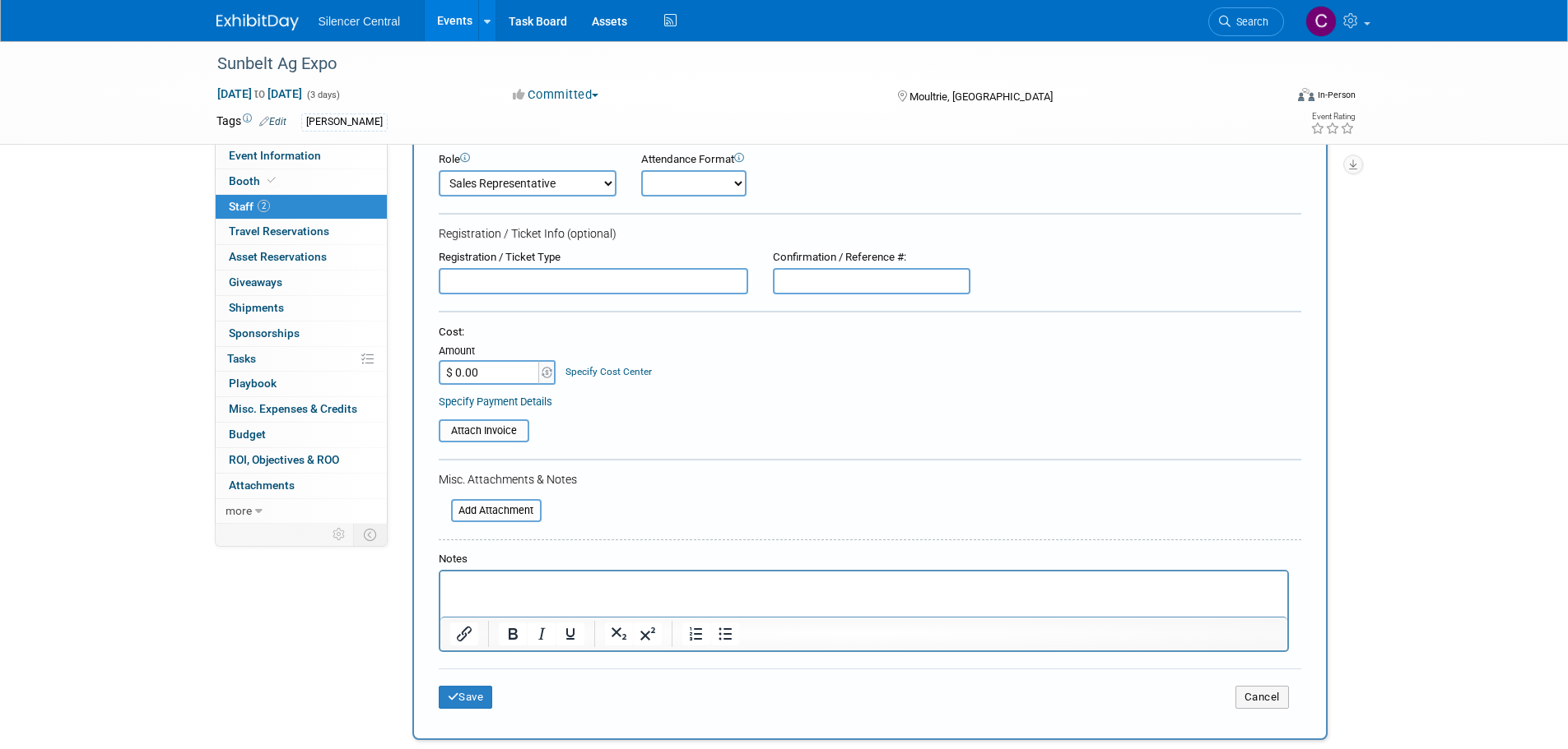
scroll to position [427, 0]
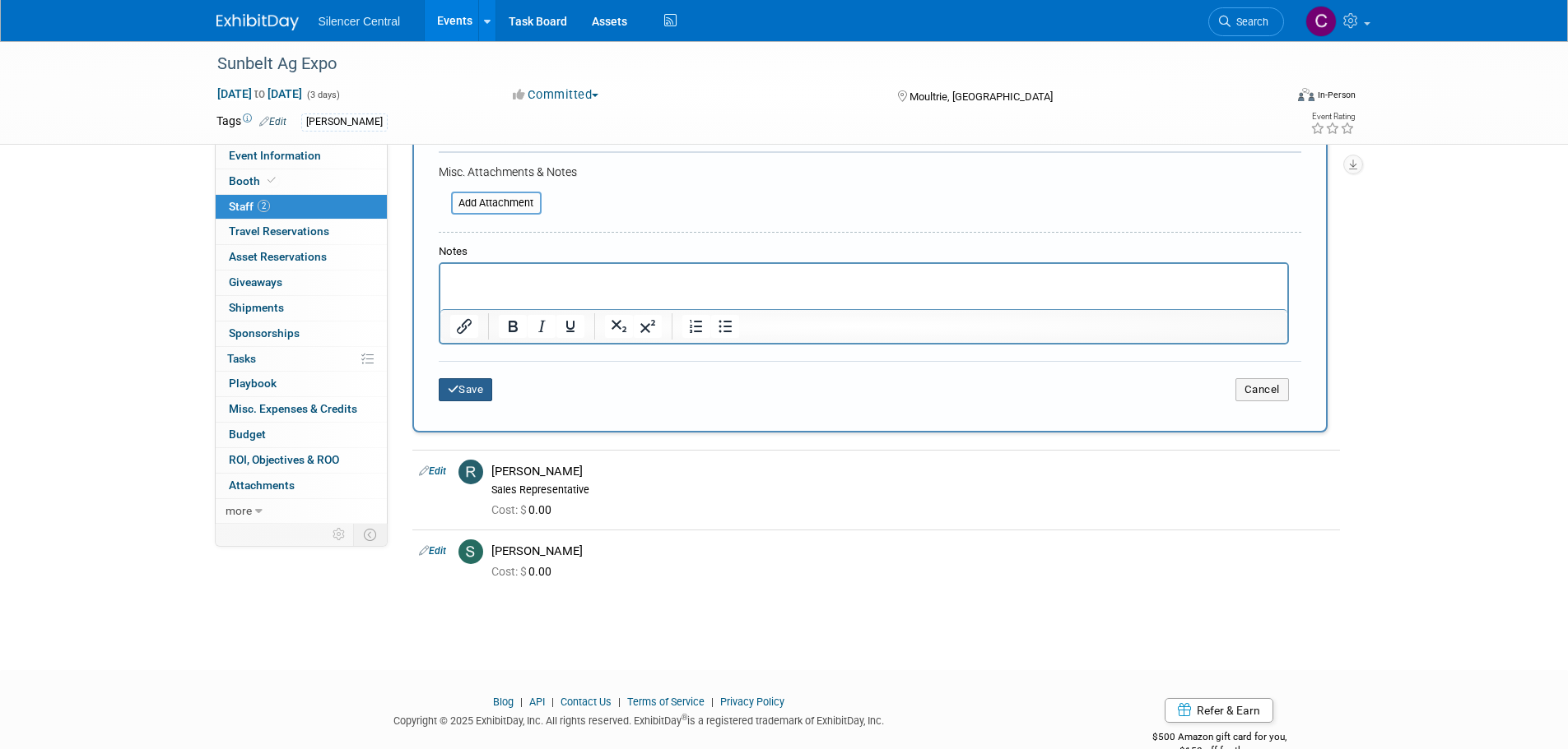
click at [478, 399] on button "Save" at bounding box center [466, 390] width 54 height 23
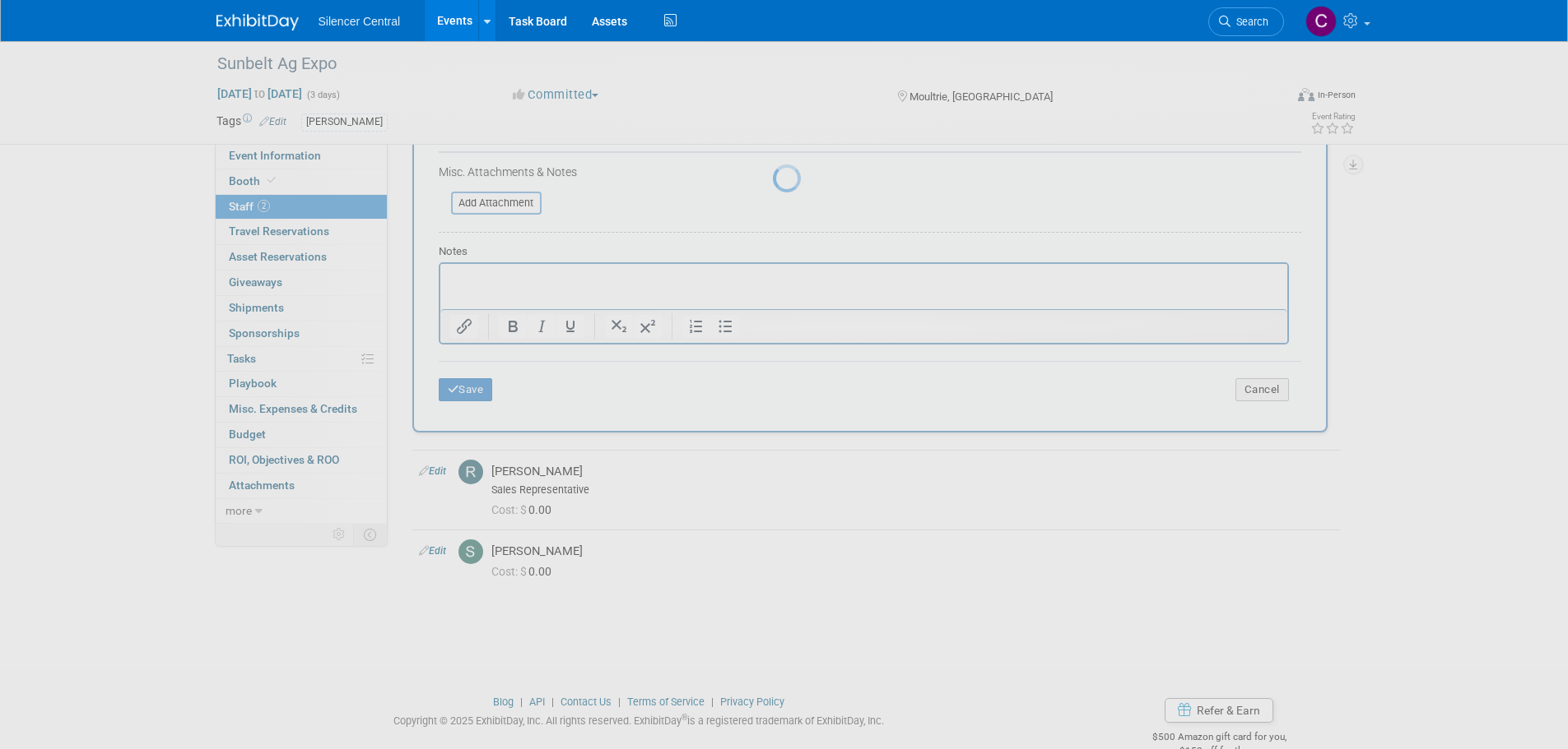
scroll to position [17, 0]
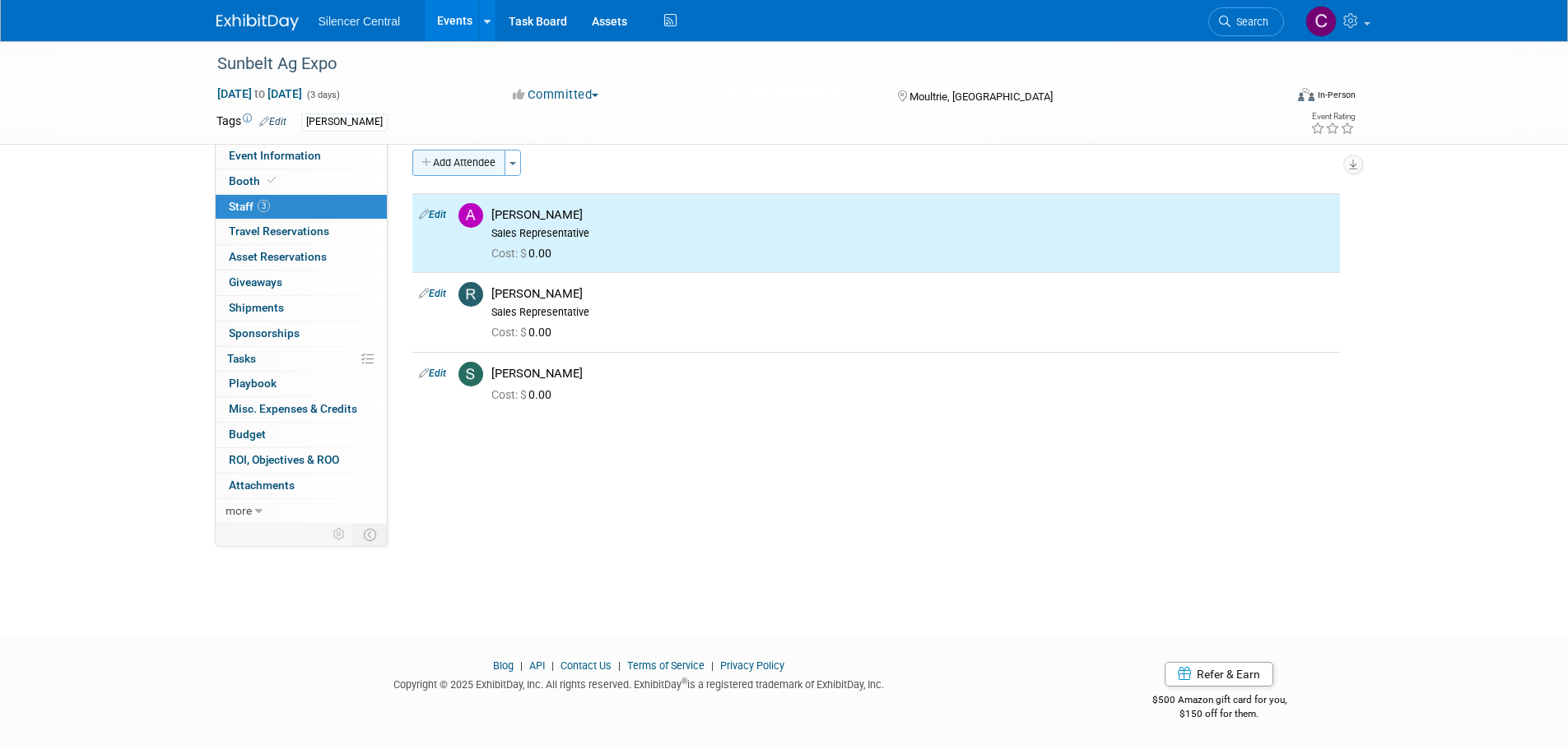
click at [458, 154] on button "Add Attendee" at bounding box center [458, 163] width 93 height 26
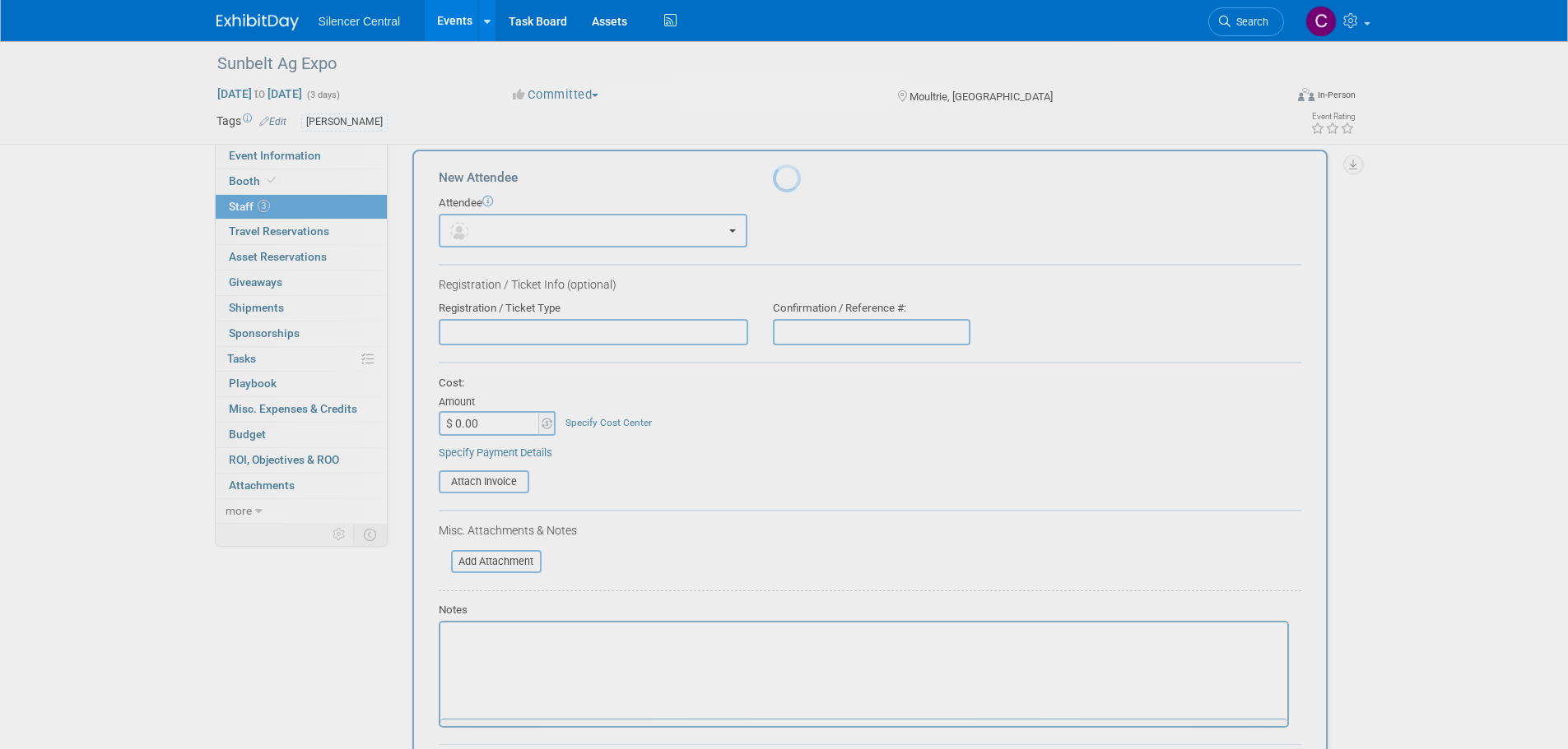
scroll to position [0, 0]
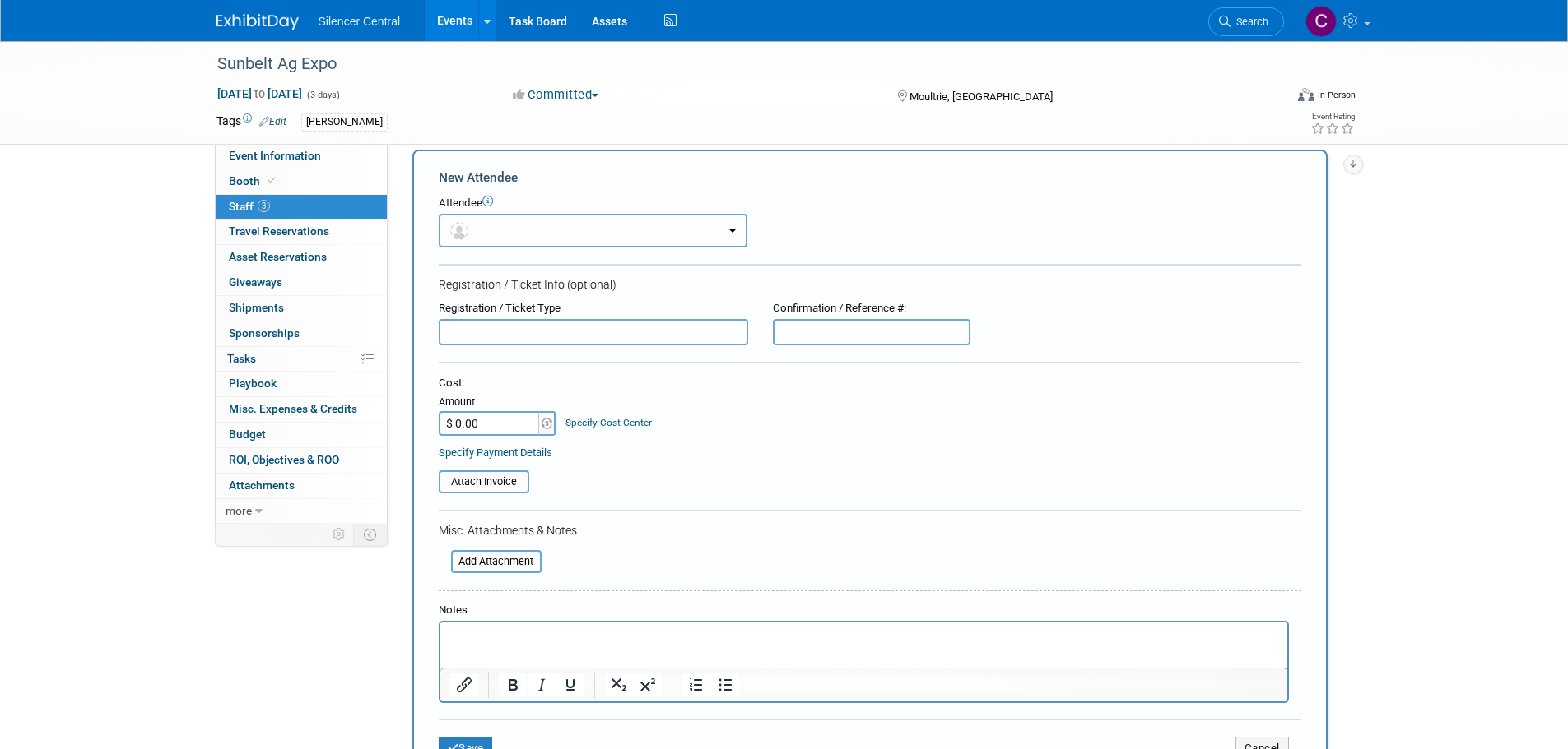
click at [560, 231] on button "button" at bounding box center [593, 231] width 309 height 34
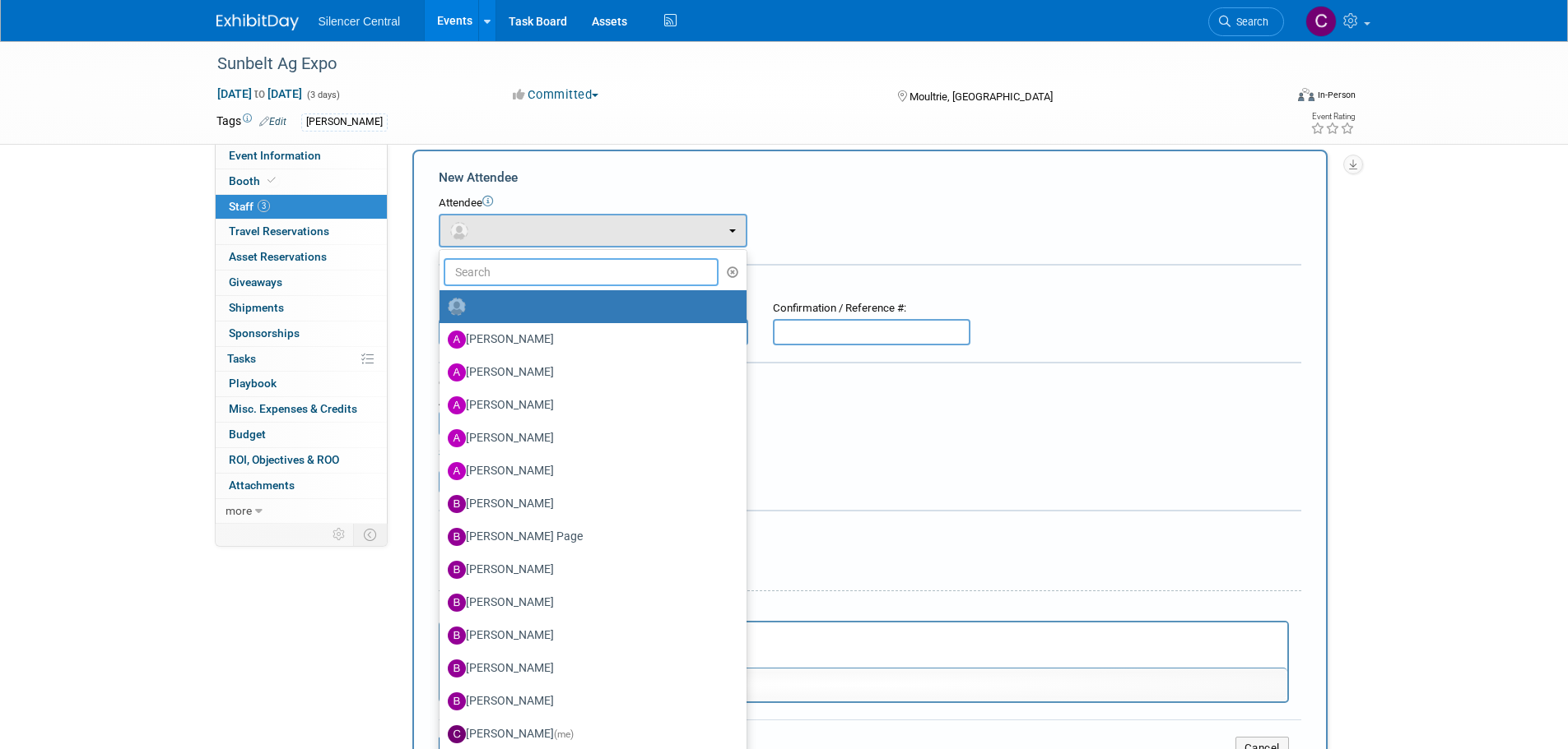
click at [544, 277] on input "text" at bounding box center [581, 272] width 276 height 28
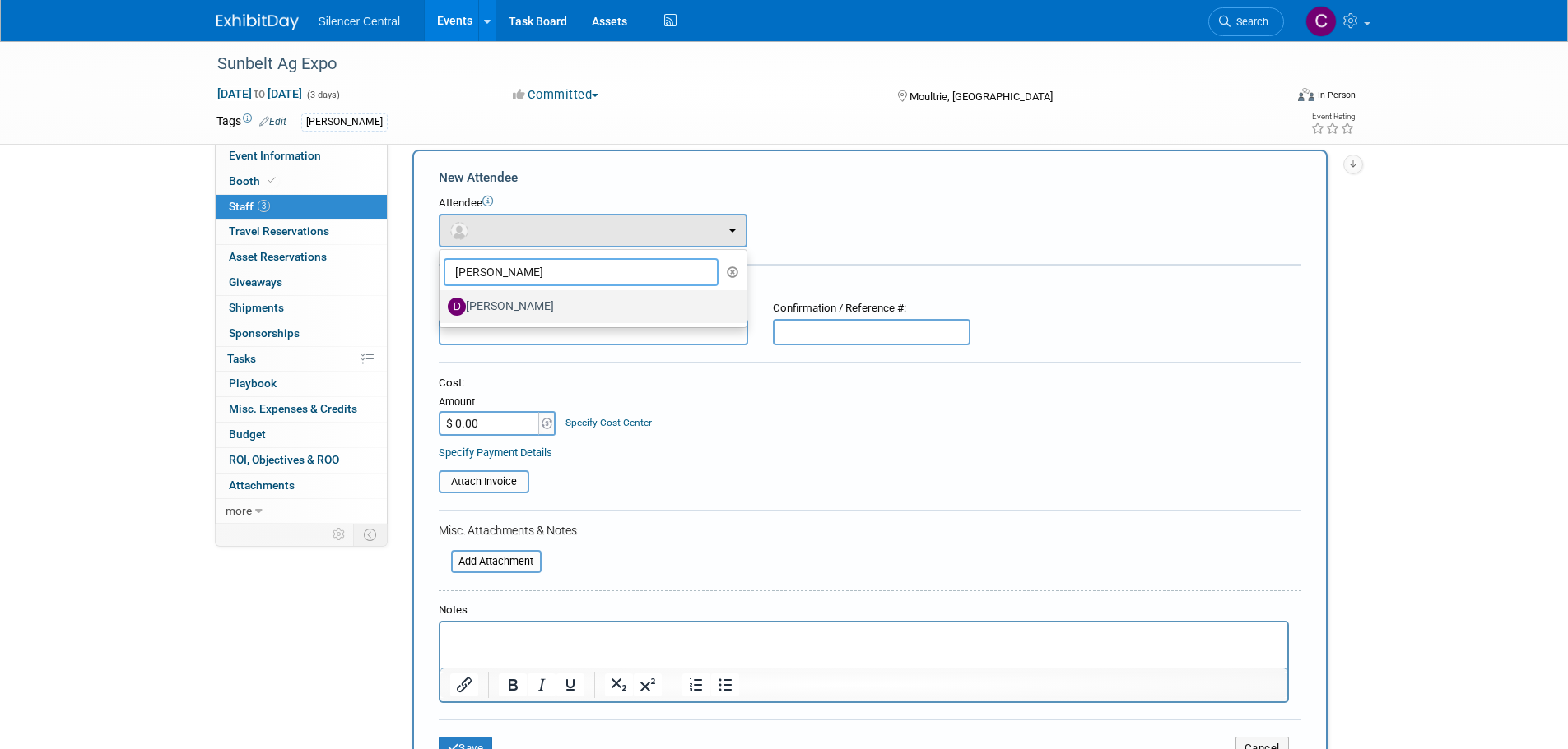
type input "Dean"
click at [537, 311] on label "Dean Woods" at bounding box center [589, 307] width 283 height 26
click at [442, 310] on input "Dean Woods" at bounding box center [436, 304] width 10 height 10
select select "f533d4b7-3830-4d96-acab-14f55cb37c4d"
select select "1"
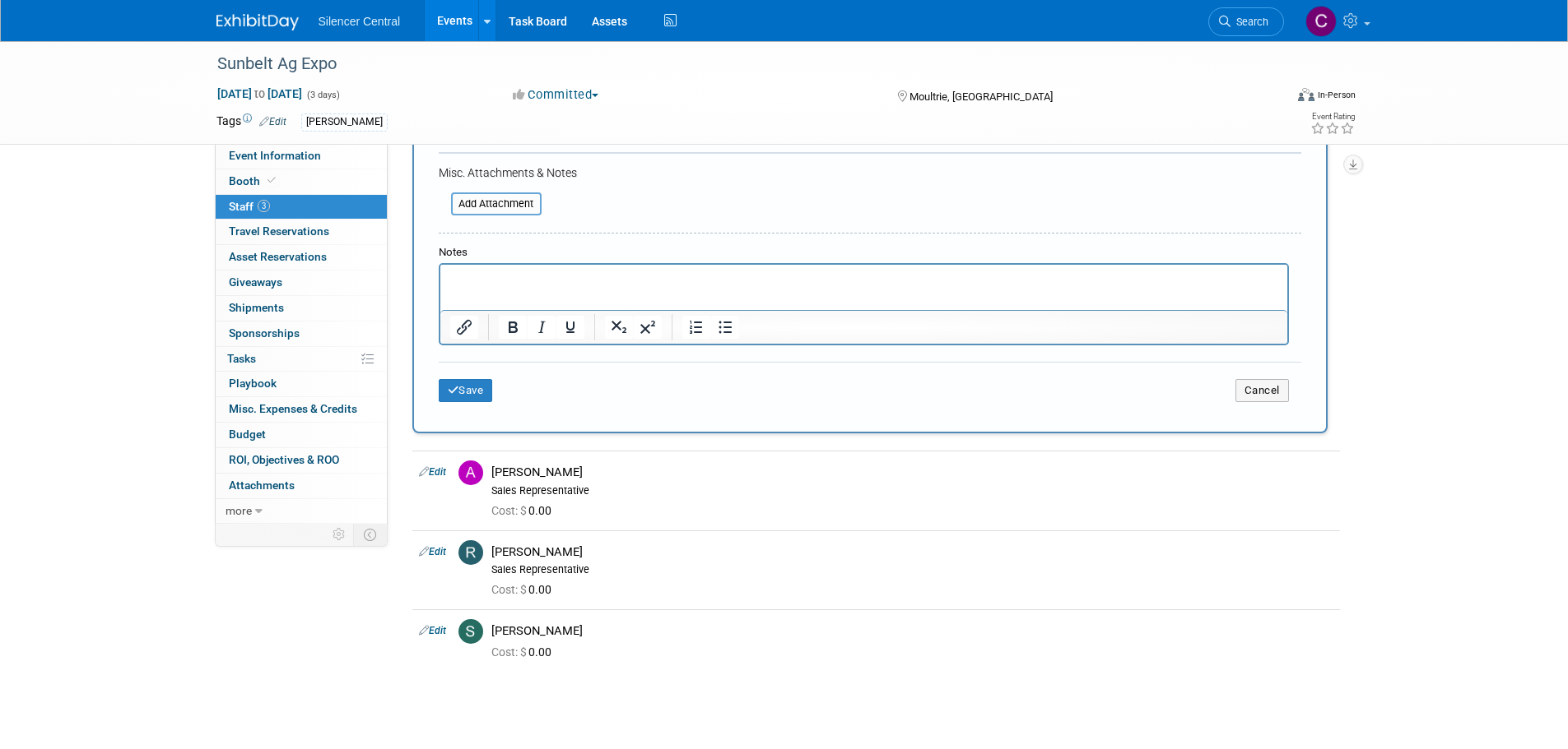
scroll to position [427, 0]
click at [449, 395] on icon "submit" at bounding box center [454, 389] width 11 height 10
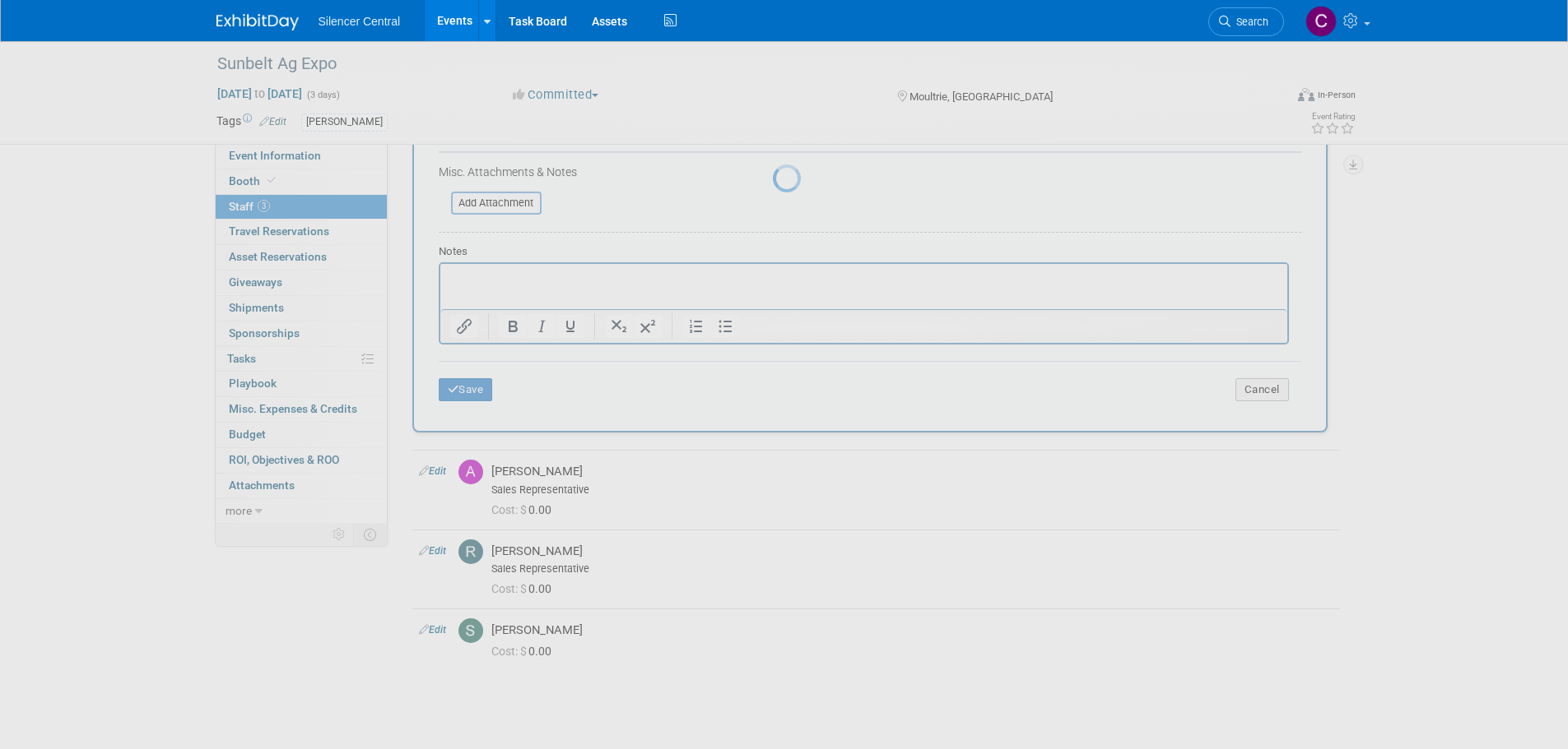
scroll to position [17, 0]
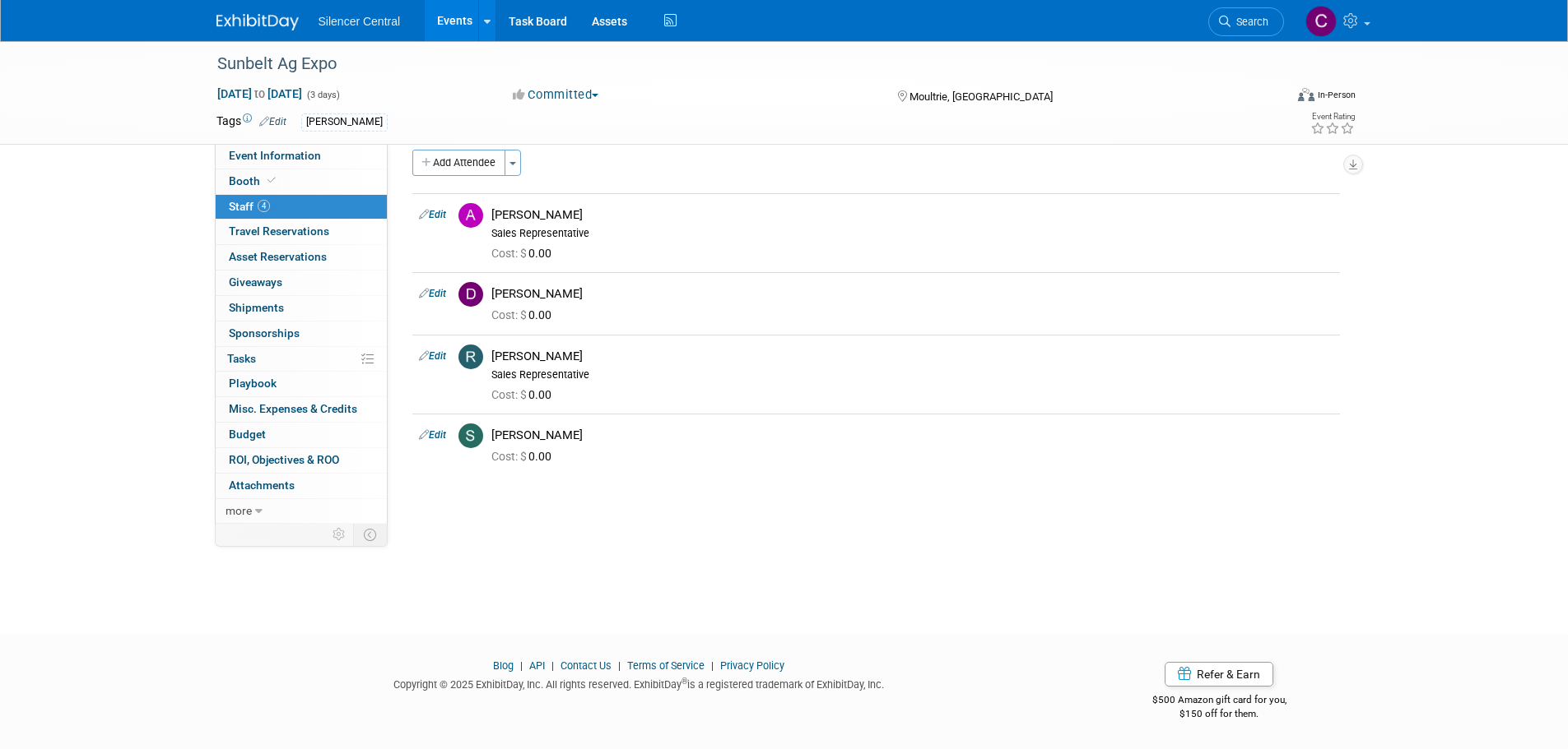
click at [243, 19] on img at bounding box center [257, 22] width 82 height 17
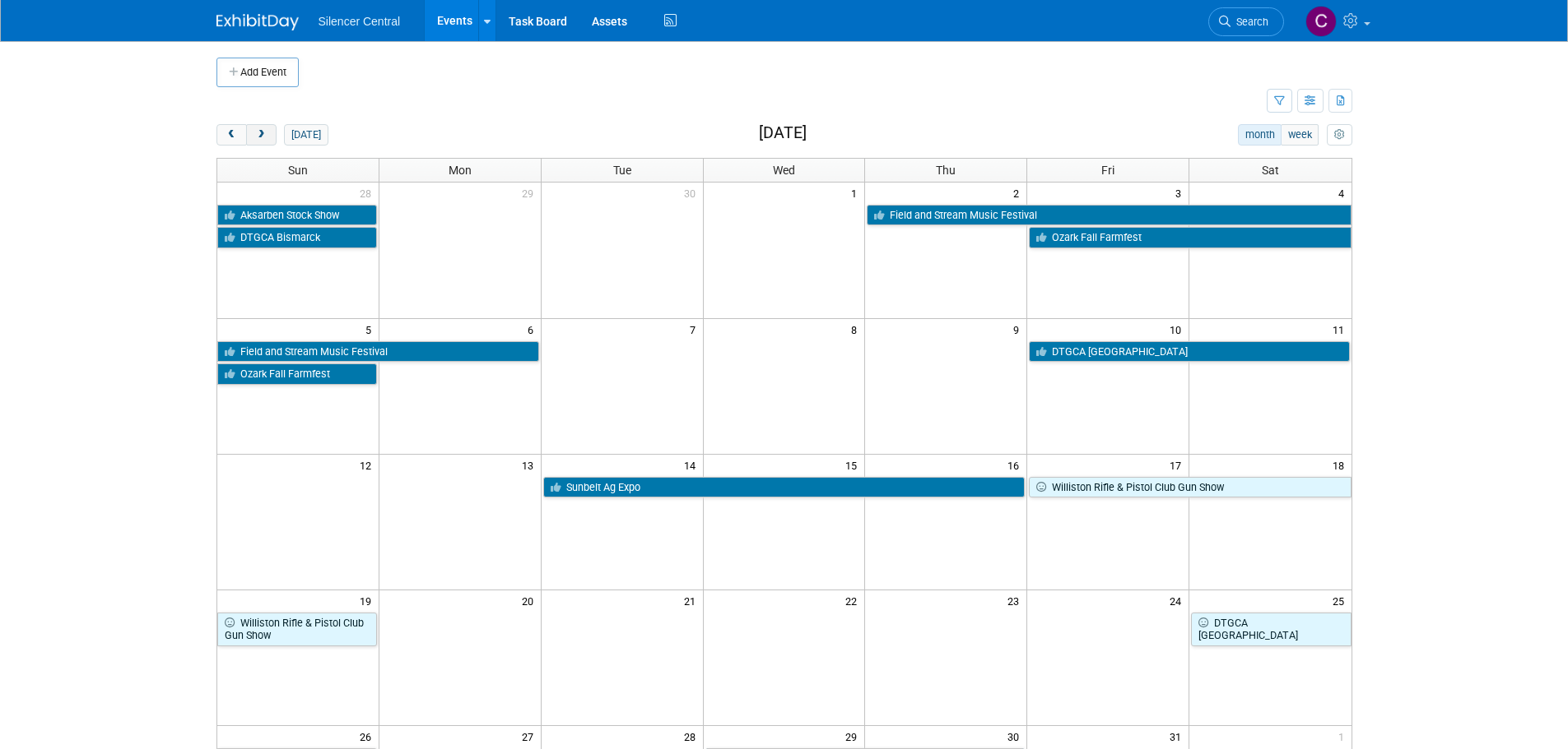
click at [264, 143] on button "next" at bounding box center [261, 135] width 31 height 22
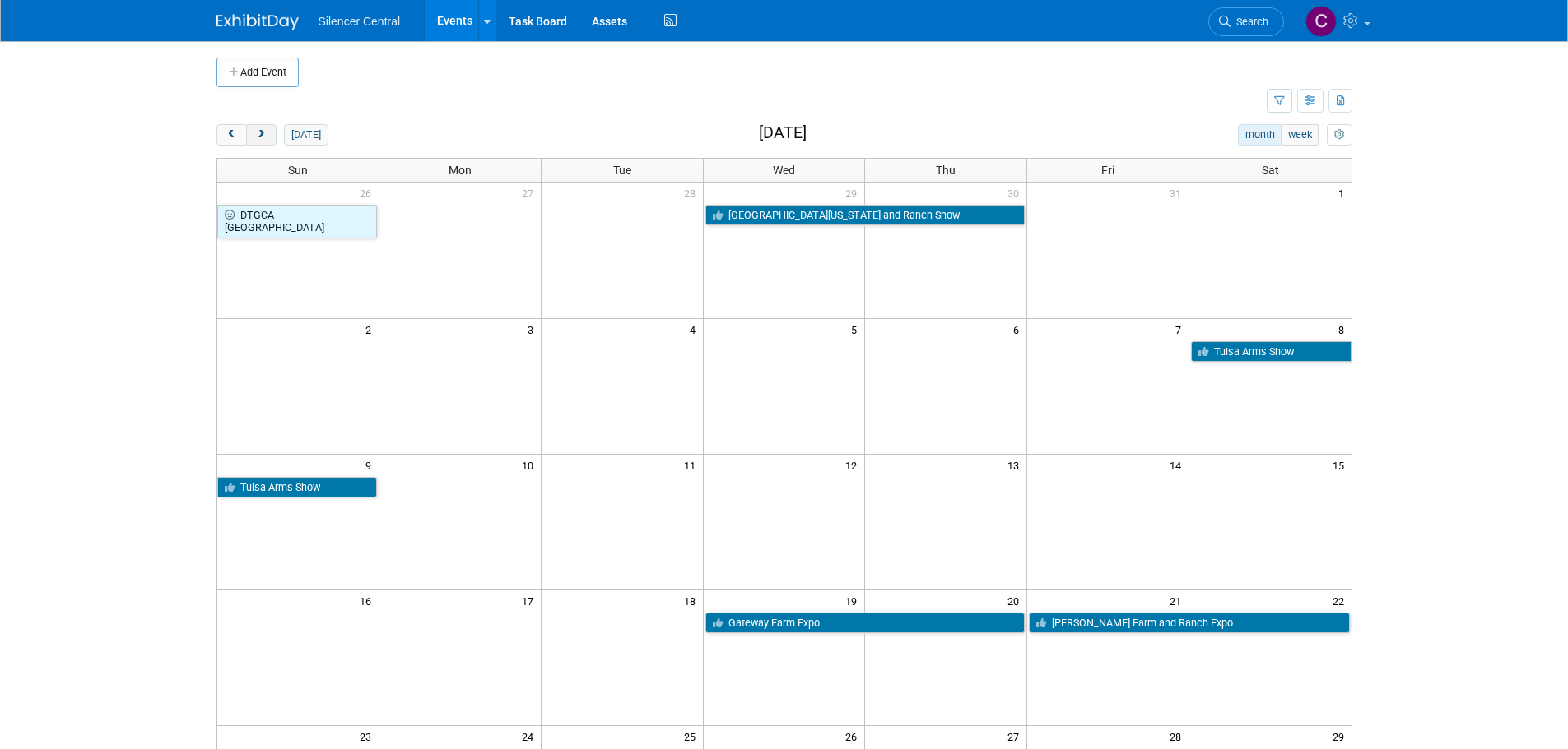
click at [264, 143] on button "next" at bounding box center [261, 135] width 31 height 22
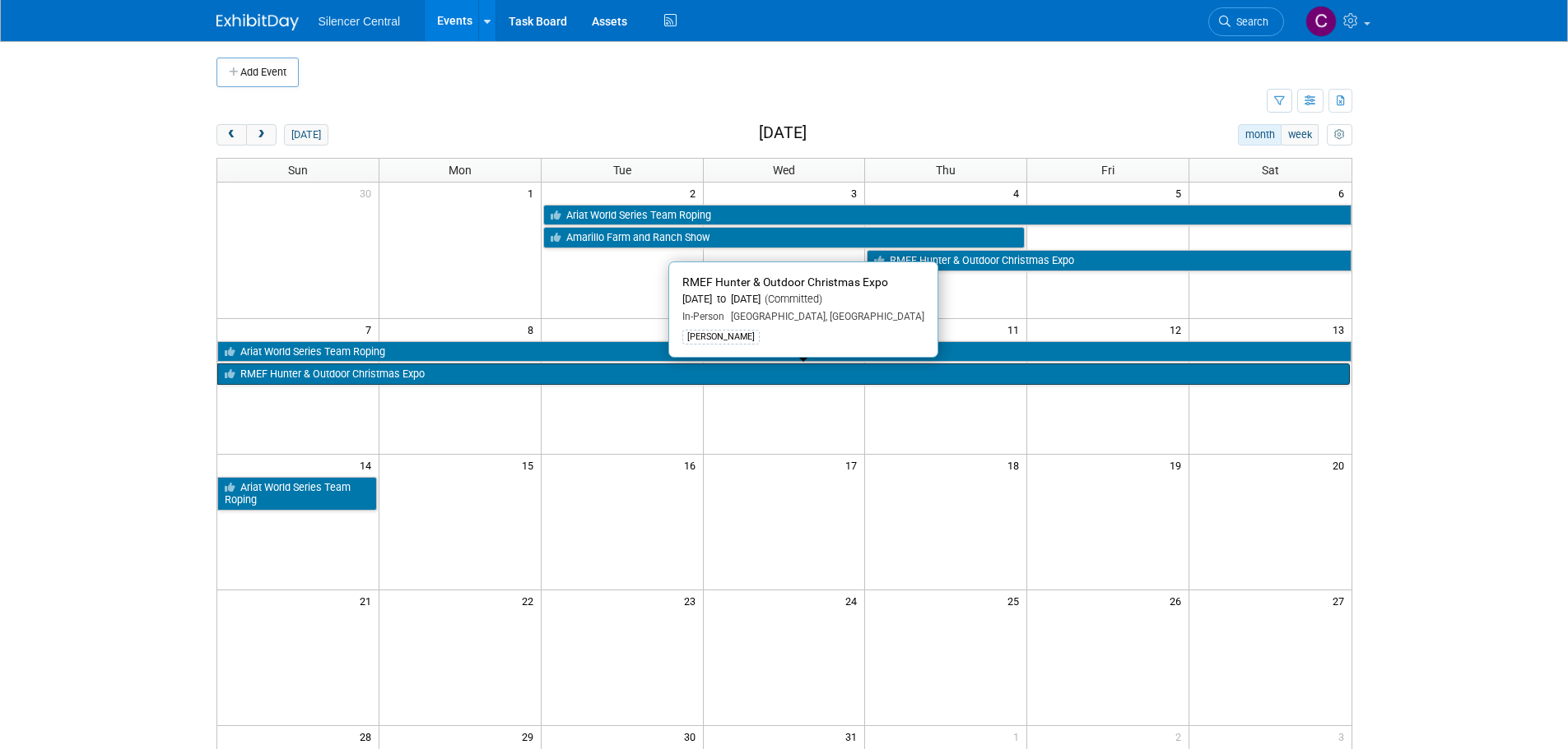
click at [452, 382] on link "RMEF Hunter & Outdoor Christmas Expo" at bounding box center [783, 374] width 1132 height 22
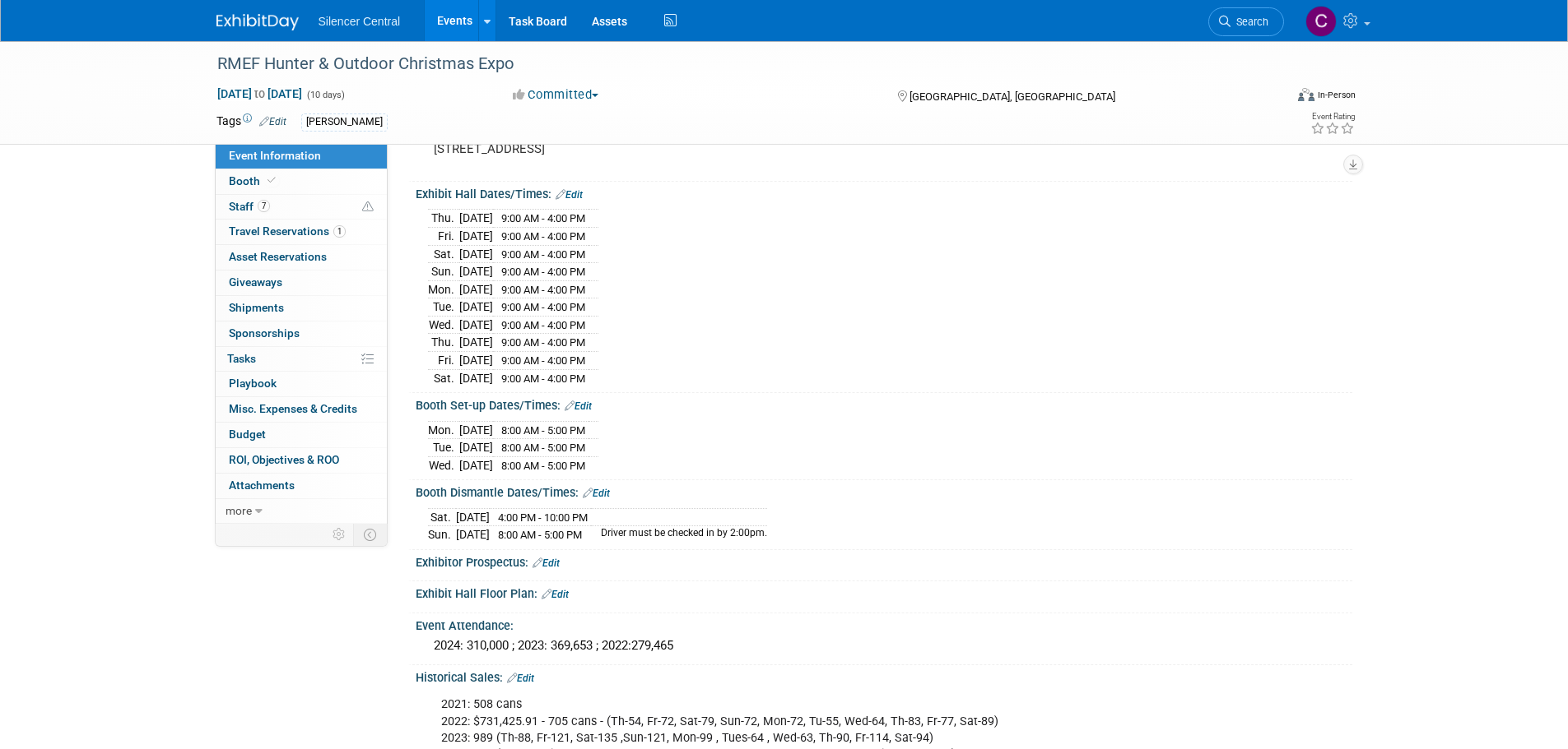
scroll to position [411, 0]
